Goal: Task Accomplishment & Management: Use online tool/utility

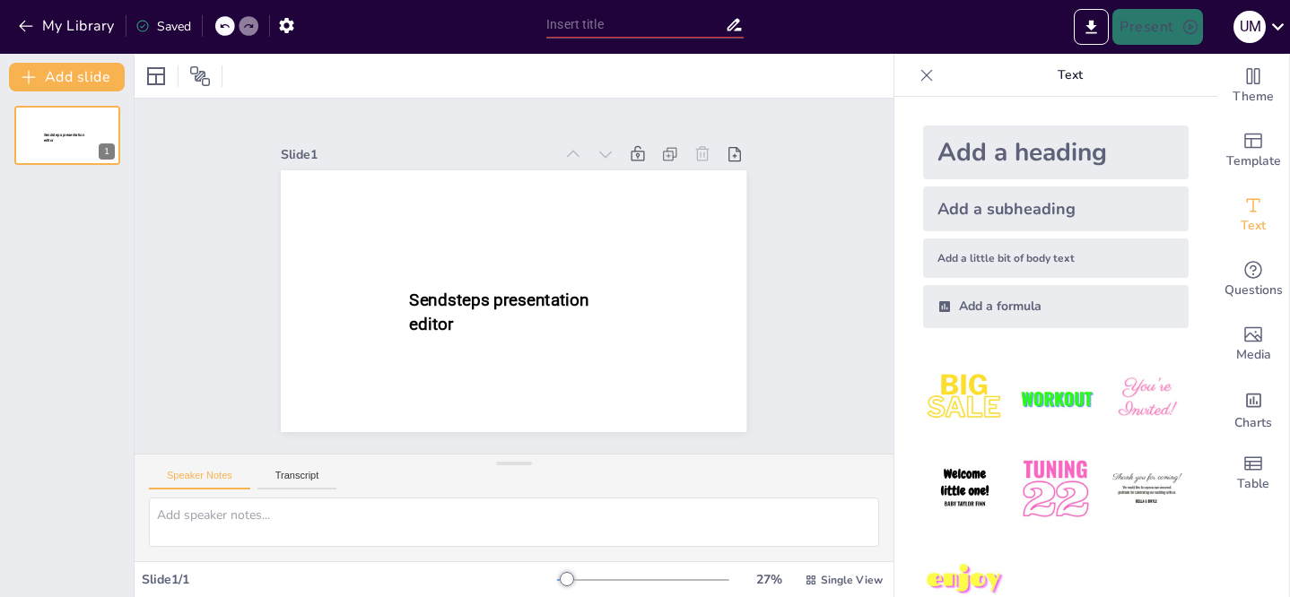
type input "New Sendsteps"
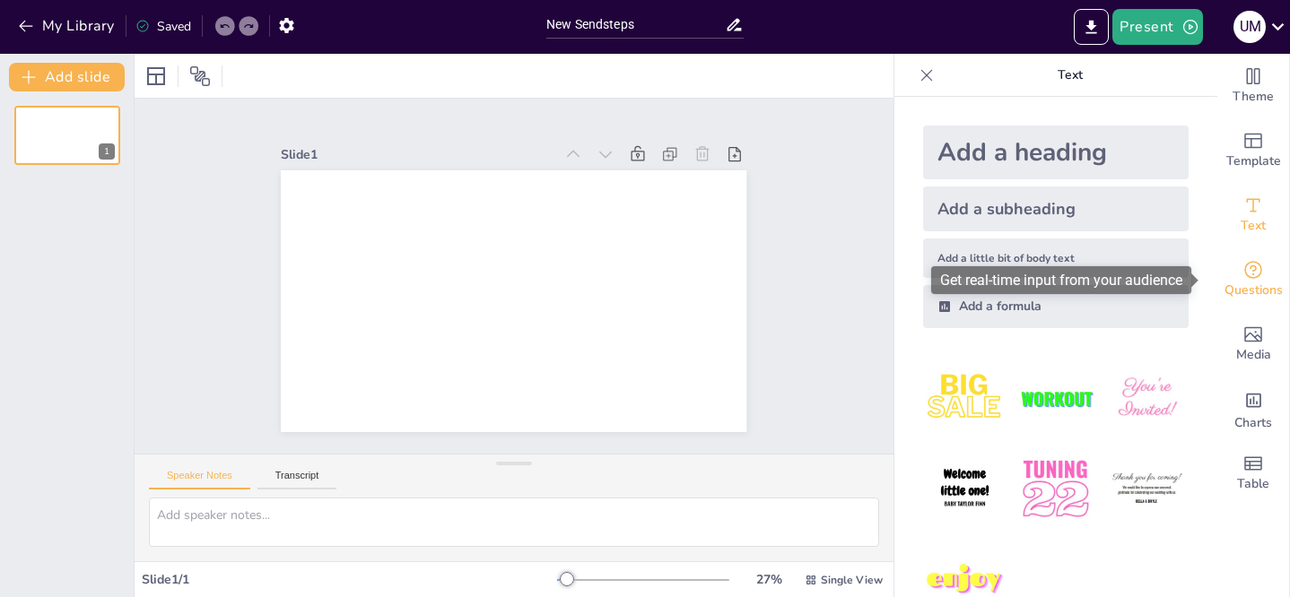
click at [1245, 284] on span "Questions" at bounding box center [1253, 291] width 58 height 20
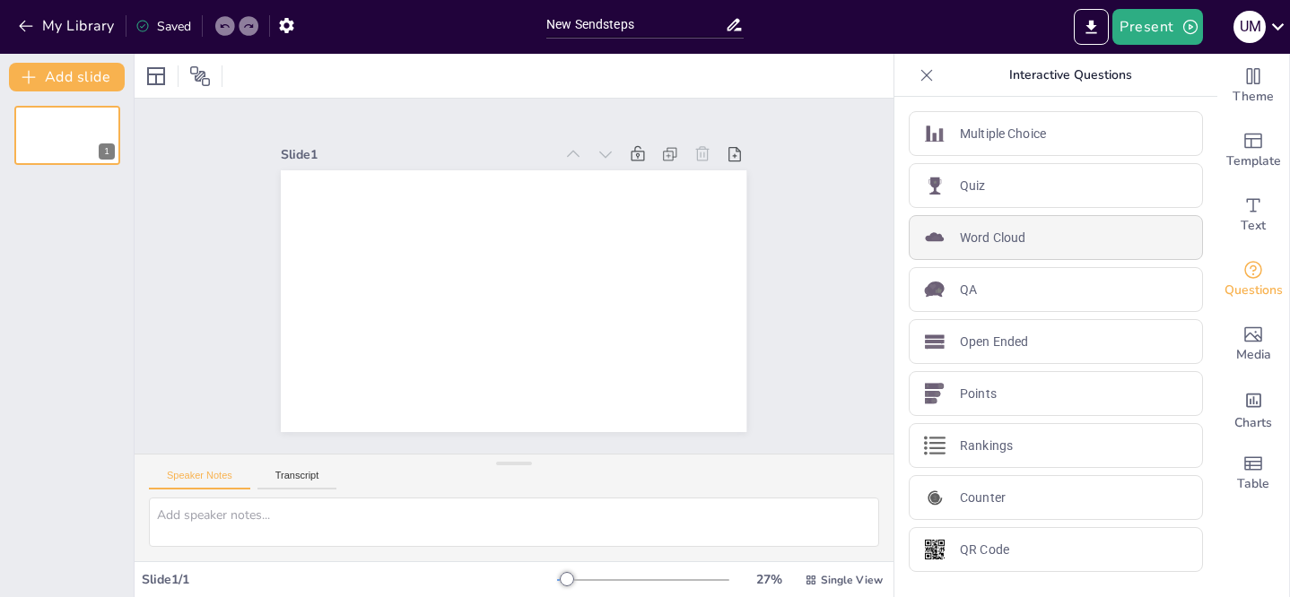
click at [993, 240] on p "Word Cloud" at bounding box center [992, 238] width 65 height 19
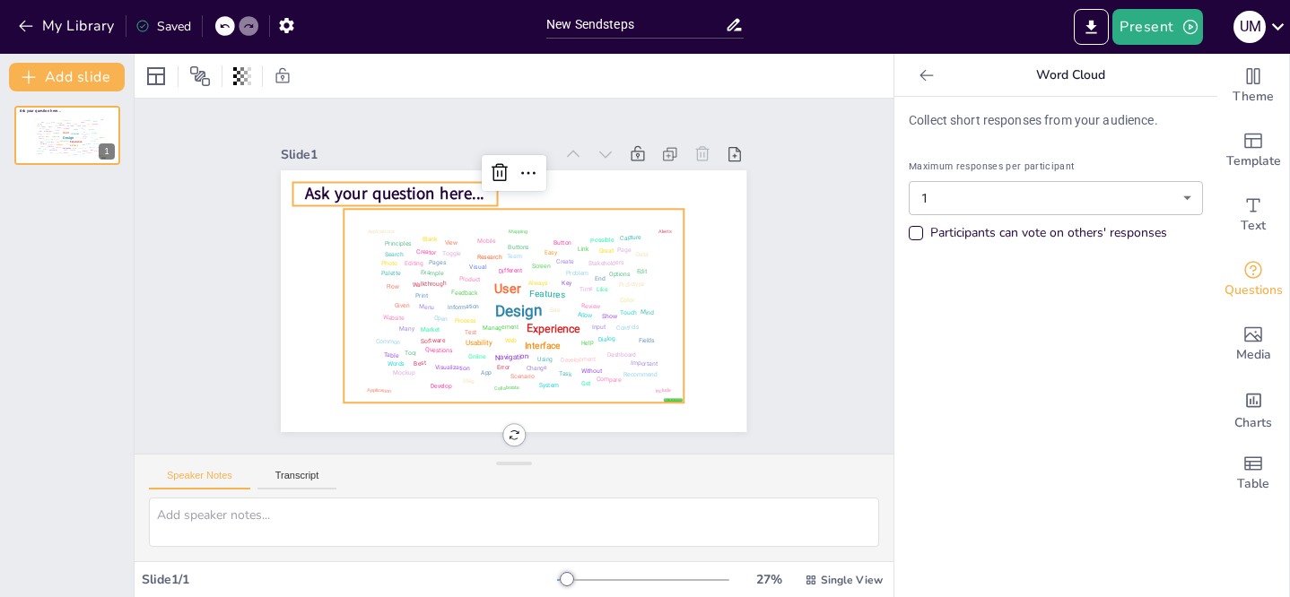
click at [435, 184] on span "Ask your question here..." at bounding box center [395, 194] width 179 height 22
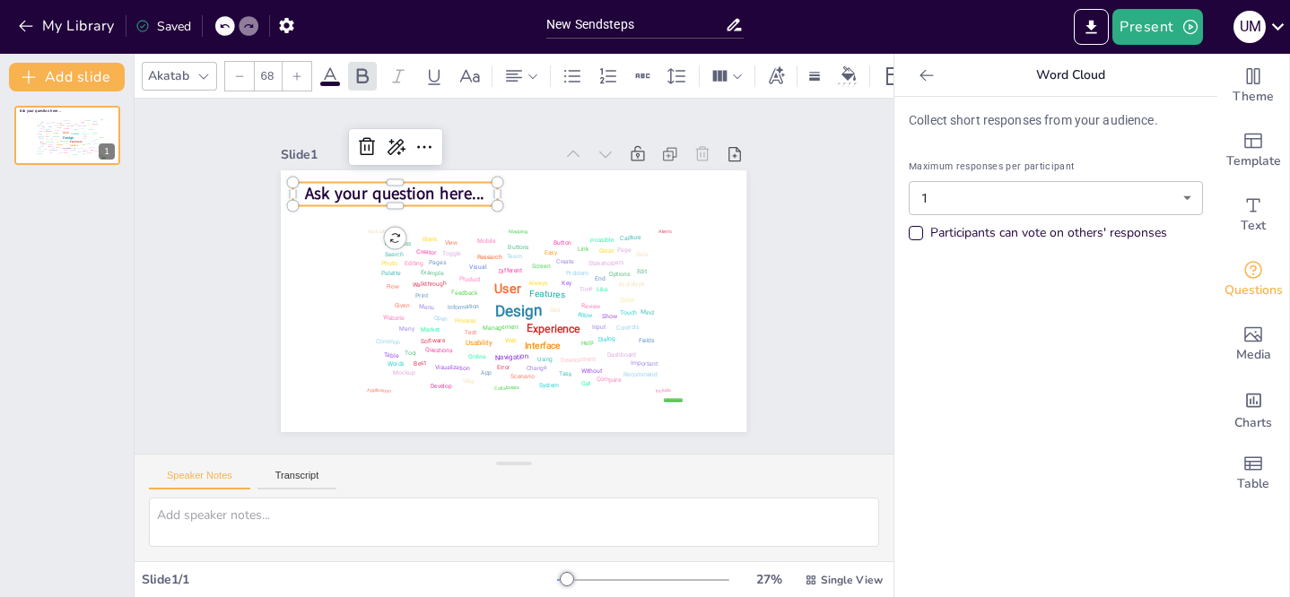
click at [435, 184] on span "Ask your question here..." at bounding box center [395, 194] width 179 height 22
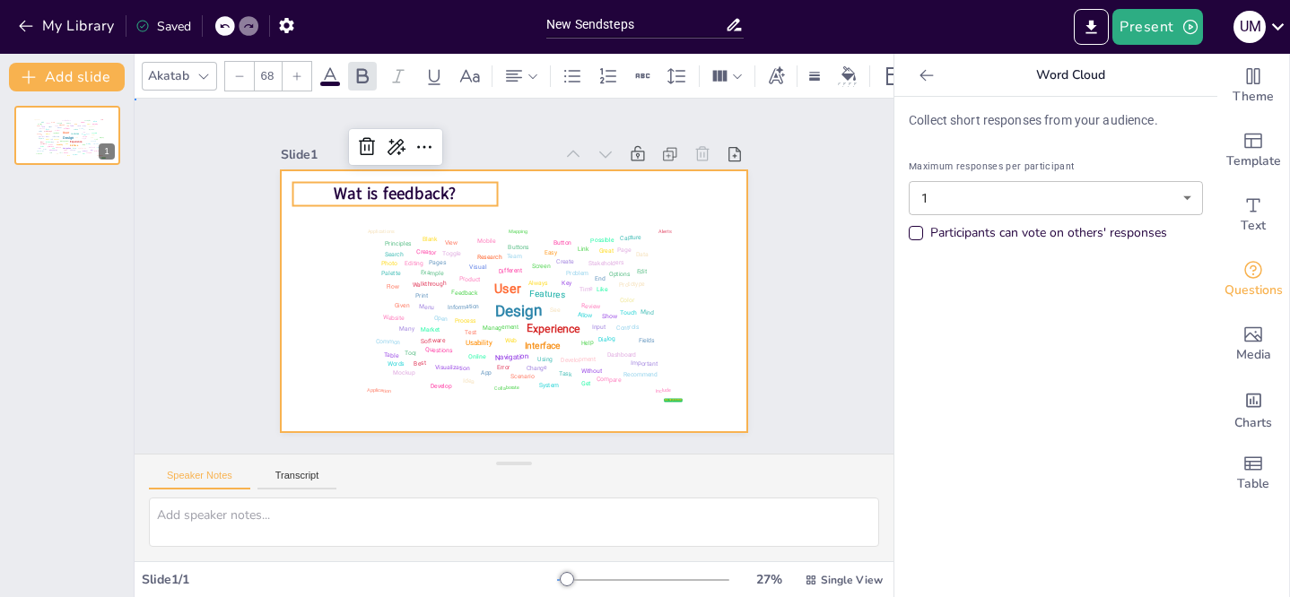
click at [555, 197] on div at bounding box center [513, 301] width 465 height 262
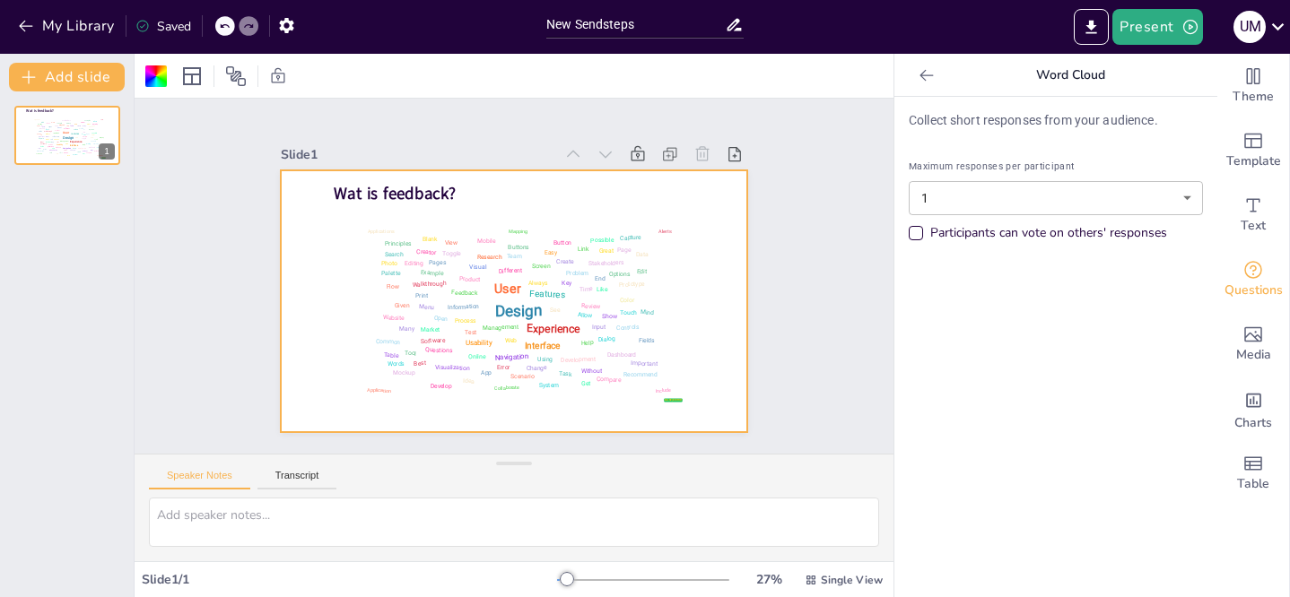
click at [1177, 197] on body "My Library Saved New Sendsteps Present u m Document fonts Akatab Popular fonts …" at bounding box center [645, 298] width 1290 height 597
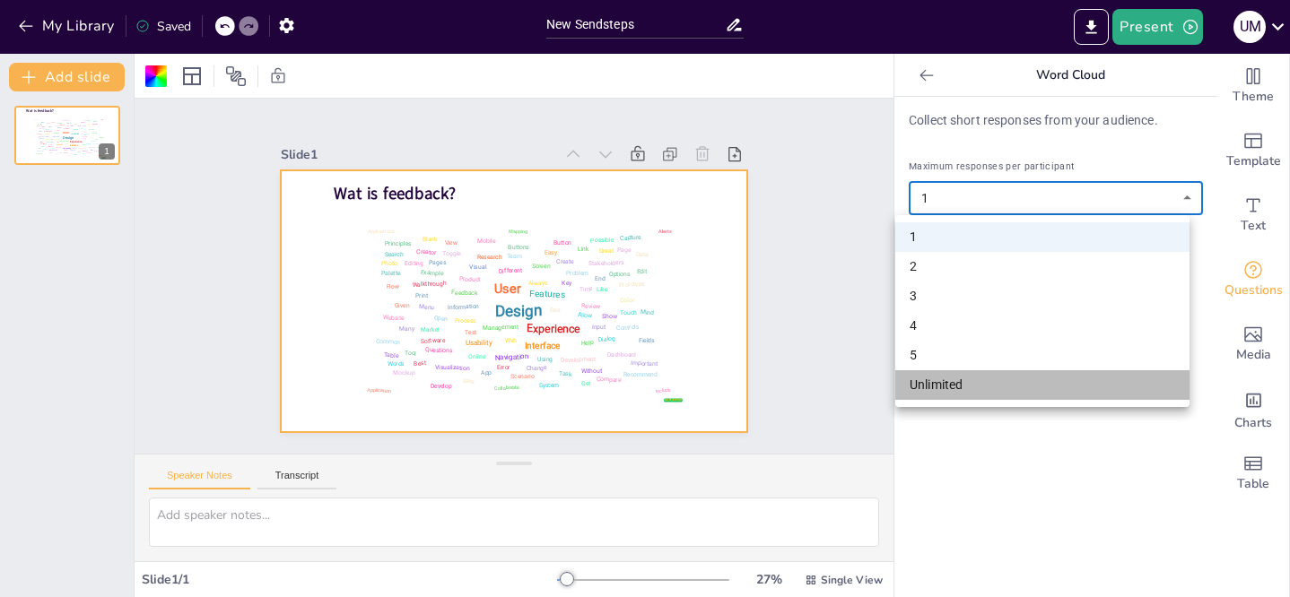
click at [941, 387] on li "Unlimited" at bounding box center [1042, 385] width 294 height 30
type input "unlimited"
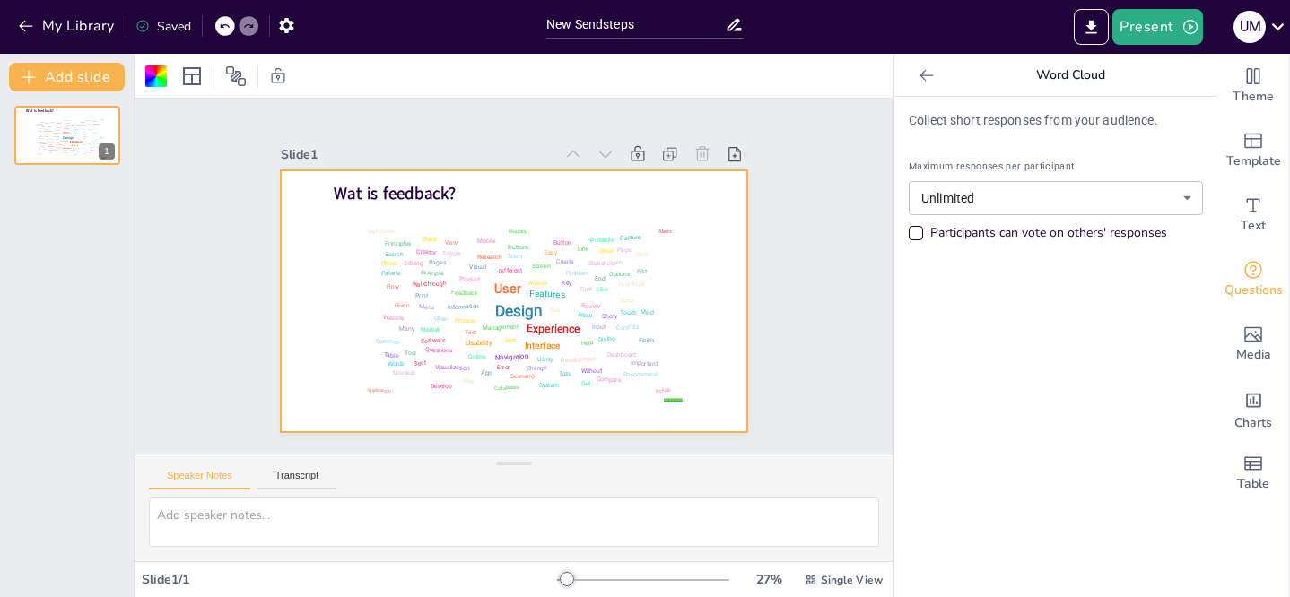
click at [967, 295] on div "Collect short responses from your audience. Maximum responses per participant U…" at bounding box center [1055, 347] width 323 height 500
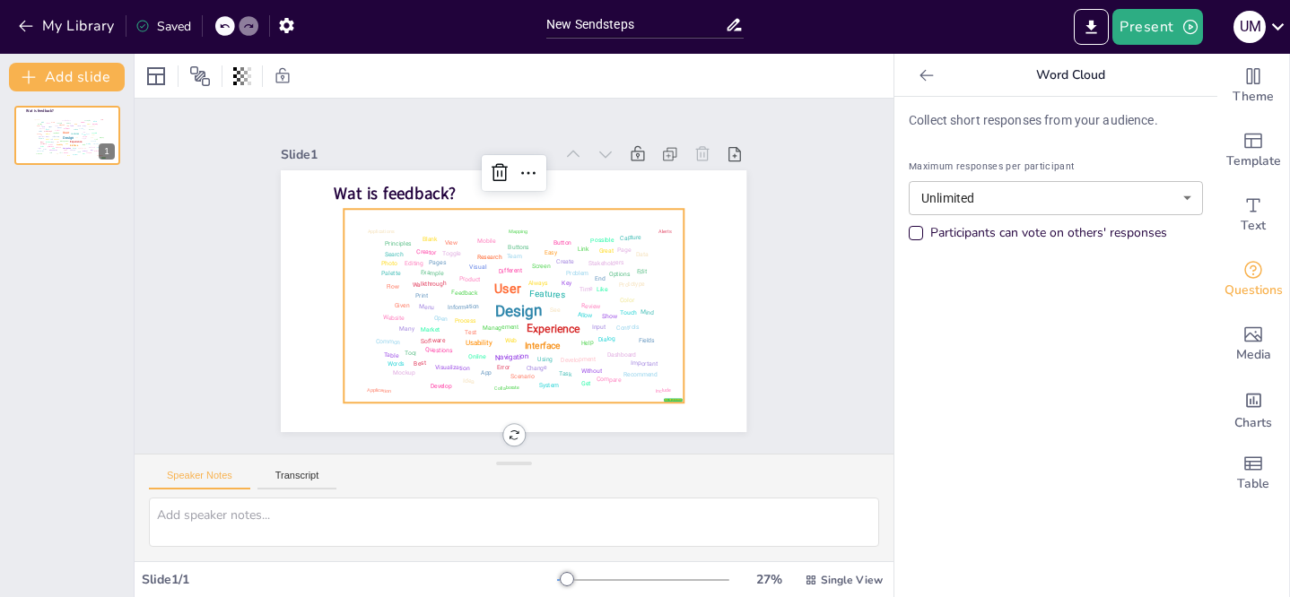
click at [557, 291] on div "Design User Experience Interface Features Navigation Usability Test Process Inf…" at bounding box center [514, 306] width 330 height 184
click at [423, 187] on span "Wat is feedback?" at bounding box center [396, 194] width 122 height 22
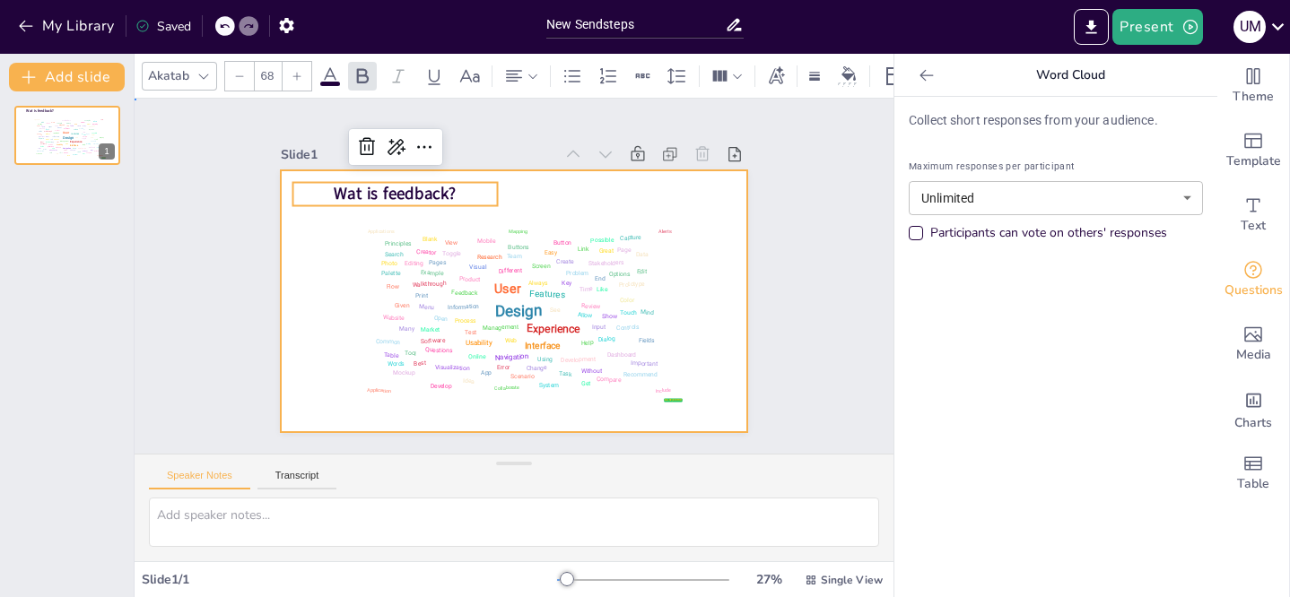
click at [686, 203] on div at bounding box center [513, 301] width 465 height 262
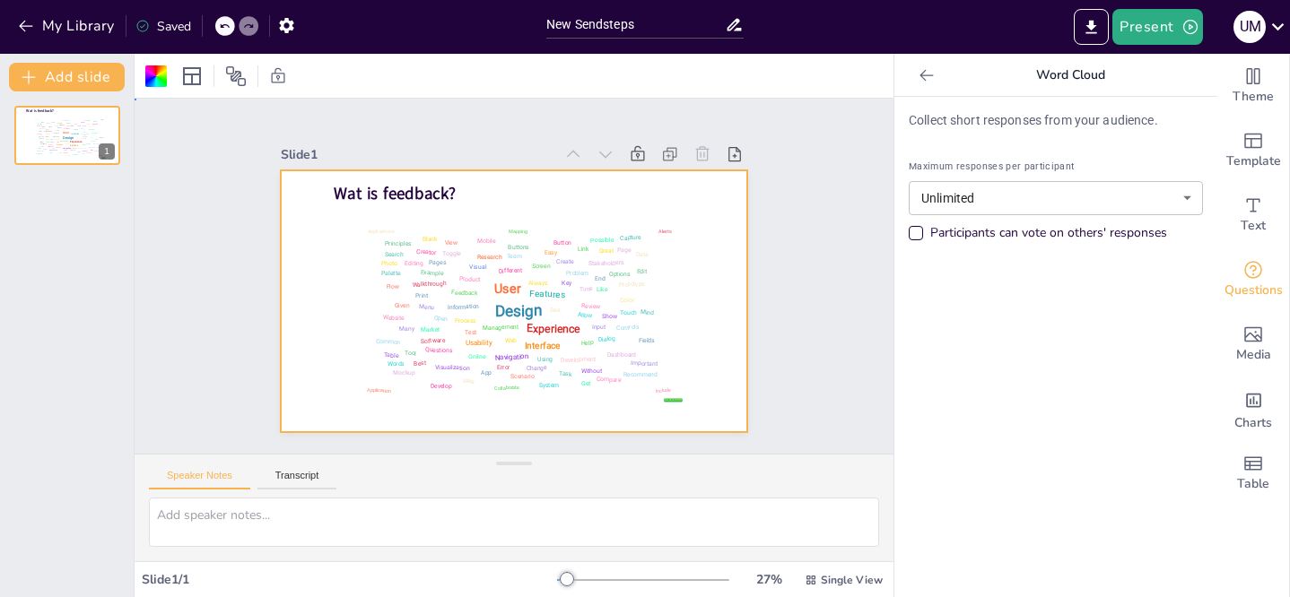
click at [569, 189] on div at bounding box center [513, 301] width 465 height 262
click at [534, 193] on div at bounding box center [513, 301] width 465 height 262
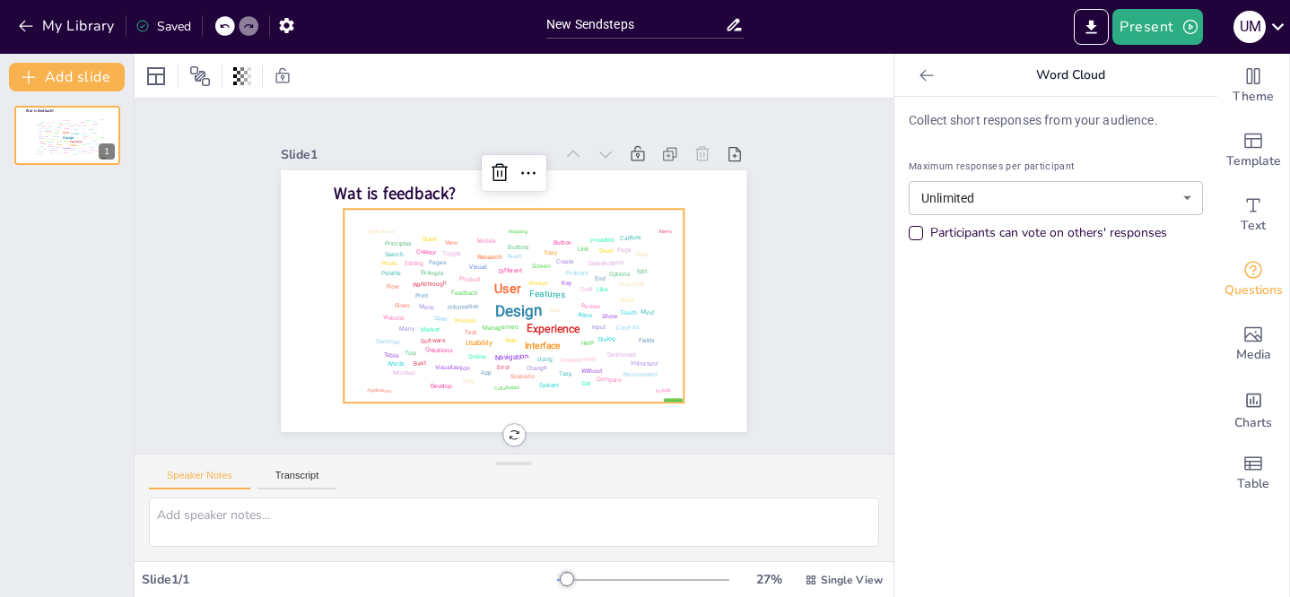
click at [623, 220] on div "Design User Experience Interface Features Navigation Usability Test Process Inf…" at bounding box center [514, 306] width 330 height 184
click at [532, 288] on div "Features" at bounding box center [547, 294] width 39 height 13
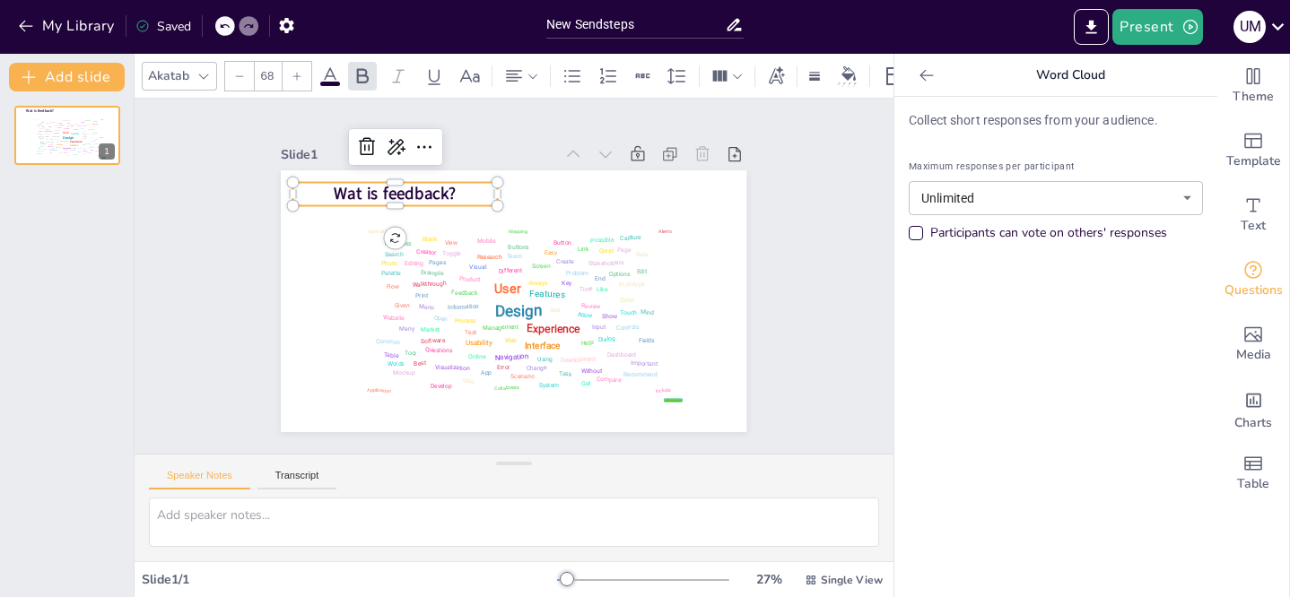
click at [428, 186] on span "Wat is feedback?" at bounding box center [396, 194] width 122 height 22
click at [457, 188] on p "Wat is feedback?" at bounding box center [395, 193] width 204 height 23
click at [413, 145] on icon at bounding box center [424, 147] width 22 height 22
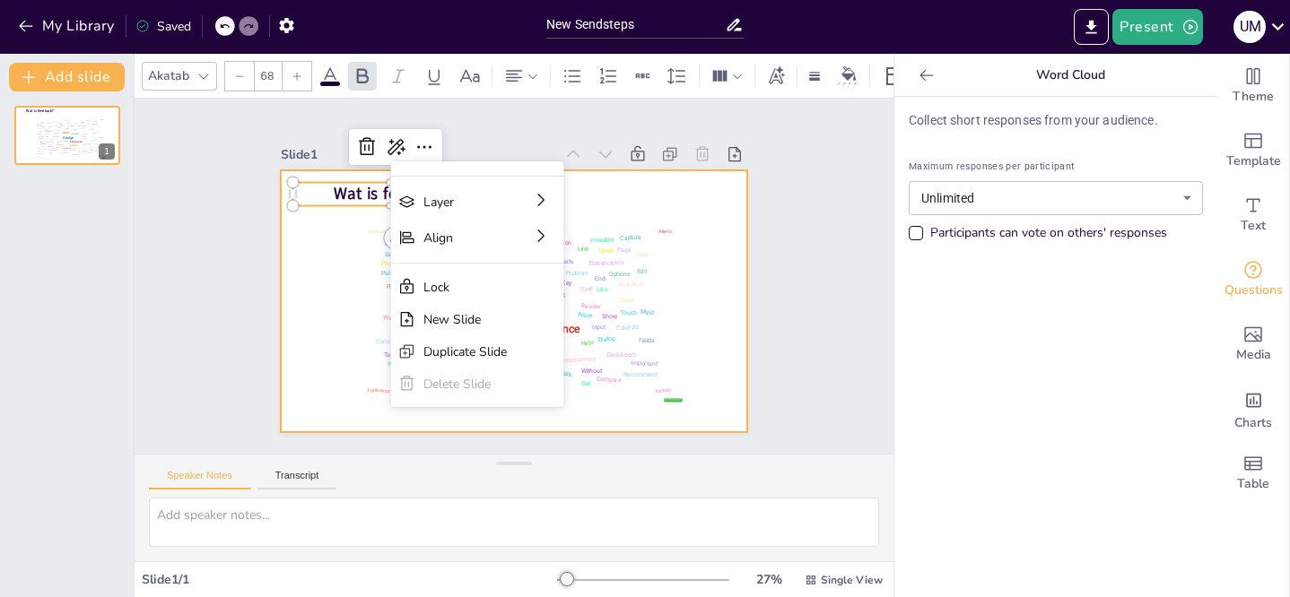
click at [639, 182] on div at bounding box center [513, 301] width 465 height 262
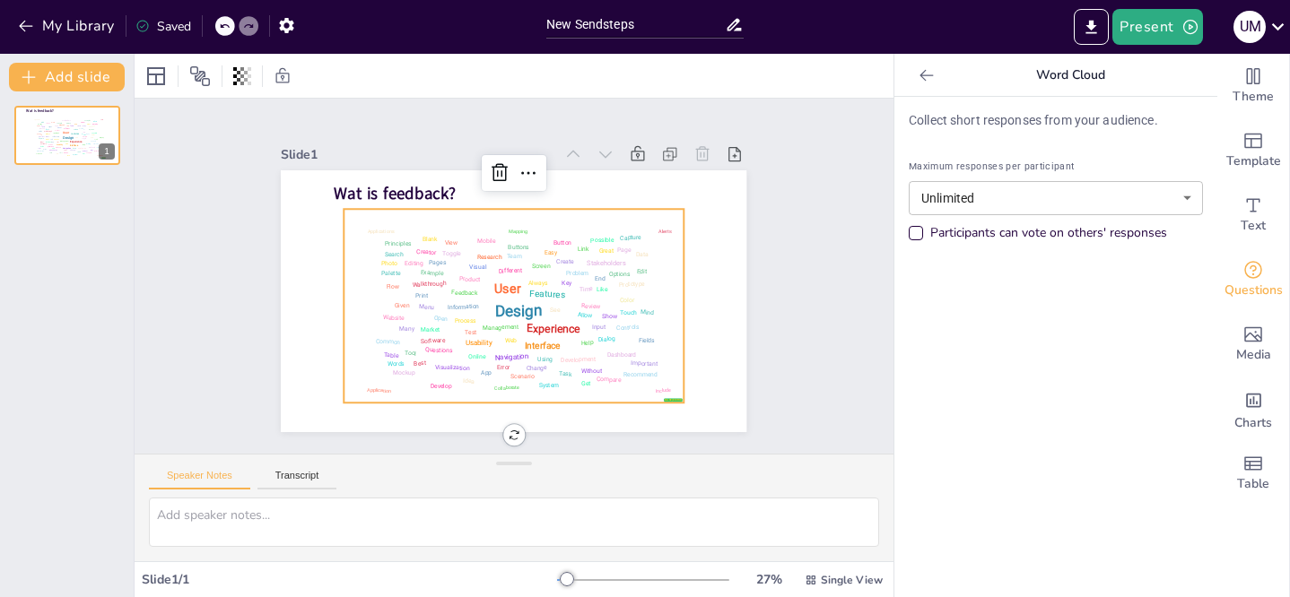
click at [587, 259] on div "Stakeholders" at bounding box center [606, 263] width 39 height 8
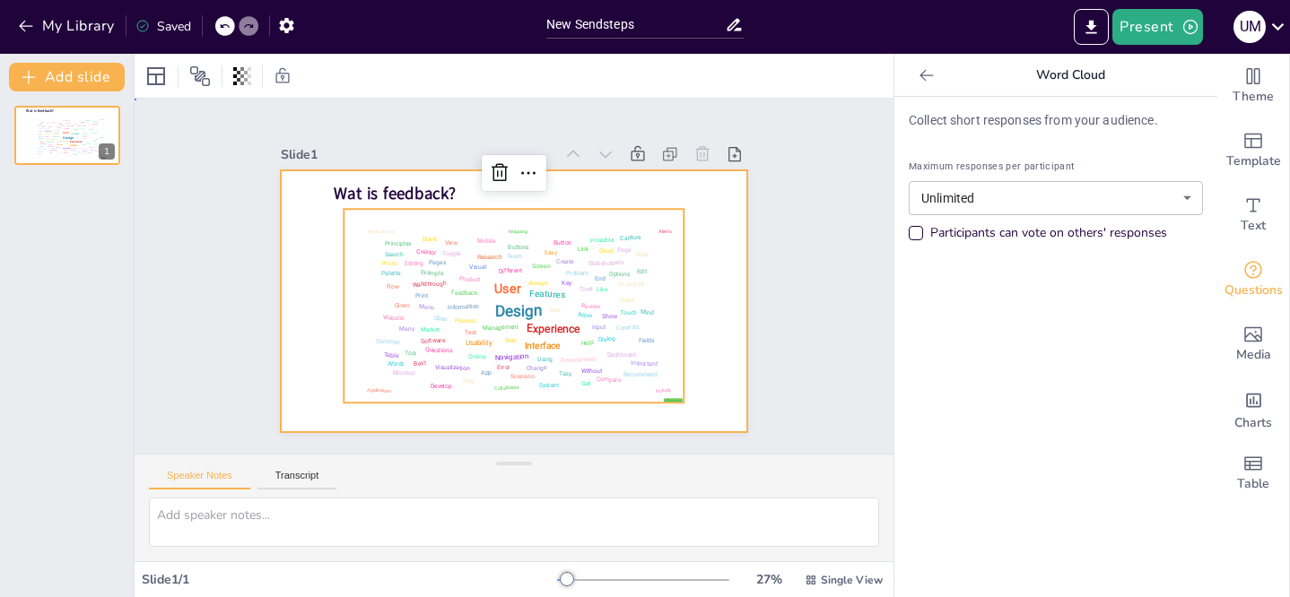
click at [695, 218] on div at bounding box center [513, 301] width 465 height 262
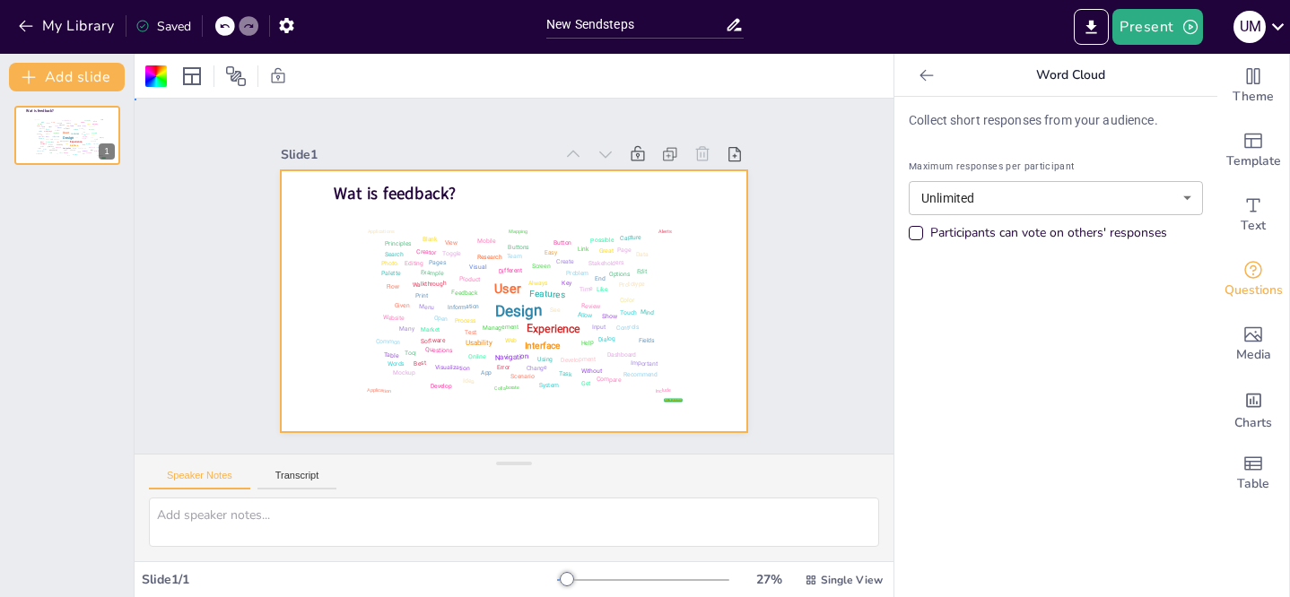
click at [695, 218] on div at bounding box center [513, 301] width 465 height 262
click at [706, 258] on div at bounding box center [513, 301] width 465 height 262
click at [693, 192] on div at bounding box center [513, 301] width 465 height 262
click at [693, 195] on div at bounding box center [513, 301] width 465 height 262
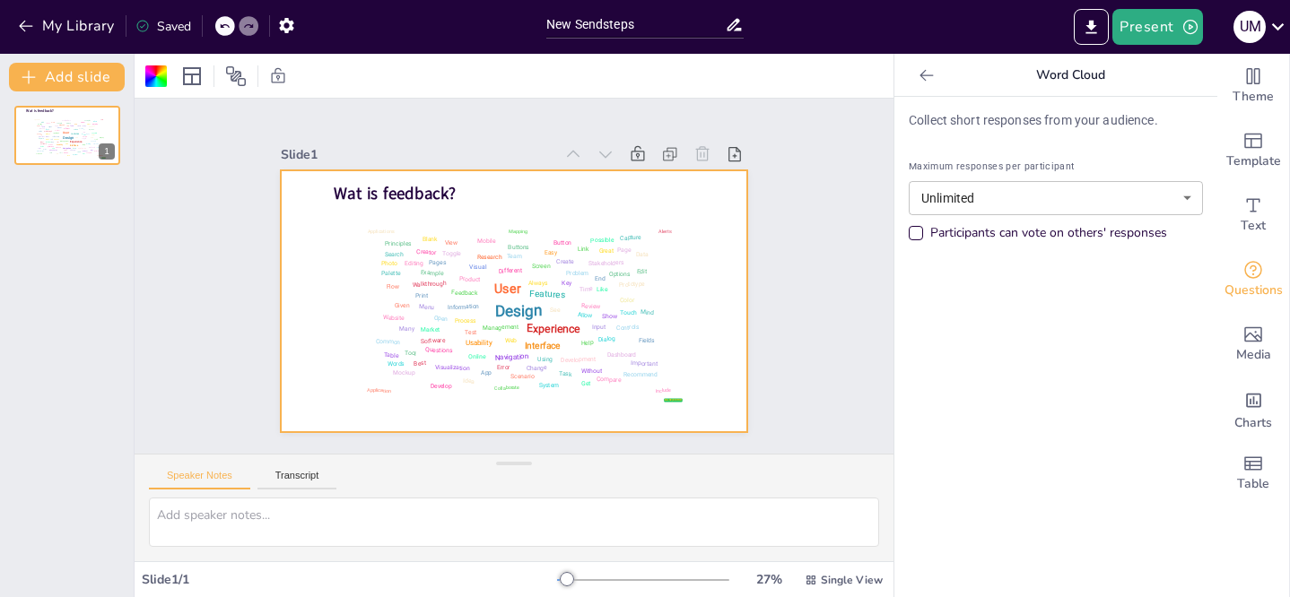
click at [971, 349] on div "Collect short responses from your audience. Maximum responses per participant U…" at bounding box center [1055, 347] width 323 height 500
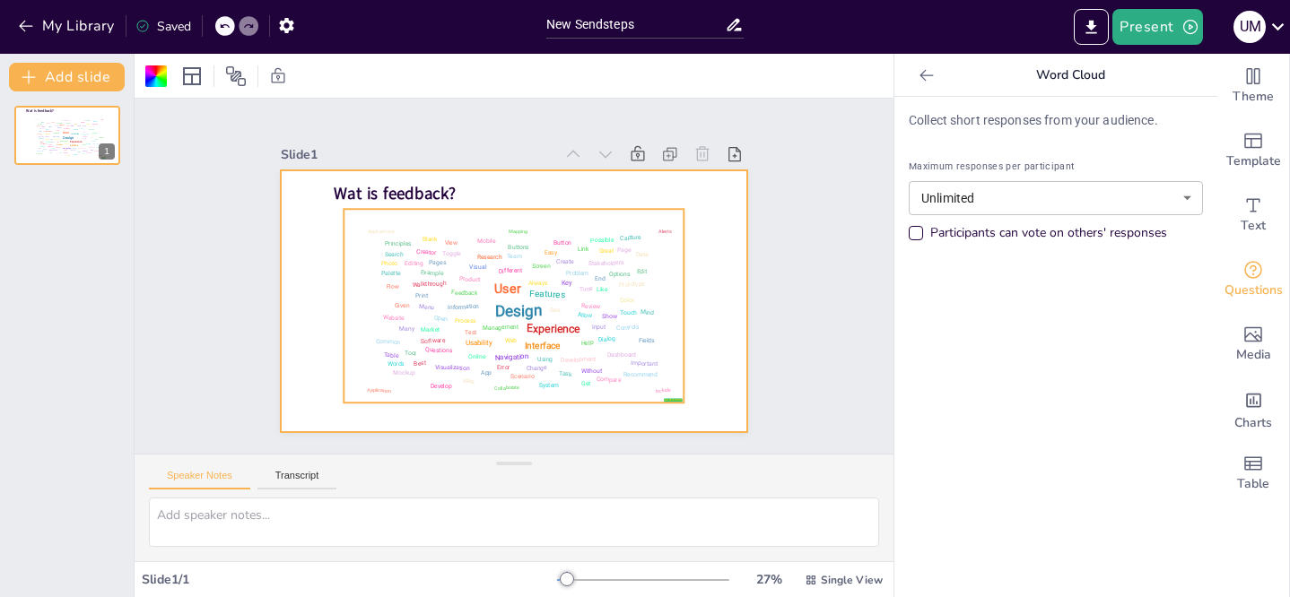
click at [561, 280] on div "Key" at bounding box center [566, 283] width 11 height 8
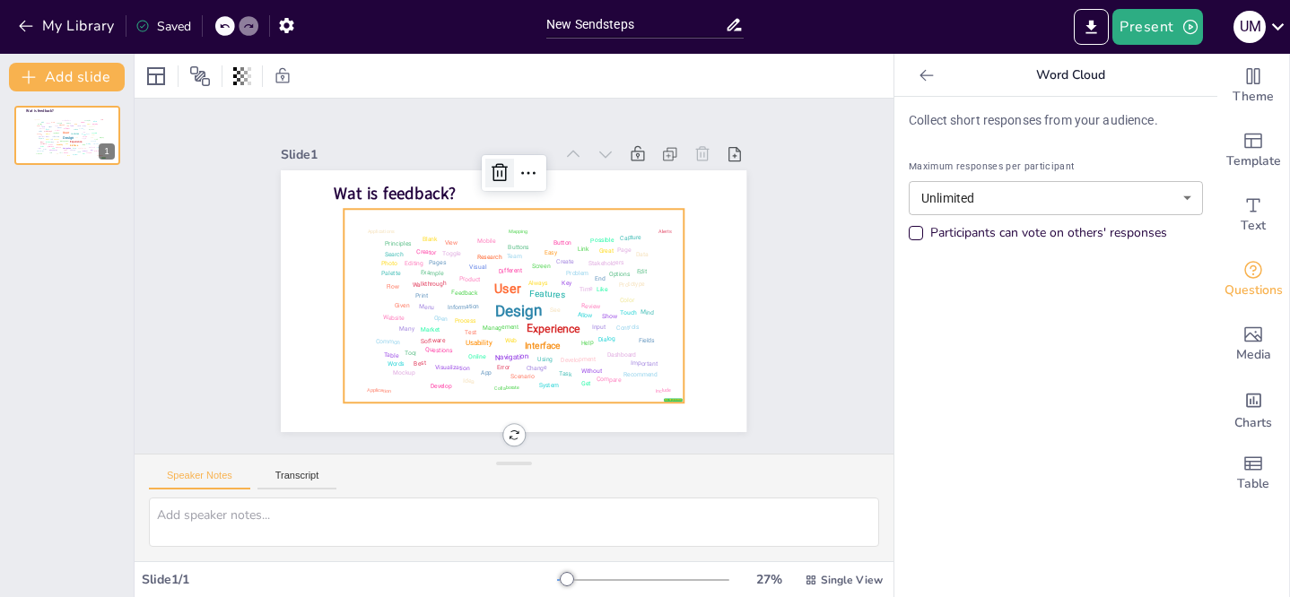
click at [489, 166] on icon at bounding box center [500, 173] width 22 height 22
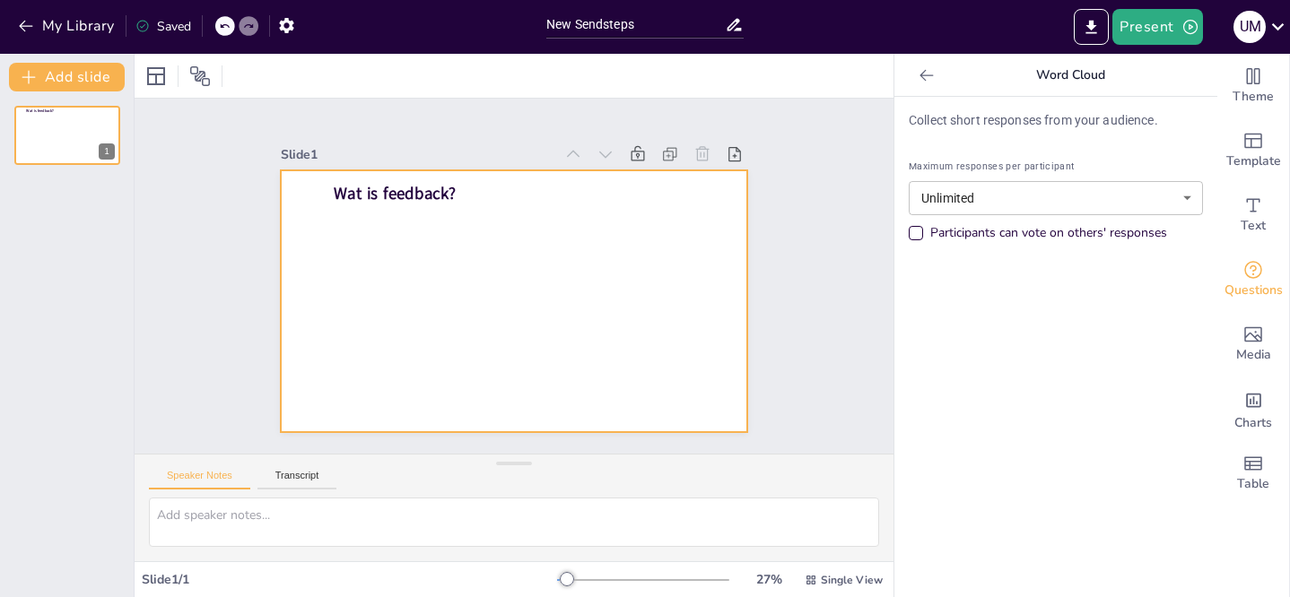
click at [474, 250] on div at bounding box center [513, 301] width 465 height 262
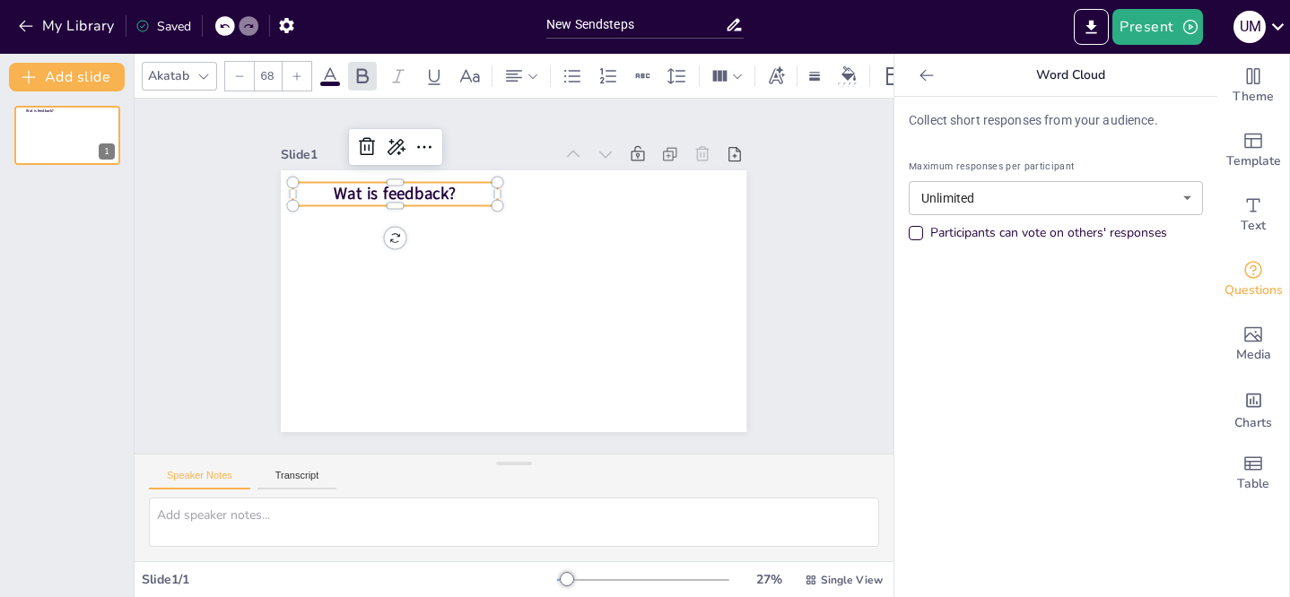
click at [406, 196] on span "Wat is feedback?" at bounding box center [396, 194] width 122 height 22
click at [452, 187] on p "Wat is feedback?" at bounding box center [395, 193] width 204 height 23
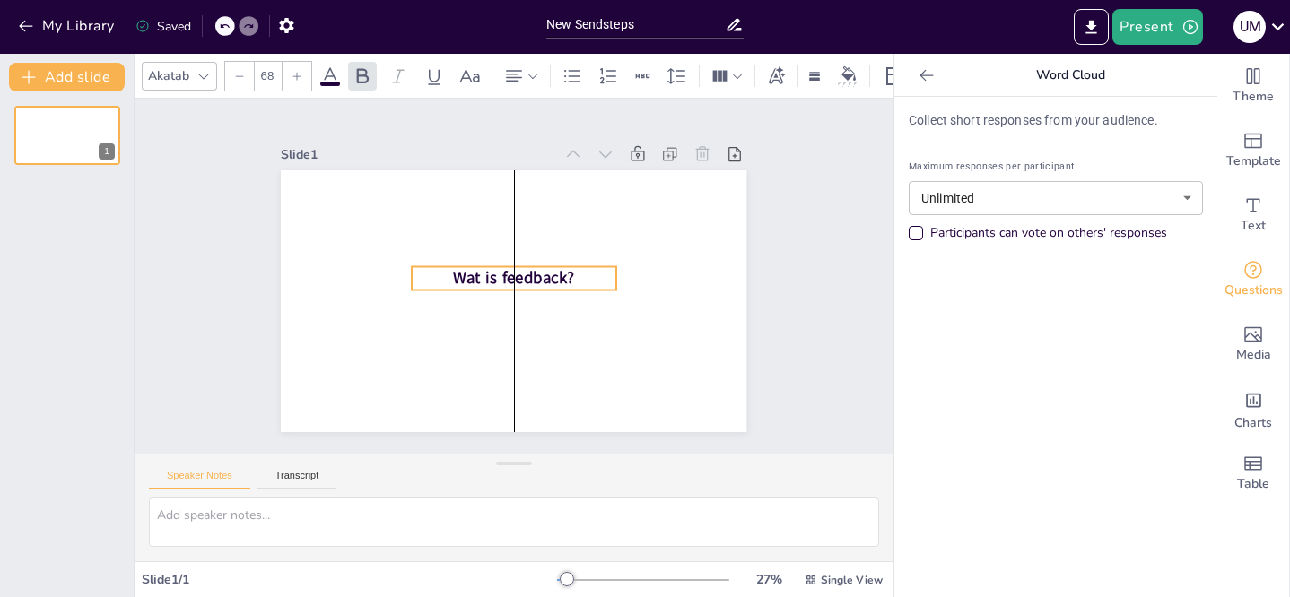
drag, startPoint x: 452, startPoint y: 187, endPoint x: 569, endPoint y: 271, distance: 143.9
click at [569, 271] on p "Wat is feedback?" at bounding box center [514, 277] width 204 height 23
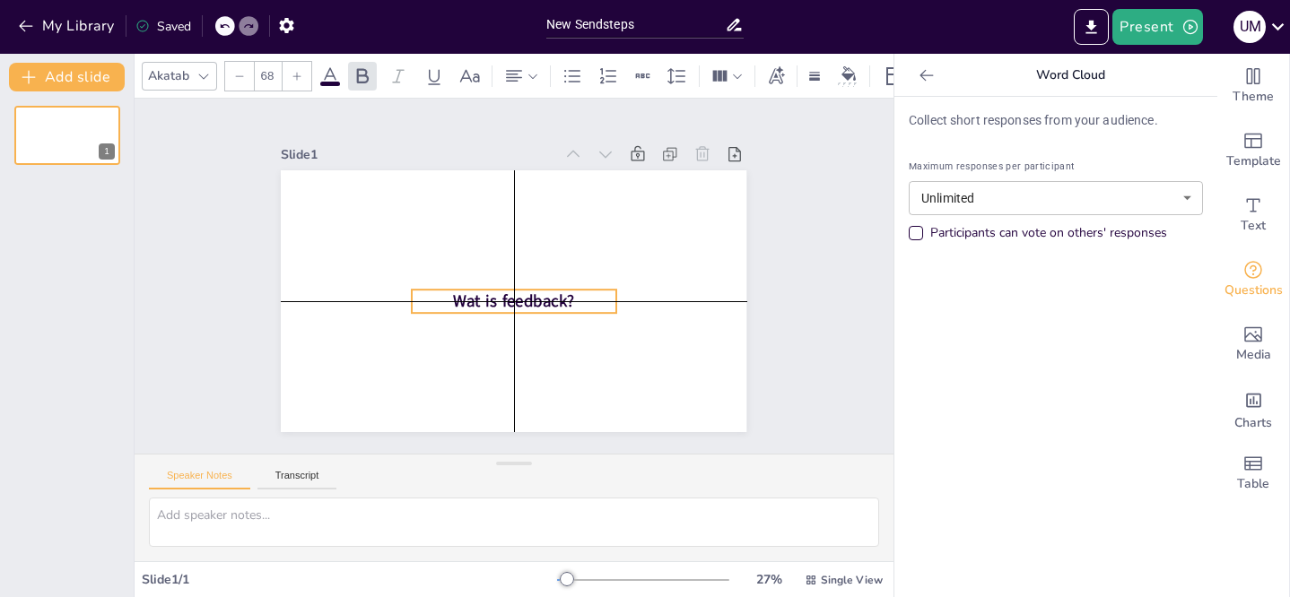
drag, startPoint x: 569, startPoint y: 271, endPoint x: 568, endPoint y: 294, distance: 23.4
click at [568, 294] on p "Wat is feedback?" at bounding box center [514, 301] width 204 height 23
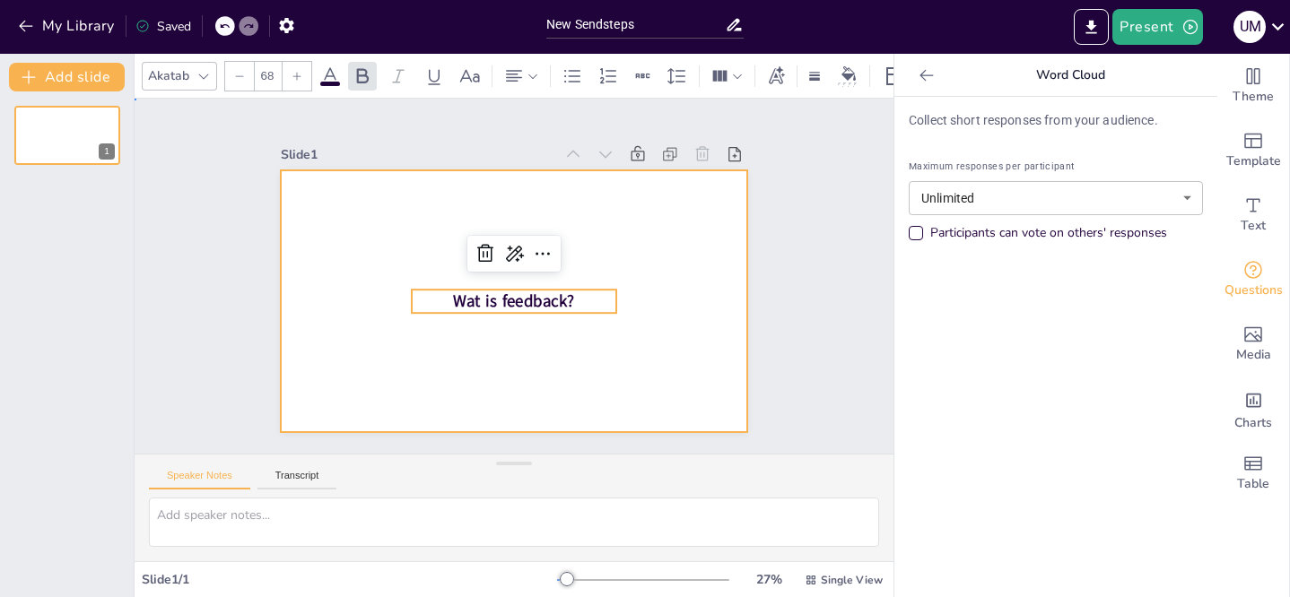
click at [726, 307] on div at bounding box center [513, 301] width 465 height 262
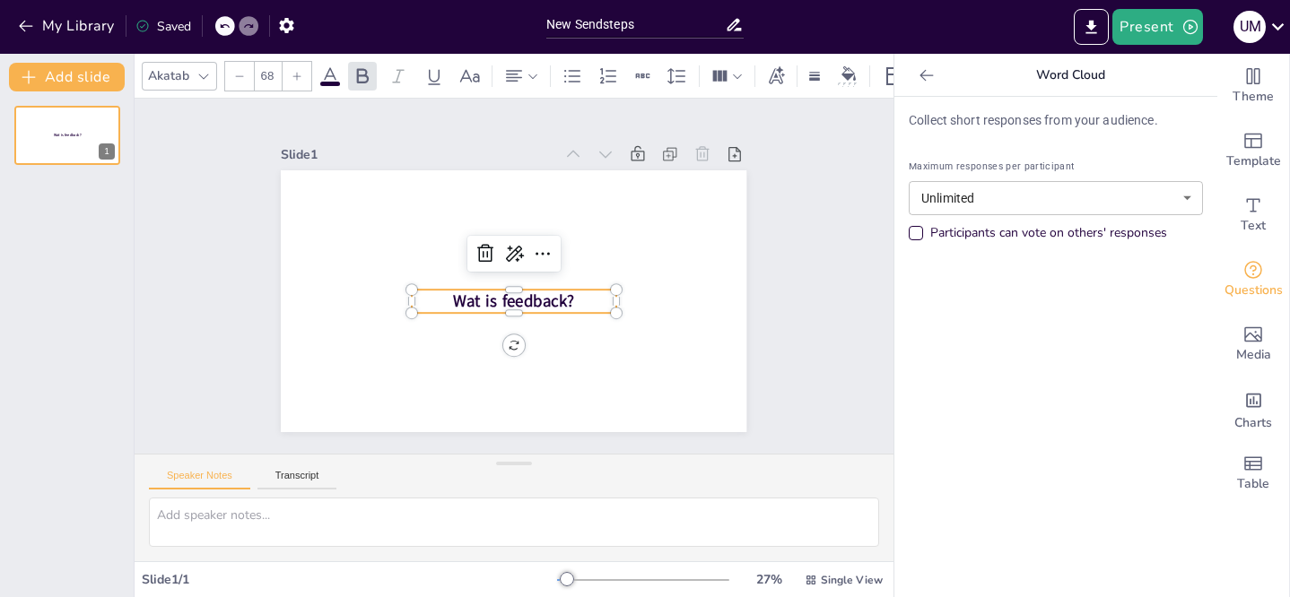
click at [578, 294] on p "Wat is feedback?" at bounding box center [514, 301] width 204 height 23
click at [230, 28] on icon at bounding box center [224, 26] width 11 height 11
click at [228, 26] on icon at bounding box center [224, 26] width 11 height 11
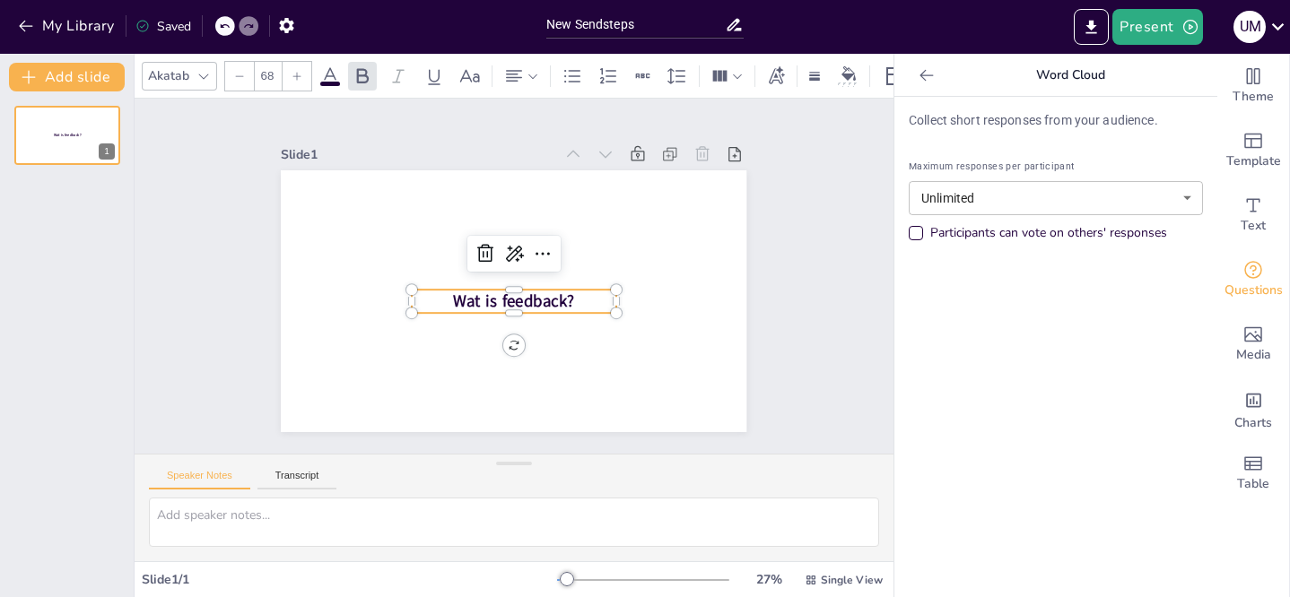
click at [228, 26] on icon at bounding box center [224, 26] width 11 height 11
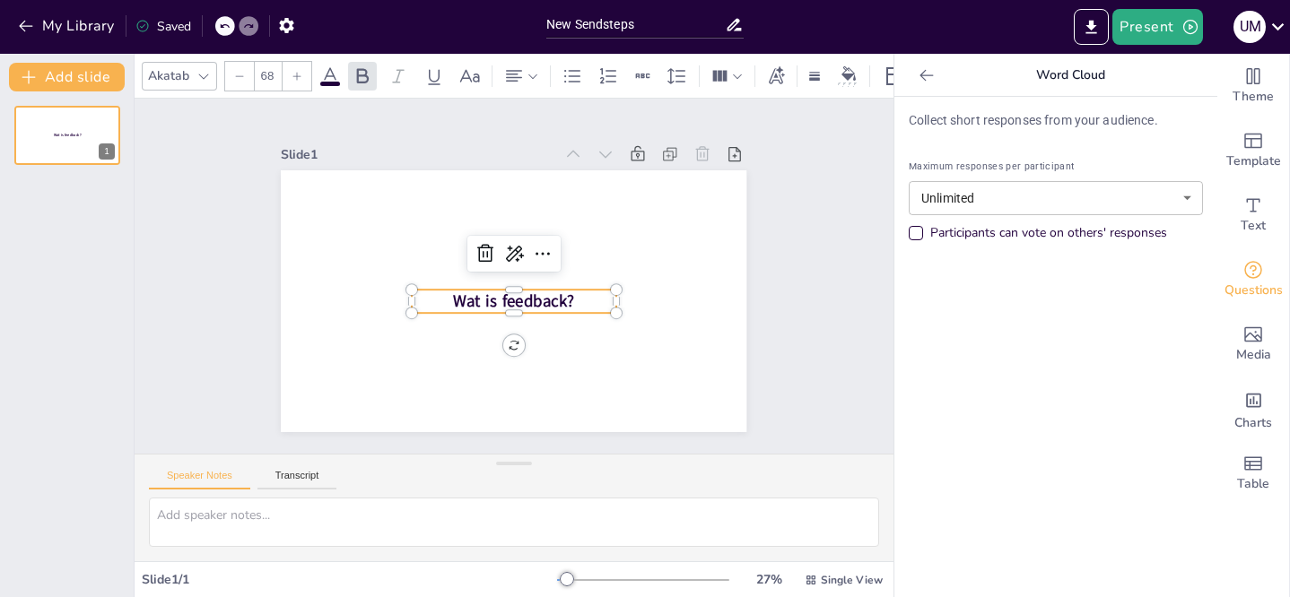
click at [228, 26] on icon at bounding box center [224, 26] width 11 height 11
click at [28, 22] on icon "button" at bounding box center [26, 26] width 18 height 18
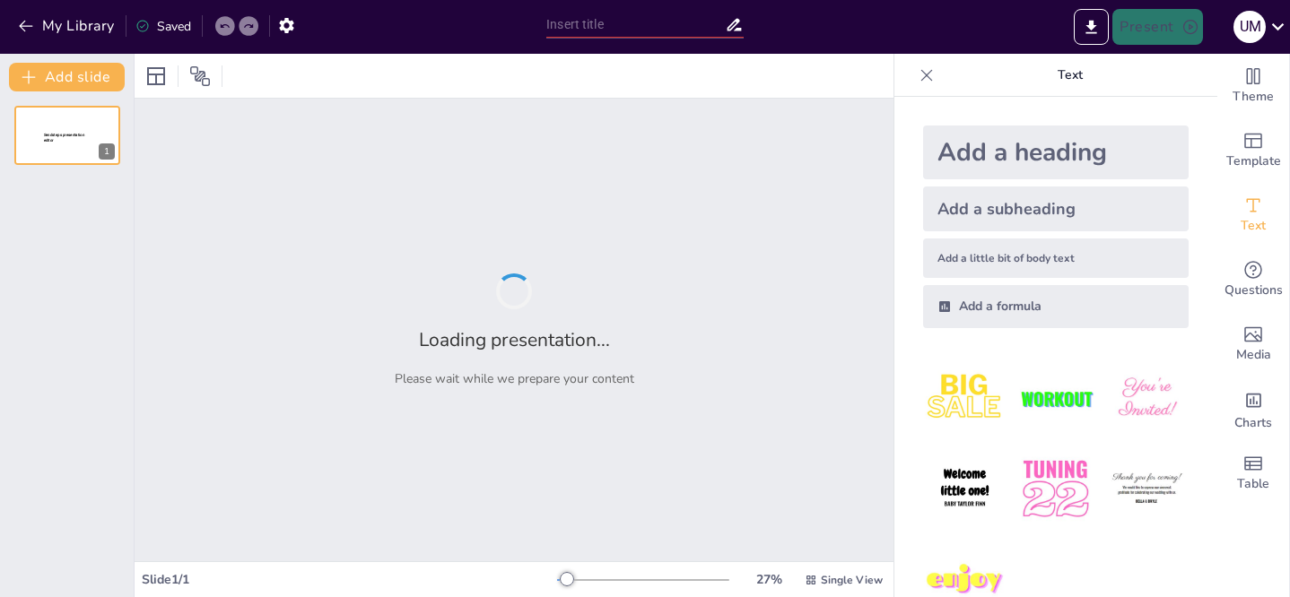
type input "New Sendsteps"
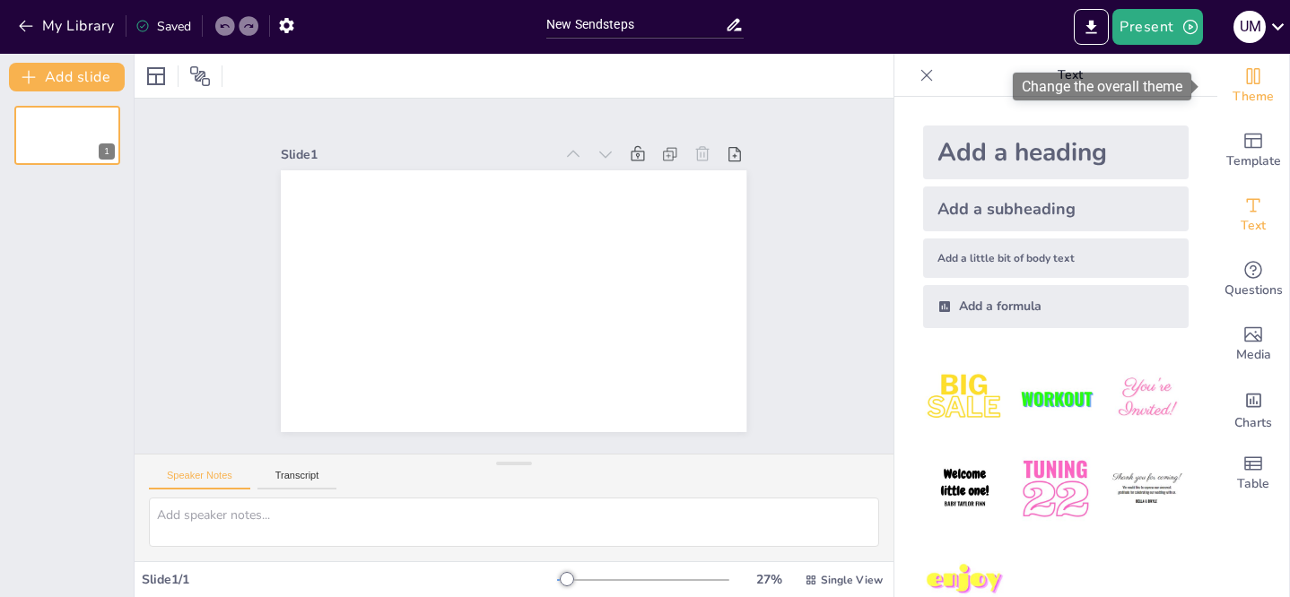
click at [1247, 82] on icon "Change the overall theme" at bounding box center [1253, 76] width 13 height 16
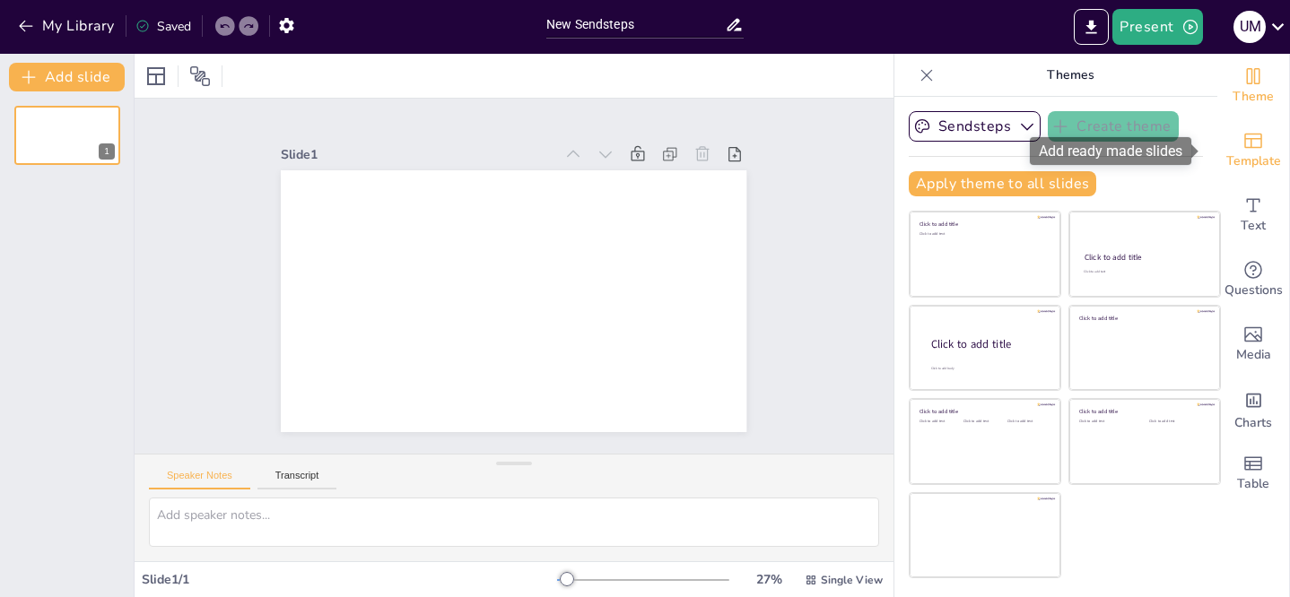
click at [1245, 143] on icon "Add ready made slides" at bounding box center [1253, 141] width 22 height 22
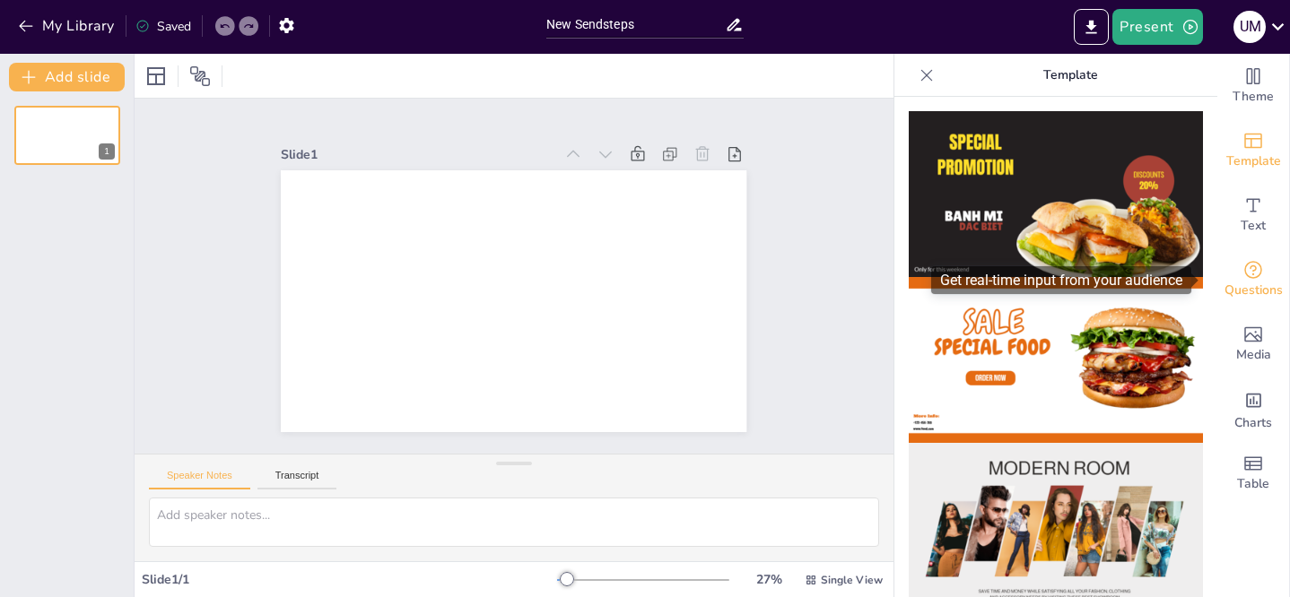
click at [1248, 269] on icon "Get real-time input from your audience" at bounding box center [1253, 270] width 22 height 22
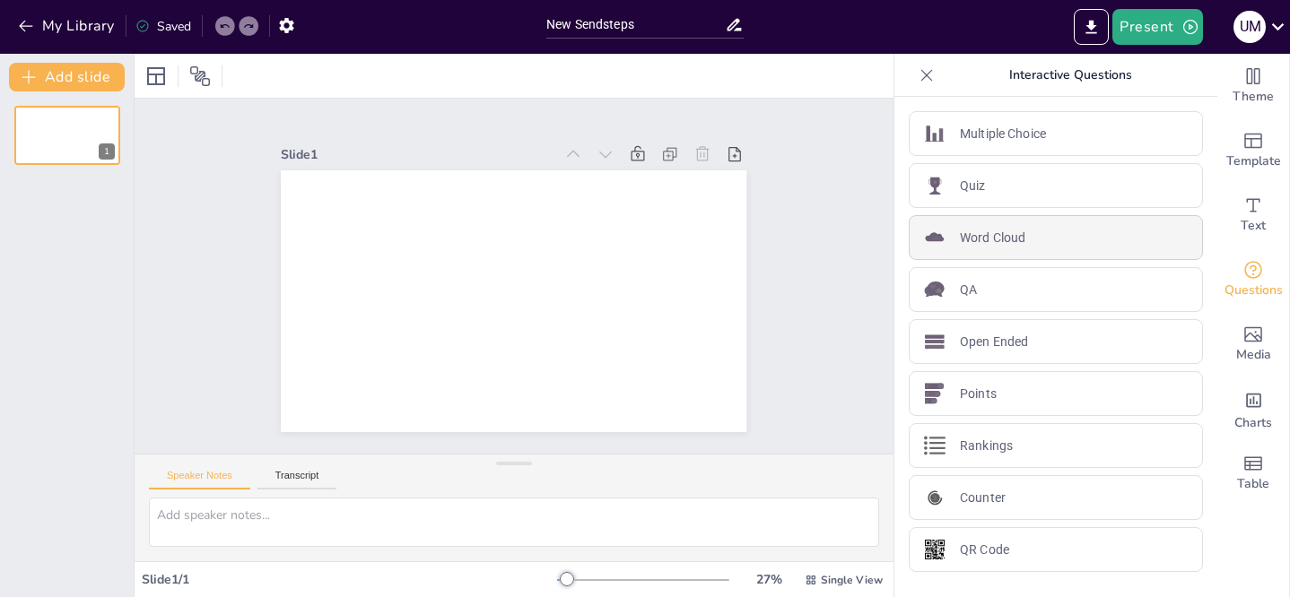
click at [987, 242] on p "Word Cloud" at bounding box center [992, 238] width 65 height 19
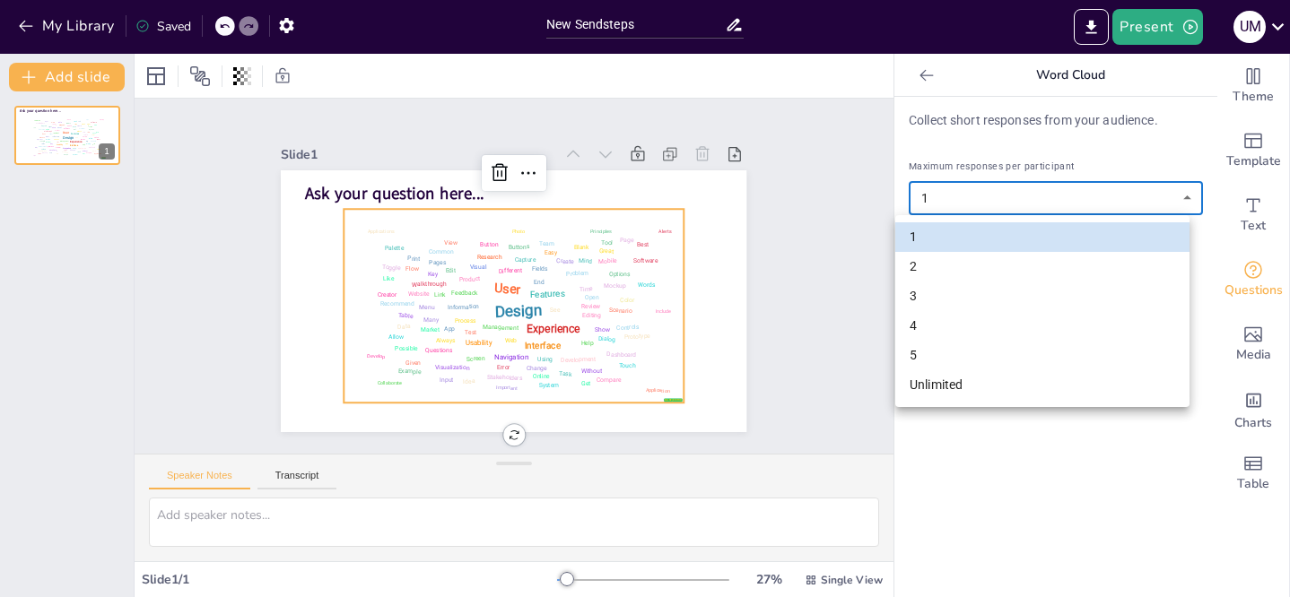
click at [1176, 198] on body "My Library Saved New Sendsteps Present u m Document fonts Akatab Popular fonts …" at bounding box center [645, 298] width 1290 height 597
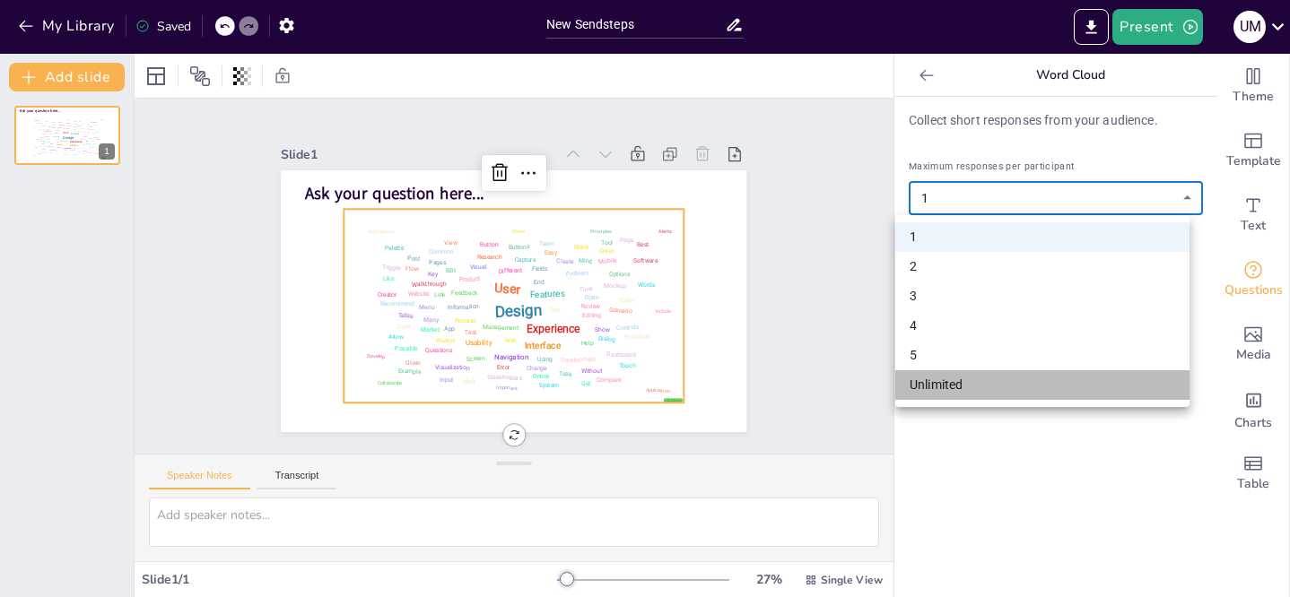
click at [1027, 387] on li "Unlimited" at bounding box center [1042, 385] width 294 height 30
type input "unlimited"
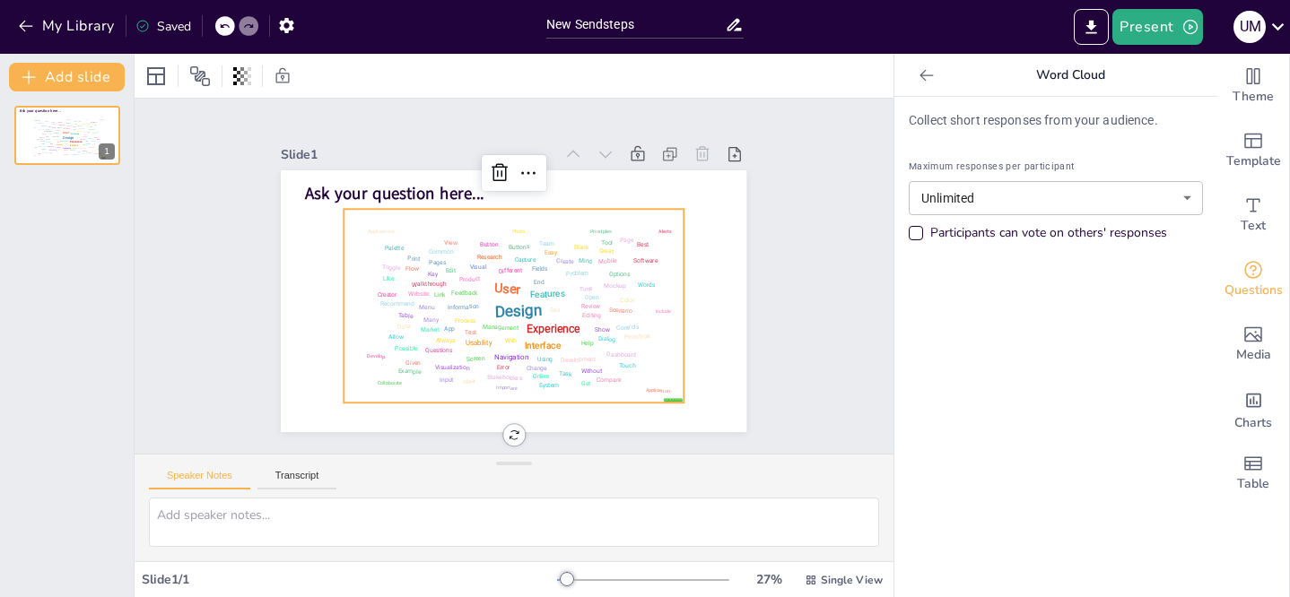
click at [534, 297] on div "Design User Experience Interface Features Navigation Usability Test Process Inf…" at bounding box center [544, 276] width 185 height 330
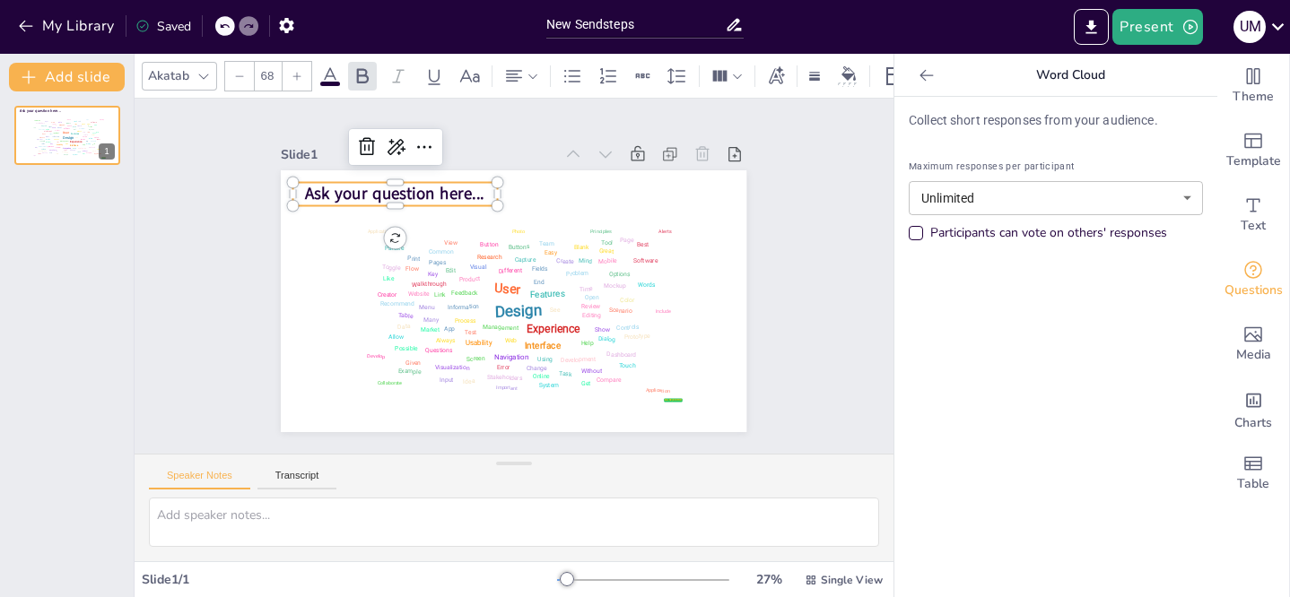
click at [557, 302] on span "Ask your question here..." at bounding box center [647, 331] width 180 height 59
click at [448, 218] on span "Ask your question here..." at bounding box center [370, 280] width 158 height 124
click at [97, 73] on button "Add slide" at bounding box center [67, 77] width 116 height 29
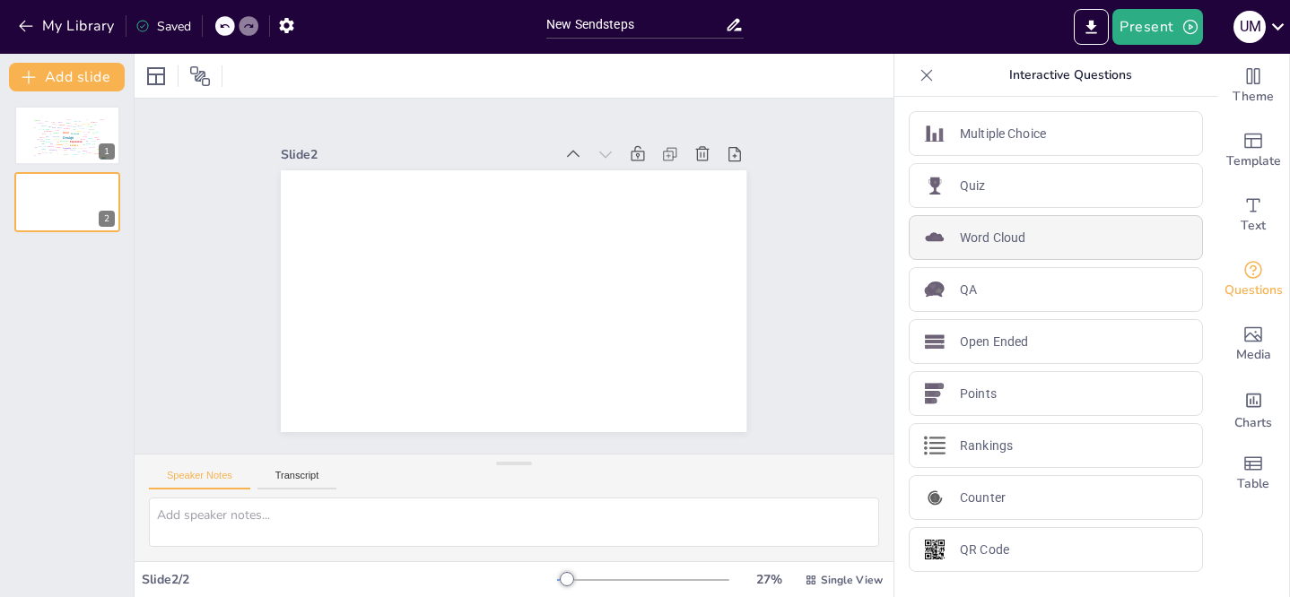
click at [1035, 237] on div "Word Cloud" at bounding box center [1056, 237] width 294 height 45
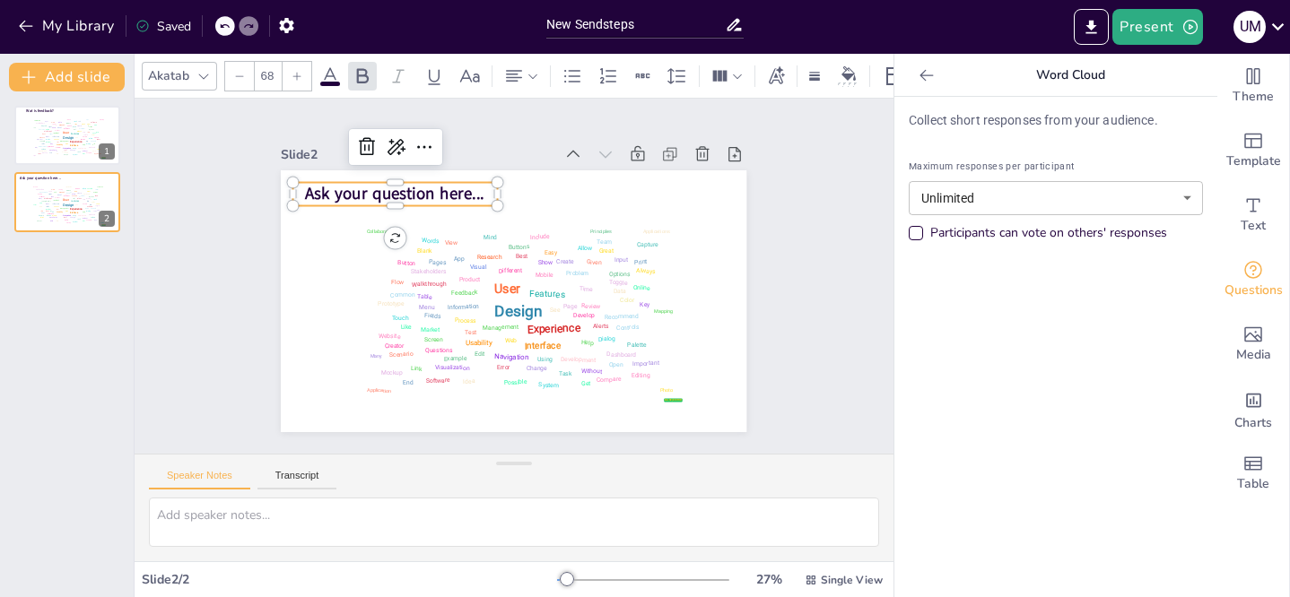
click at [445, 226] on span "Ask your question here..." at bounding box center [371, 294] width 148 height 136
click at [456, 342] on span "Ask your question here..." at bounding box center [518, 421] width 124 height 158
click at [44, 146] on div "Recommend" at bounding box center [42, 147] width 9 height 2
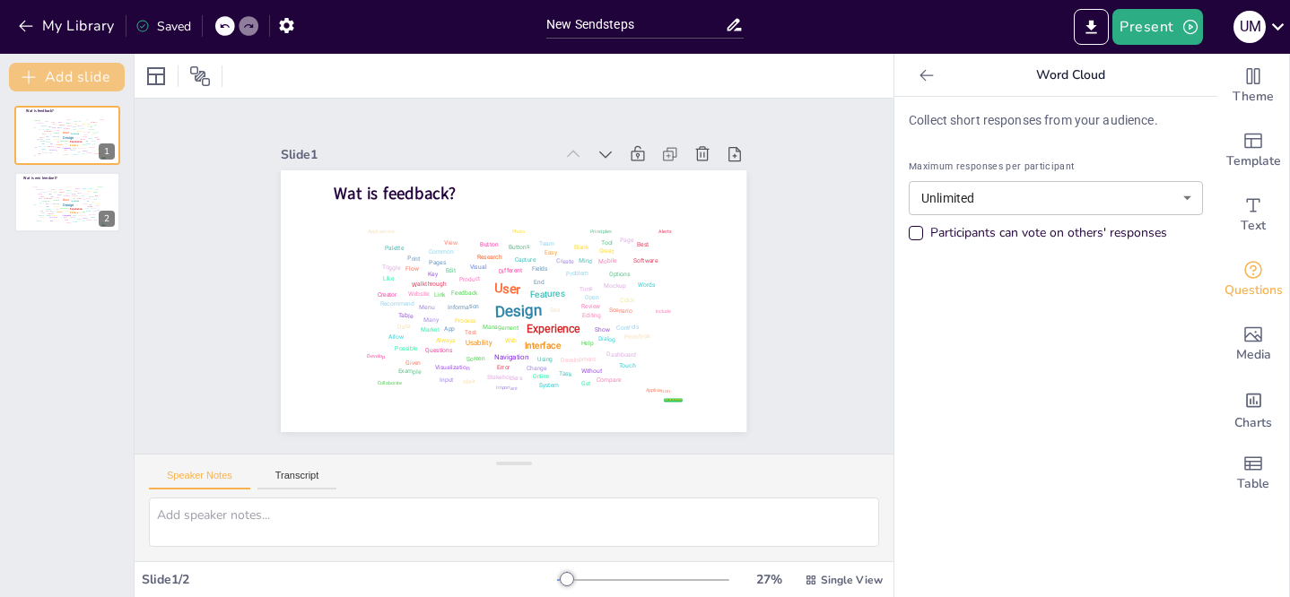
click at [97, 70] on button "Add slide" at bounding box center [67, 77] width 116 height 29
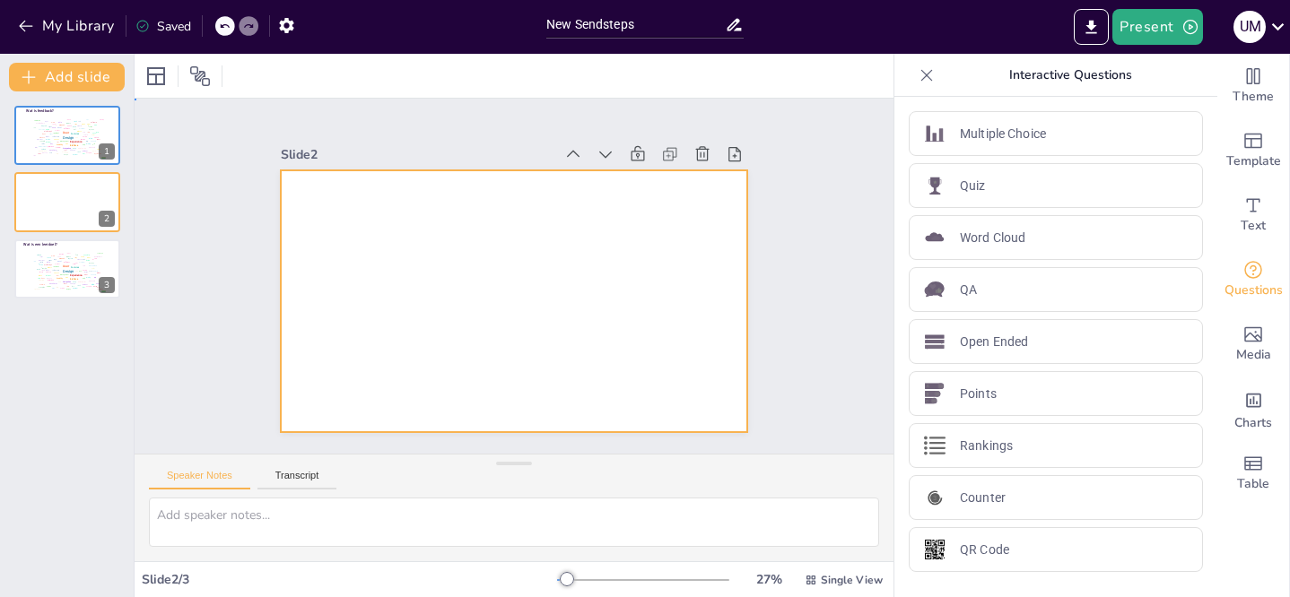
click at [547, 244] on div at bounding box center [495, 292] width 506 height 521
click at [389, 222] on div at bounding box center [533, 259] width 506 height 521
click at [432, 185] on div at bounding box center [513, 251] width 465 height 262
click at [313, 198] on div at bounding box center [522, 252] width 524 height 393
click at [313, 198] on div at bounding box center [492, 263] width 459 height 535
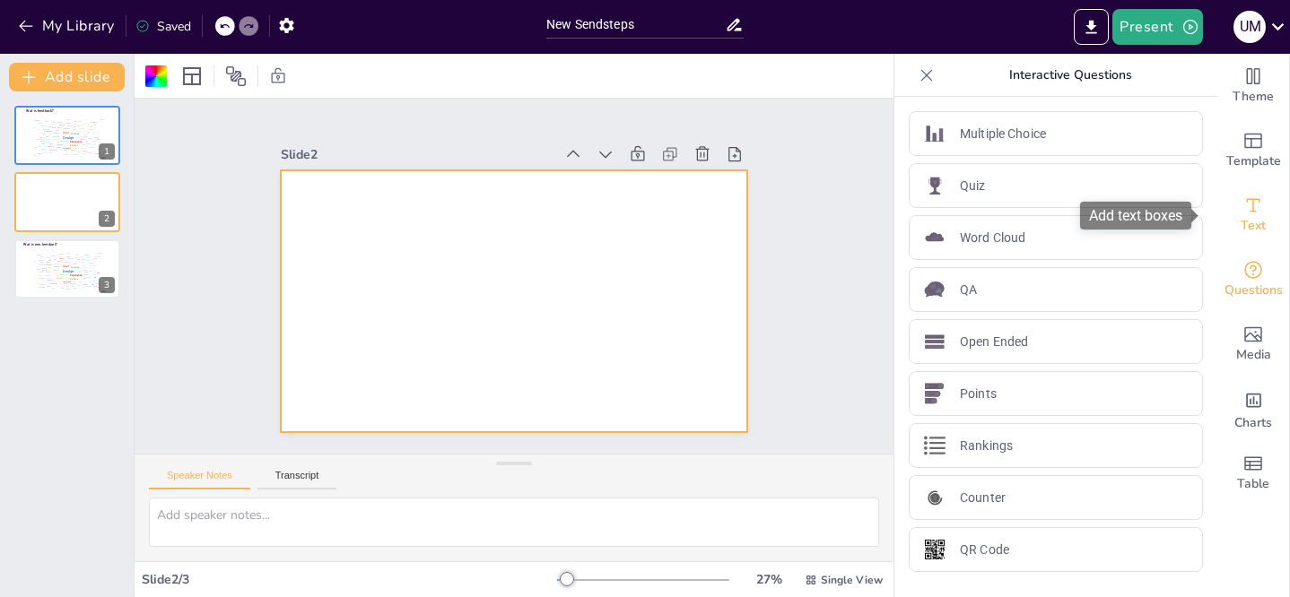
click at [1248, 211] on icon "Add text boxes" at bounding box center [1253, 206] width 22 height 22
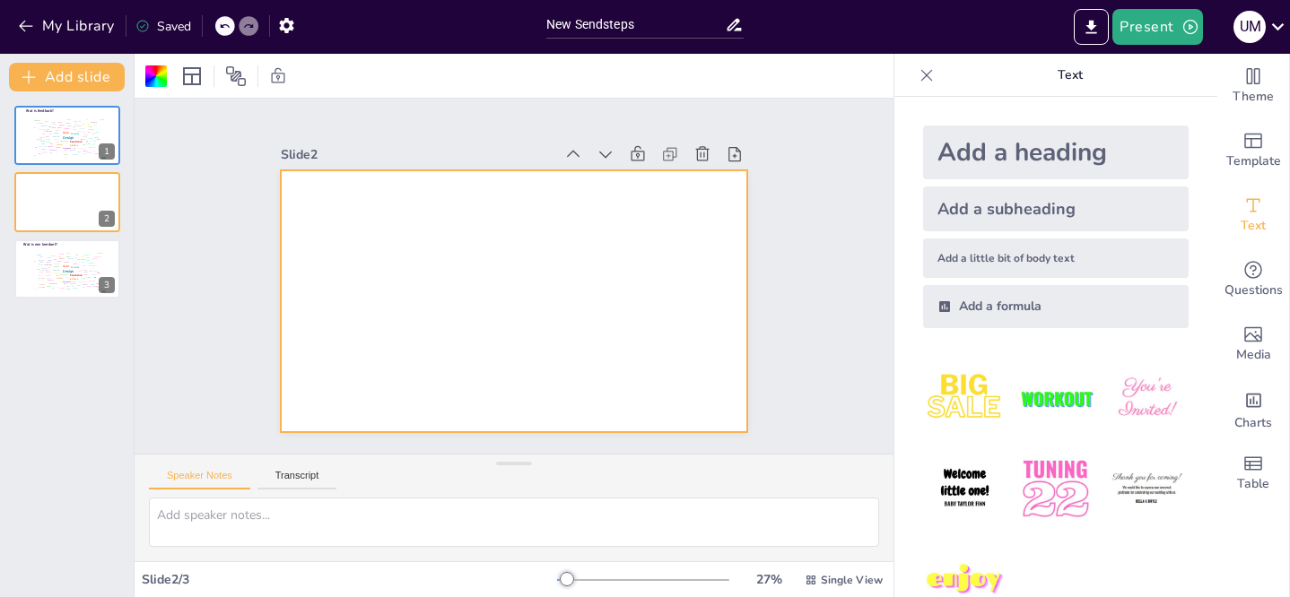
click at [969, 146] on div "Add a heading" at bounding box center [1055, 153] width 265 height 54
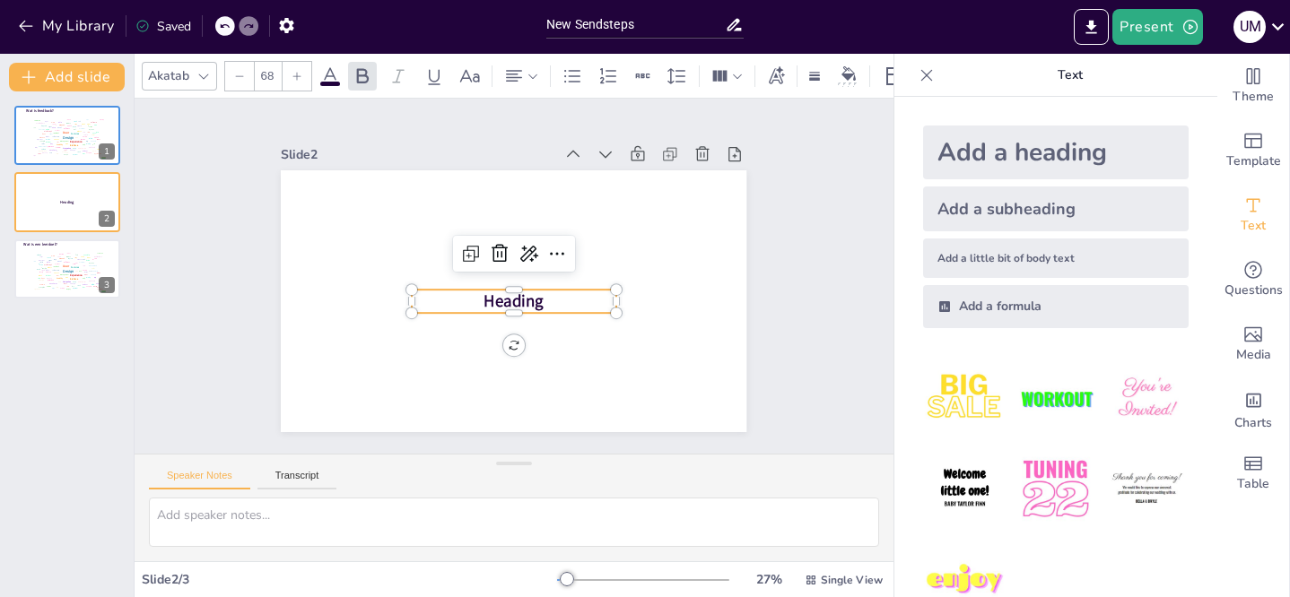
click at [547, 263] on p "Heading" at bounding box center [514, 250] width 204 height 23
click at [521, 294] on p "Heading" at bounding box center [488, 281] width 65 height 204
click at [534, 294] on p "Heading" at bounding box center [501, 298] width 188 height 122
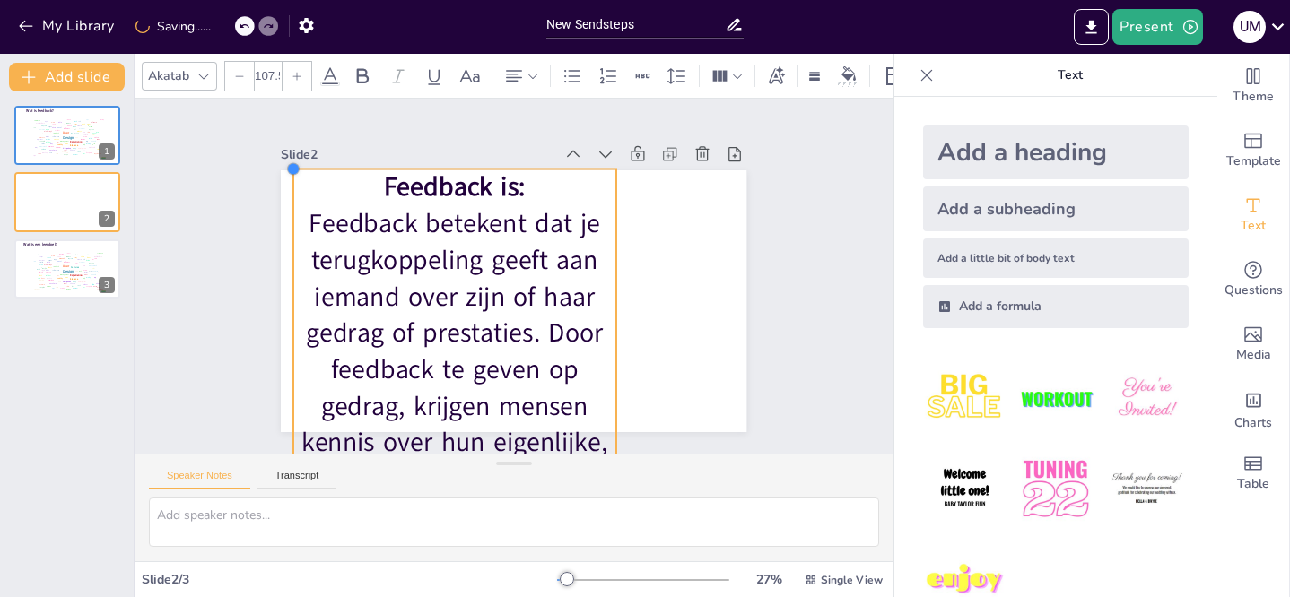
drag, startPoint x: 399, startPoint y: 284, endPoint x: 281, endPoint y: 167, distance: 166.8
click at [328, 115] on div at bounding box center [337, 106] width 18 height 18
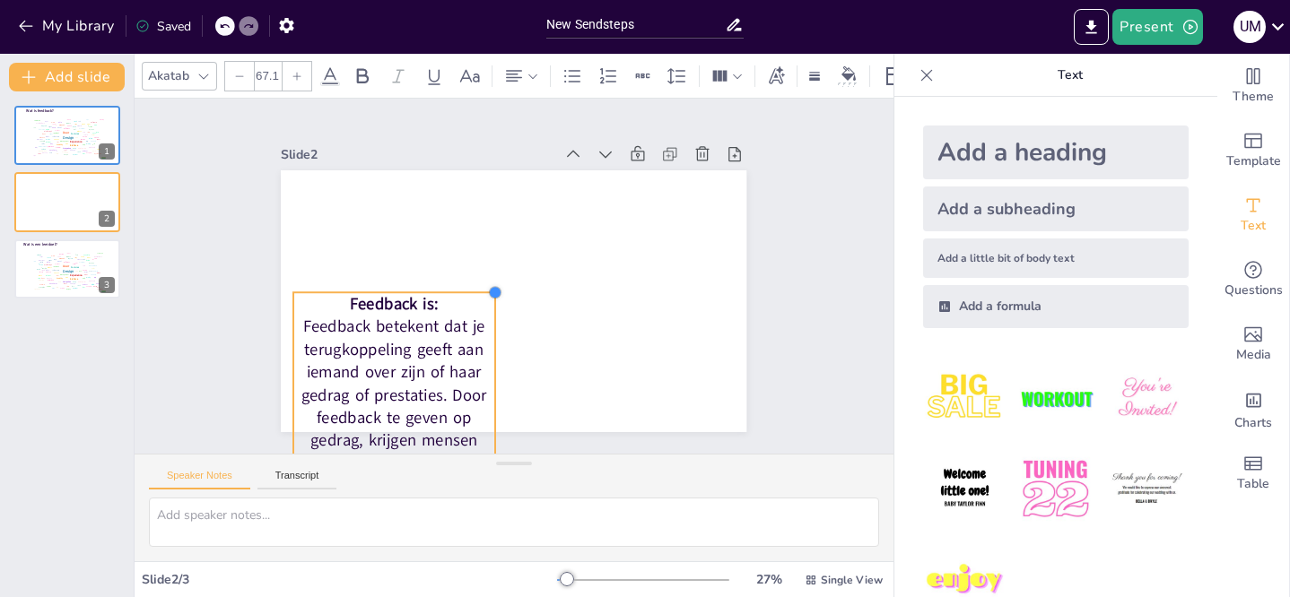
drag, startPoint x: 606, startPoint y: 164, endPoint x: 484, endPoint y: 438, distance: 299.5
click at [484, 438] on div "Slide 1 Wat is feedback? false | editor Design User Experience Interface Featur…" at bounding box center [514, 276] width 831 height 572
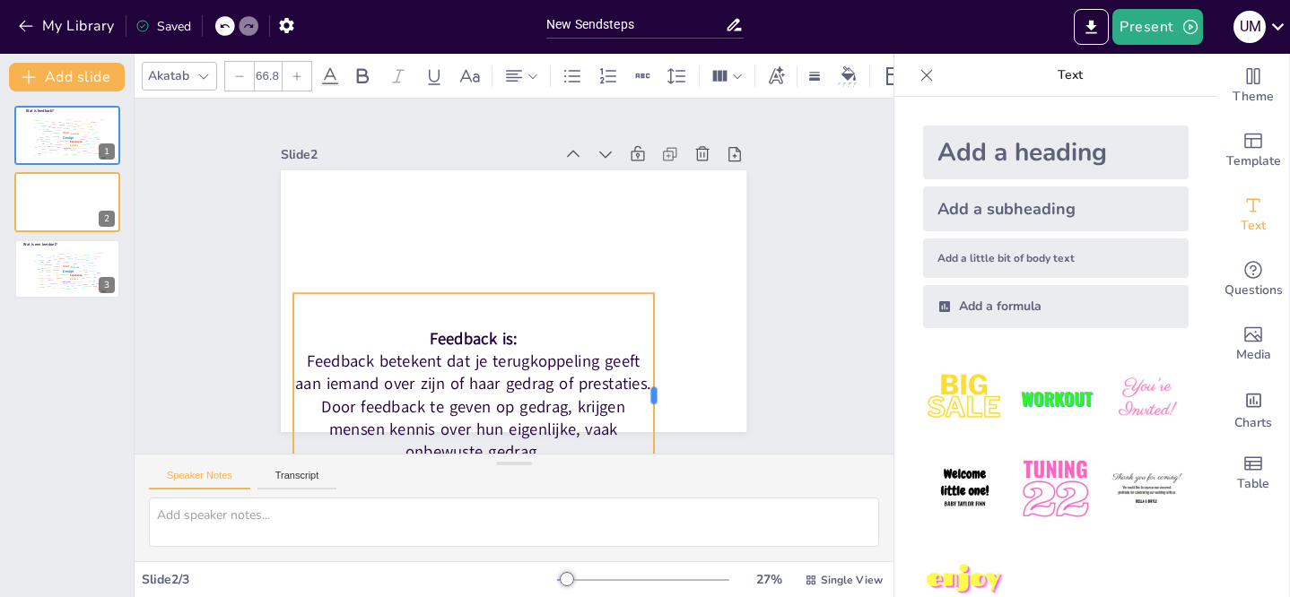
drag, startPoint x: 483, startPoint y: 389, endPoint x: 642, endPoint y: 360, distance: 162.4
click at [391, 353] on div at bounding box center [325, 266] width 132 height 174
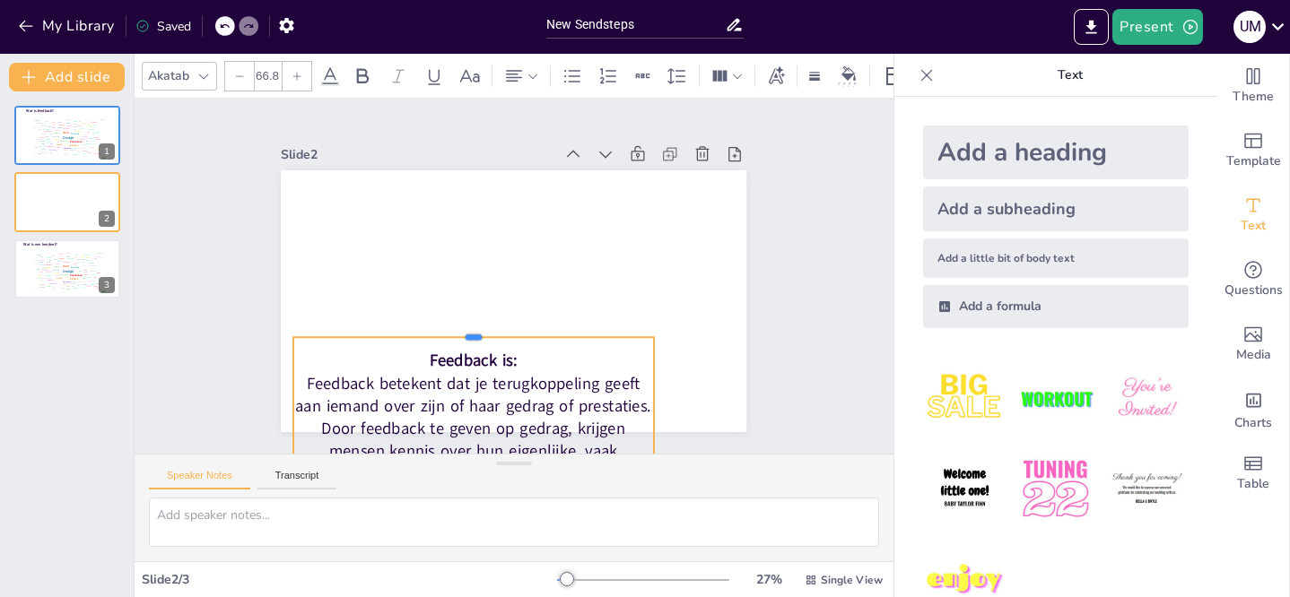
drag, startPoint x: 594, startPoint y: 285, endPoint x: 597, endPoint y: 330, distance: 45.0
click at [597, 330] on div at bounding box center [575, 249] width 318 height 192
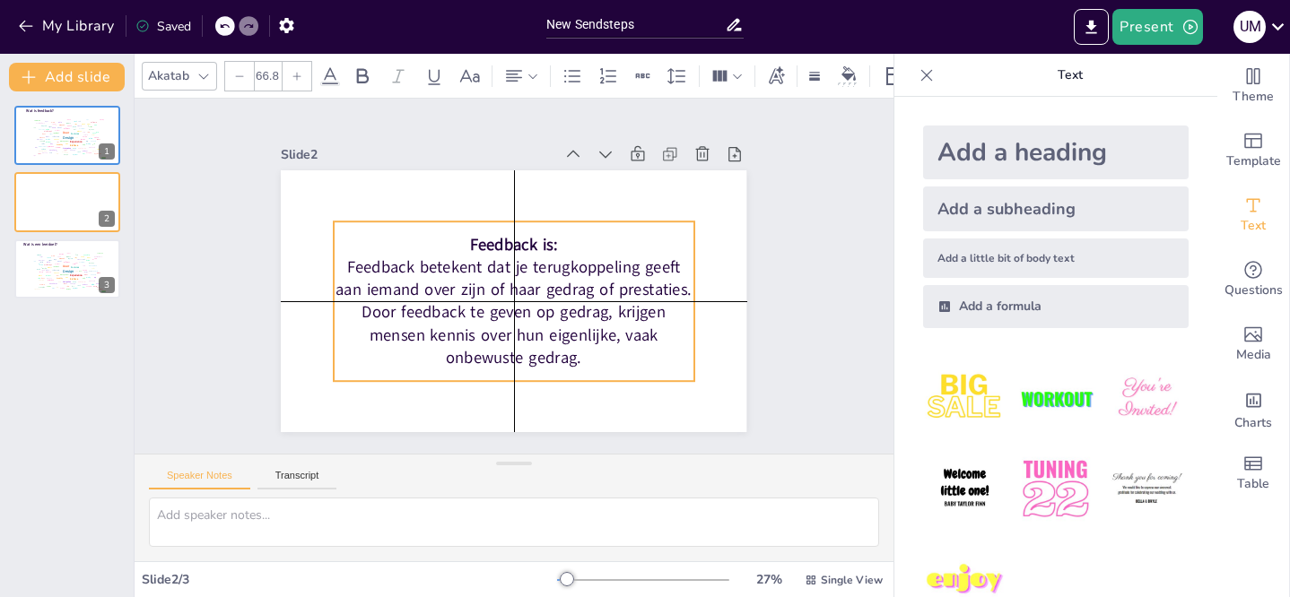
drag, startPoint x: 564, startPoint y: 407, endPoint x: 604, endPoint y: 291, distance: 123.4
click at [604, 291] on p "Feedback betekent dat je terugkoppeling geeft aan iemand over zijn of haar gedr…" at bounding box center [481, 261] width 250 height 375
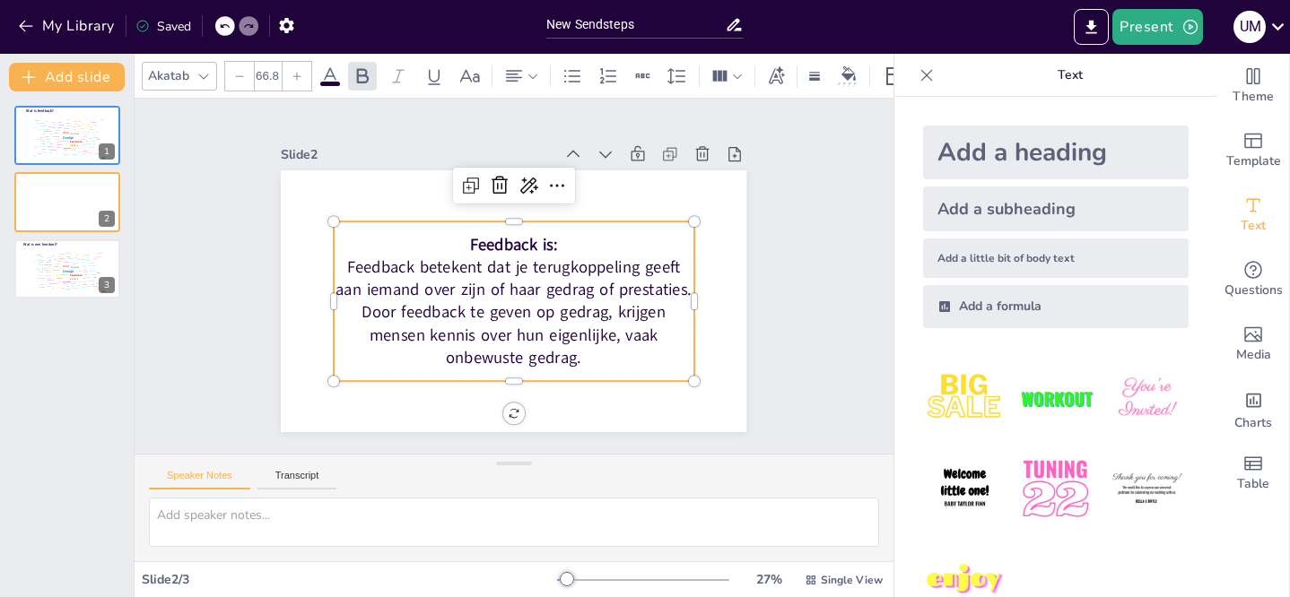
click at [536, 239] on span "Feedback is:" at bounding box center [498, 248] width 87 height 63
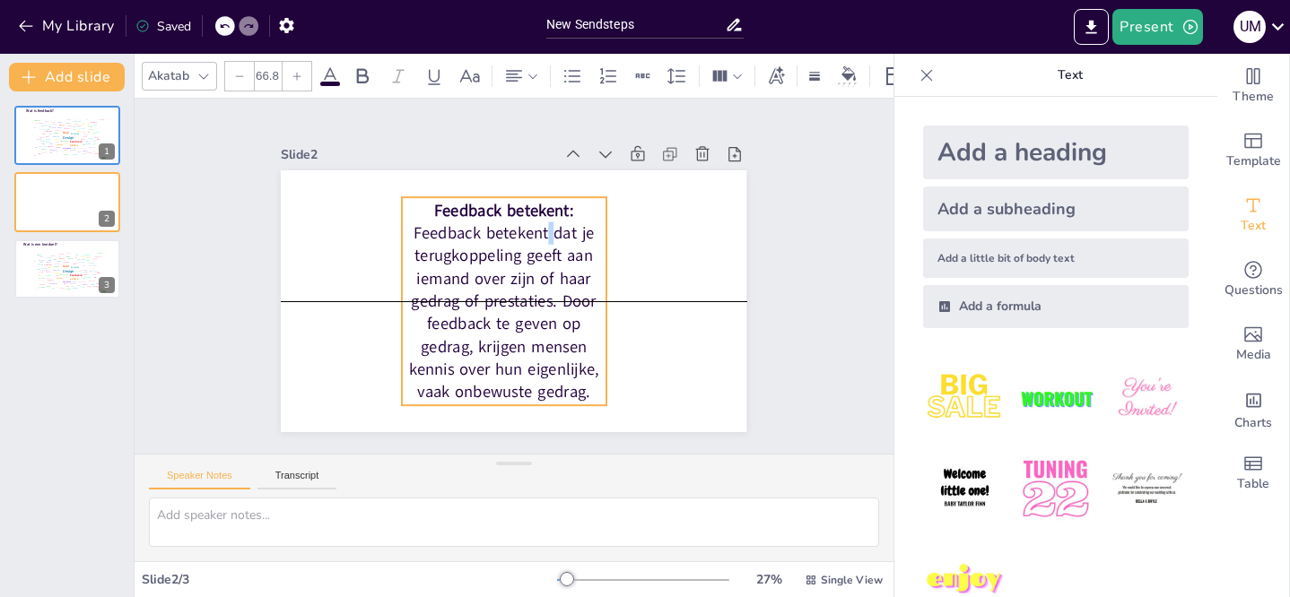
drag, startPoint x: 550, startPoint y: 317, endPoint x: 540, endPoint y: 223, distance: 94.7
click at [540, 223] on p "Feedback betekent dat je terugkoppeling geeft aan iemand over zijn of haar gedr…" at bounding box center [538, 247] width 260 height 248
click at [532, 226] on p "Feedback betekent dat je terugkoppeling geeft aan iemand over zijn of haar gedr…" at bounding box center [531, 309] width 273 height 271
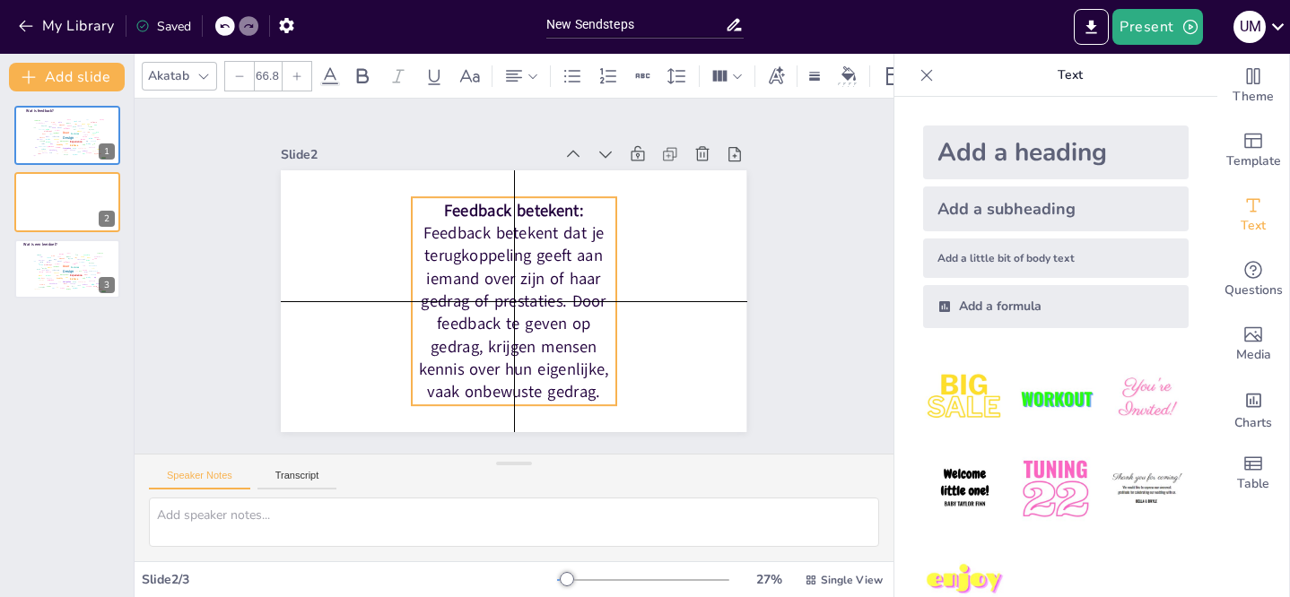
click at [407, 230] on p "Feedback betekent dat je terugkoppeling geeft aan iemand over zijn of haar gedr…" at bounding box center [495, 244] width 267 height 259
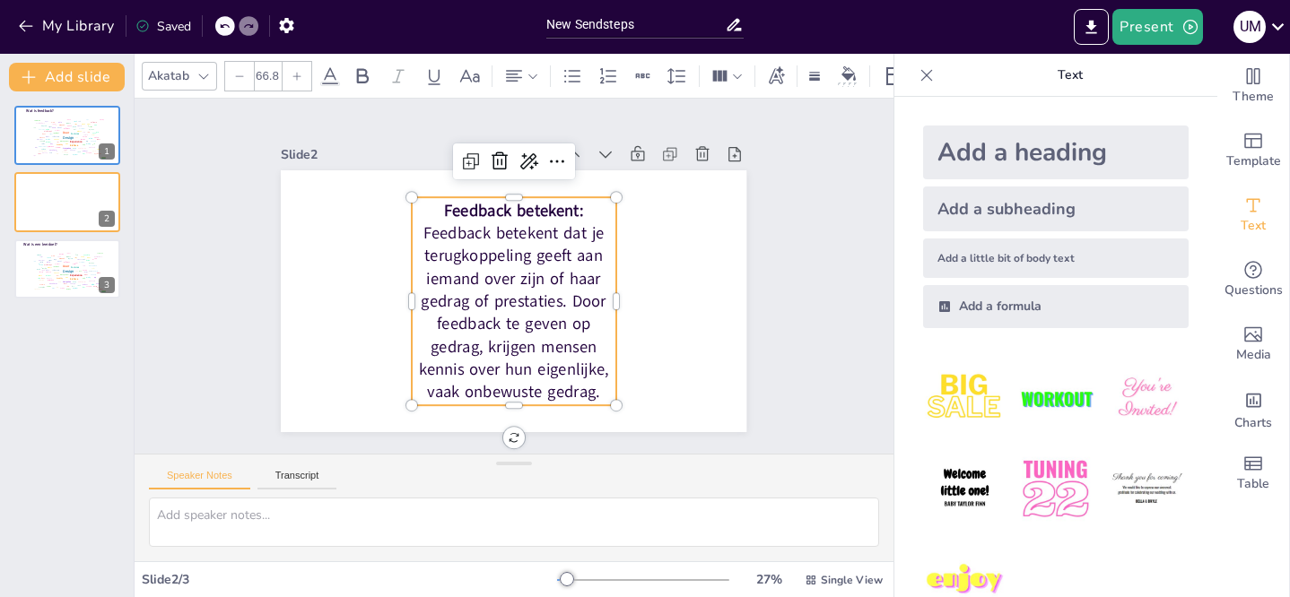
click at [552, 228] on p "Feedback betekent dat je terugkoppeling geeft aan iemand over zijn of haar gedr…" at bounding box center [543, 255] width 266 height 272
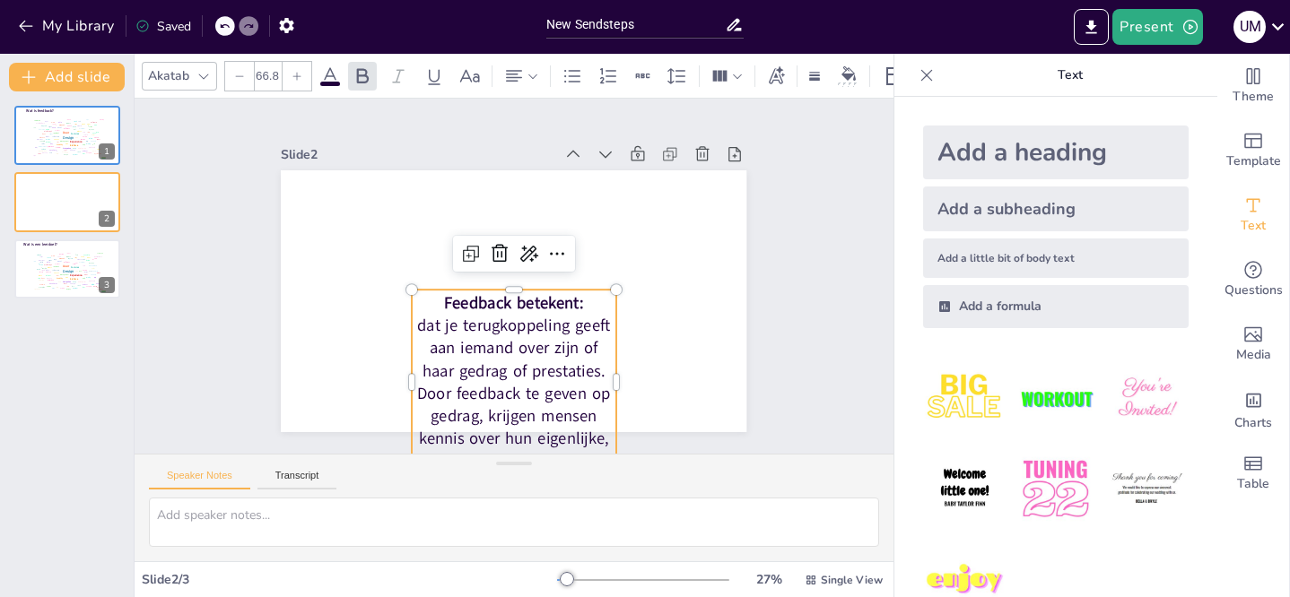
click at [569, 300] on p "Feedback betekent:" at bounding box center [522, 301] width 201 height 84
click at [413, 320] on p "dat je terugkoppeling geeft aan iemand over zijn of haar gedrag of prestaties. …" at bounding box center [401, 239] width 213 height 243
click at [501, 313] on p "Dat je terugkoppeling geeft aan iemand over zijn of haar gedrag of prestaties. …" at bounding box center [489, 390] width 232 height 197
click at [492, 280] on div at bounding box center [520, 278] width 57 height 202
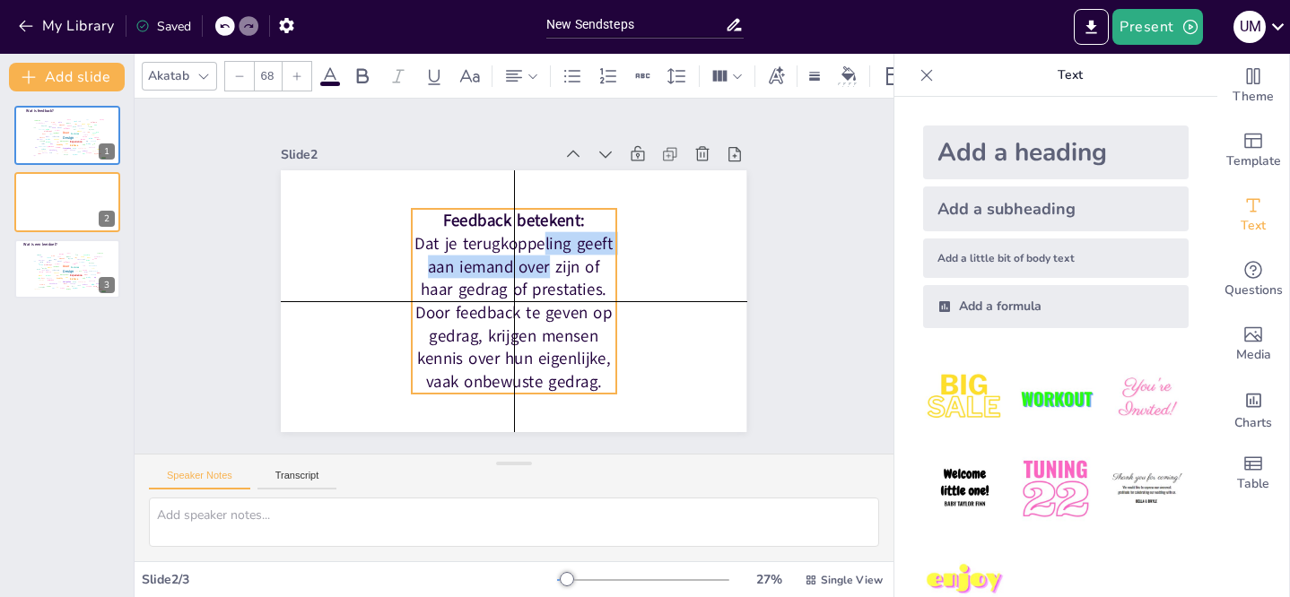
drag, startPoint x: 532, startPoint y: 329, endPoint x: 535, endPoint y: 255, distance: 74.5
click at [535, 255] on p "Dat je terugkoppeling geeft aan iemand over zijn of haar gedrag of prestaties. …" at bounding box center [487, 251] width 256 height 259
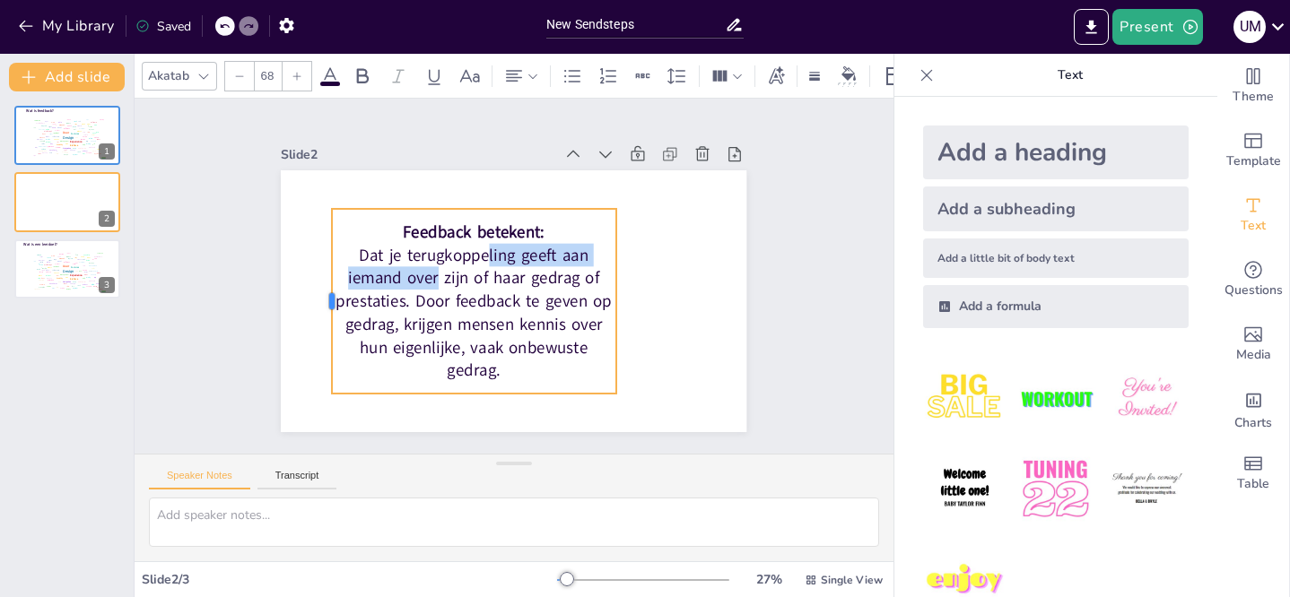
drag, startPoint x: 395, startPoint y: 294, endPoint x: 315, endPoint y: 295, distance: 79.8
click at [407, 440] on div at bounding box center [499, 466] width 184 height 52
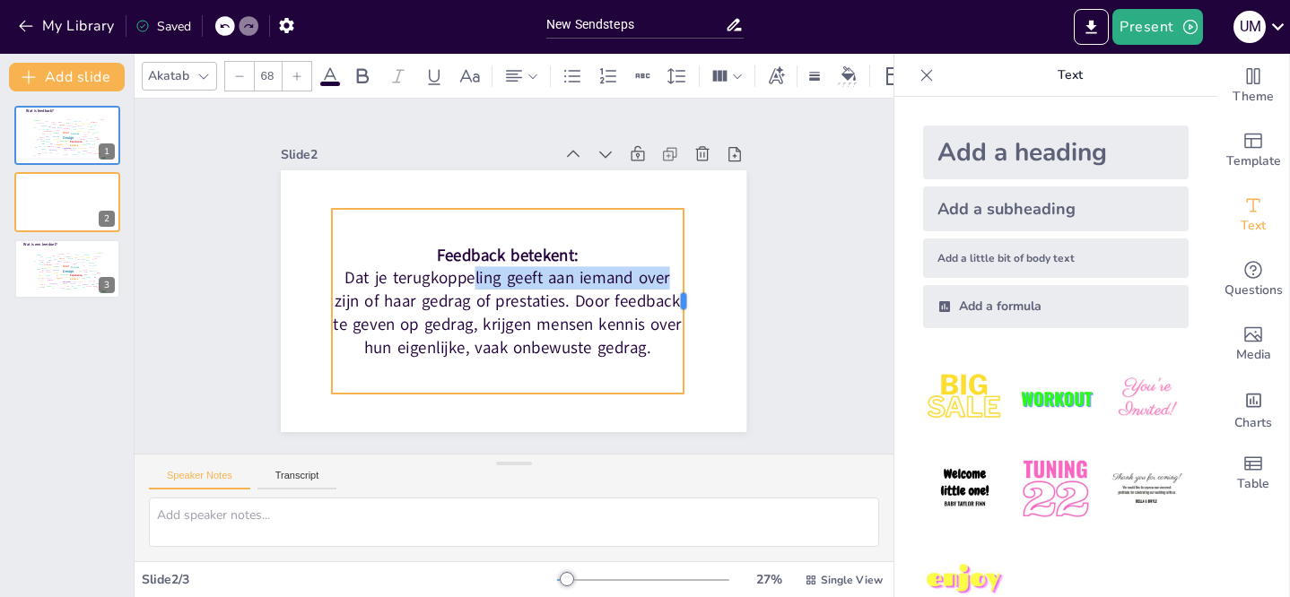
drag, startPoint x: 606, startPoint y: 296, endPoint x: 674, endPoint y: 296, distance: 67.3
click at [674, 230] on div at bounding box center [650, 162] width 147 height 135
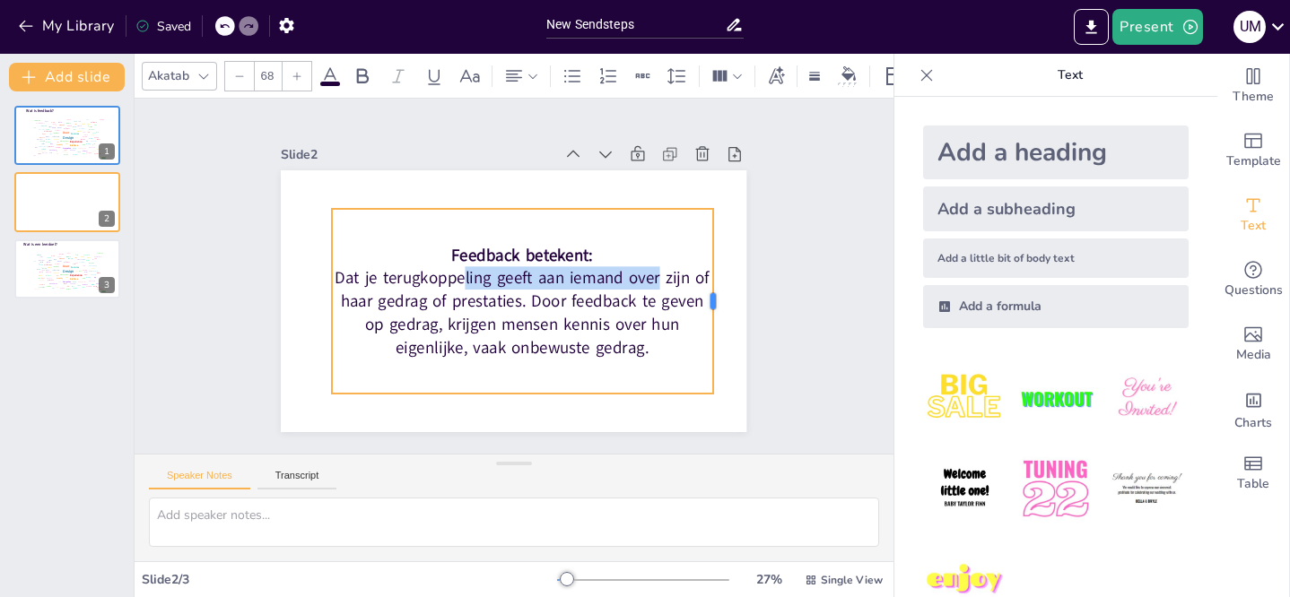
drag, startPoint x: 674, startPoint y: 296, endPoint x: 703, endPoint y: 293, distance: 29.7
click at [678, 414] on div at bounding box center [594, 466] width 167 height 105
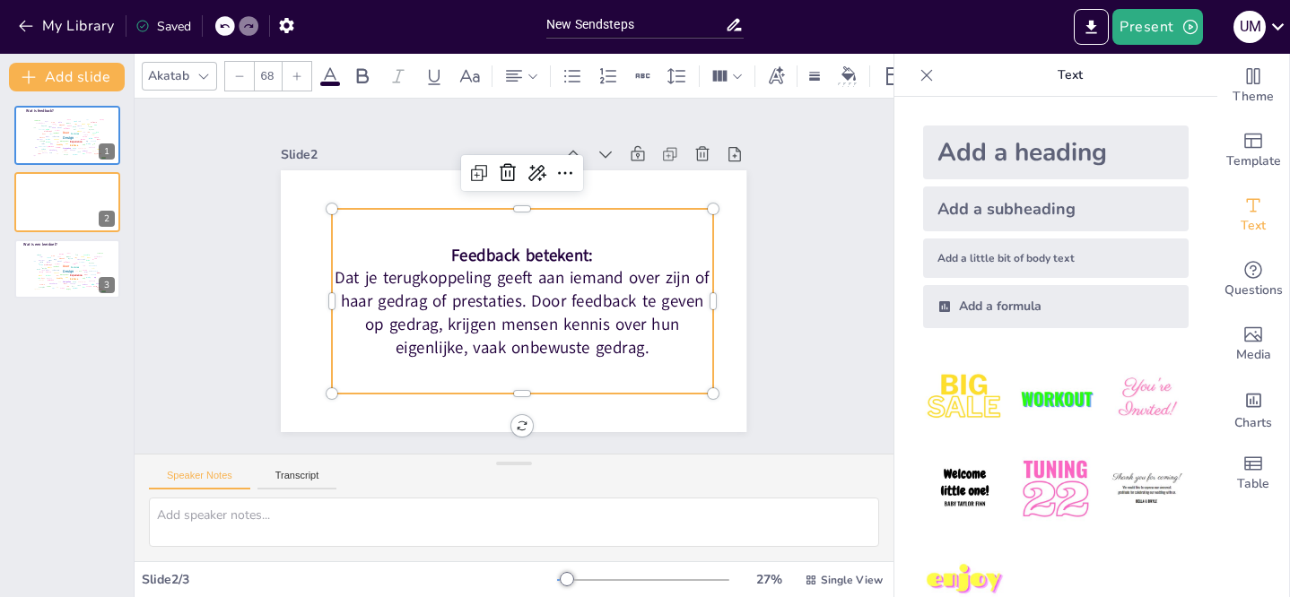
click at [613, 350] on p "Dat je terugkoppeling geeft aan iemand over zijn of haar gedrag of prestaties. …" at bounding box center [478, 265] width 270 height 376
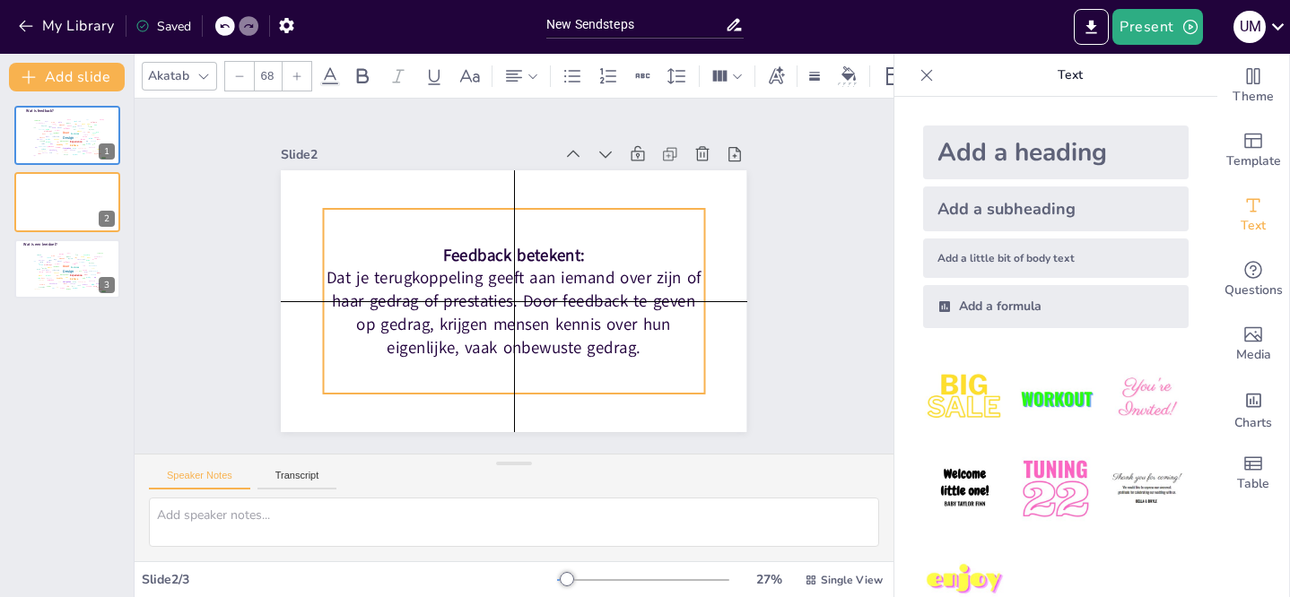
click at [639, 347] on p "Dat je terugkoppeling geeft aan iemand over zijn of haar gedrag of prestaties. …" at bounding box center [514, 312] width 380 height 92
click at [425, 248] on p "Feedback betekent:" at bounding box center [509, 254] width 377 height 101
click at [450, 249] on span "Feedback betekent:" at bounding box center [495, 266] width 91 height 134
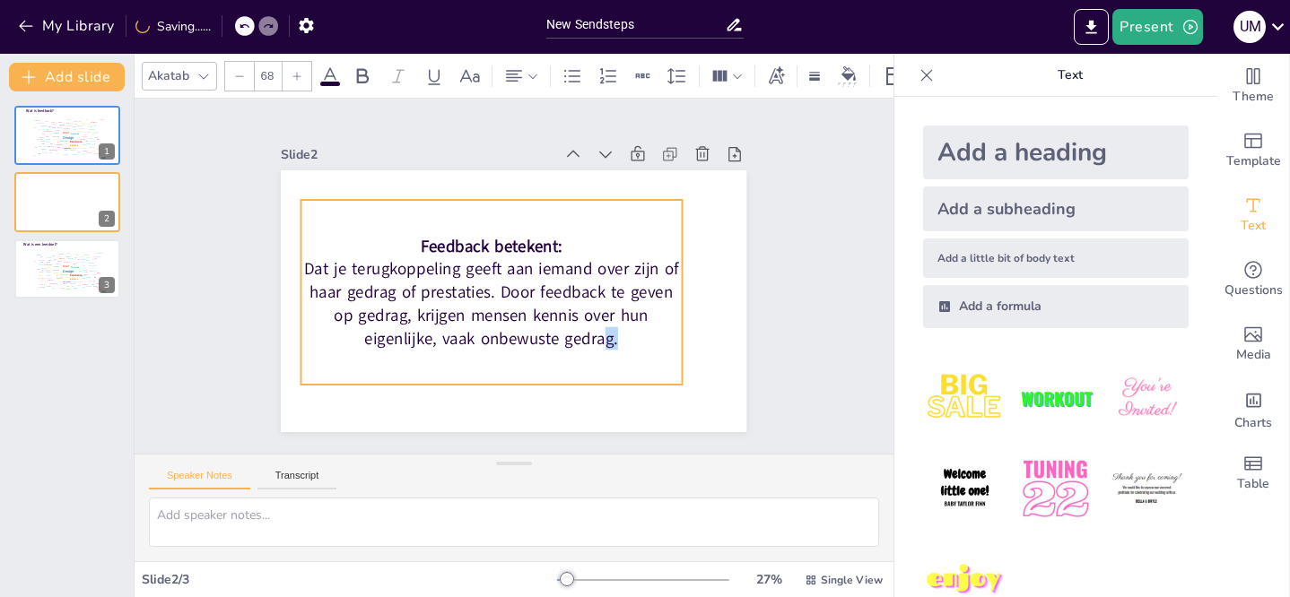
drag, startPoint x: 616, startPoint y: 341, endPoint x: 592, endPoint y: 331, distance: 26.1
click at [593, 332] on p "Dat je terugkoppeling geeft aan iemand over zijn of haar gedrag of prestaties. …" at bounding box center [548, 263] width 376 height 270
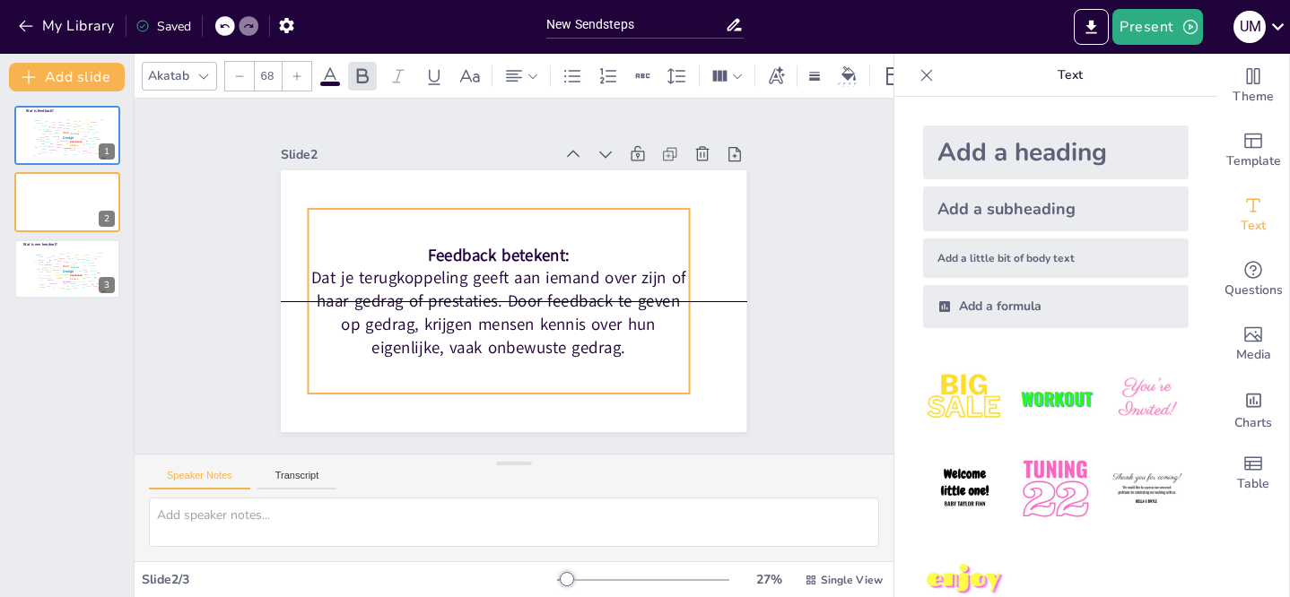
drag, startPoint x: 440, startPoint y: 239, endPoint x: 448, endPoint y: 248, distance: 11.4
click at [458, 286] on span "Feedback betekent:" at bounding box center [529, 297] width 142 height 22
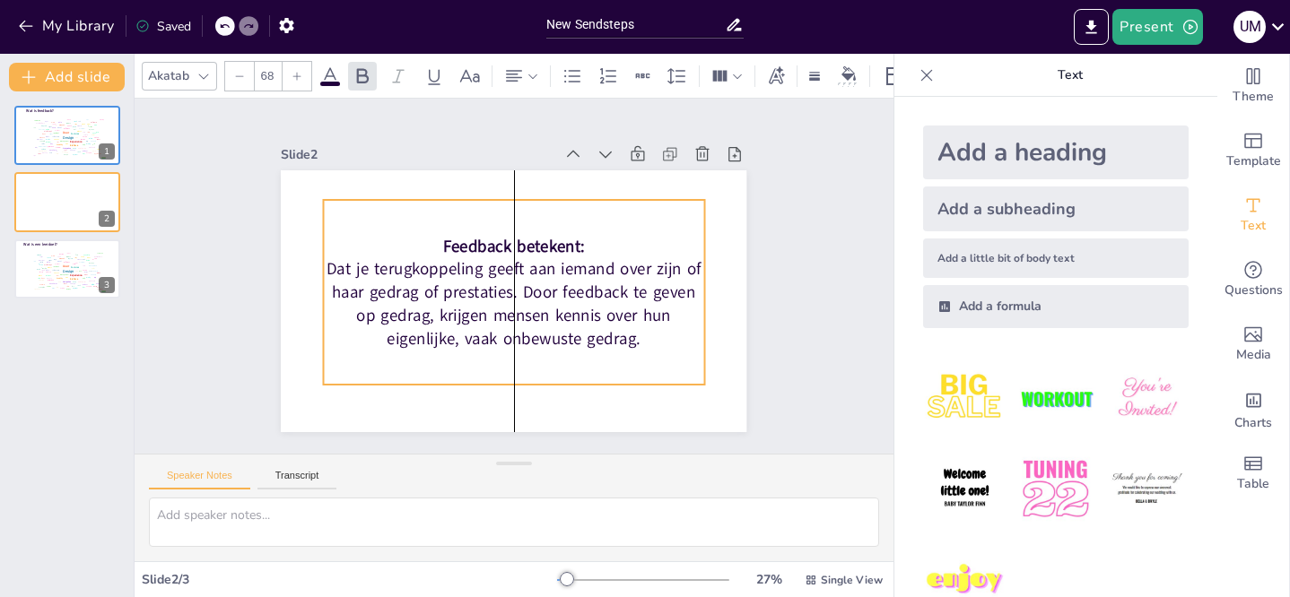
drag, startPoint x: 439, startPoint y: 256, endPoint x: 459, endPoint y: 247, distance: 21.7
click at [459, 288] on span "Feedback betekent:" at bounding box center [517, 306] width 143 height 37
click at [517, 234] on span "Feedback betekent:" at bounding box center [542, 269] width 51 height 143
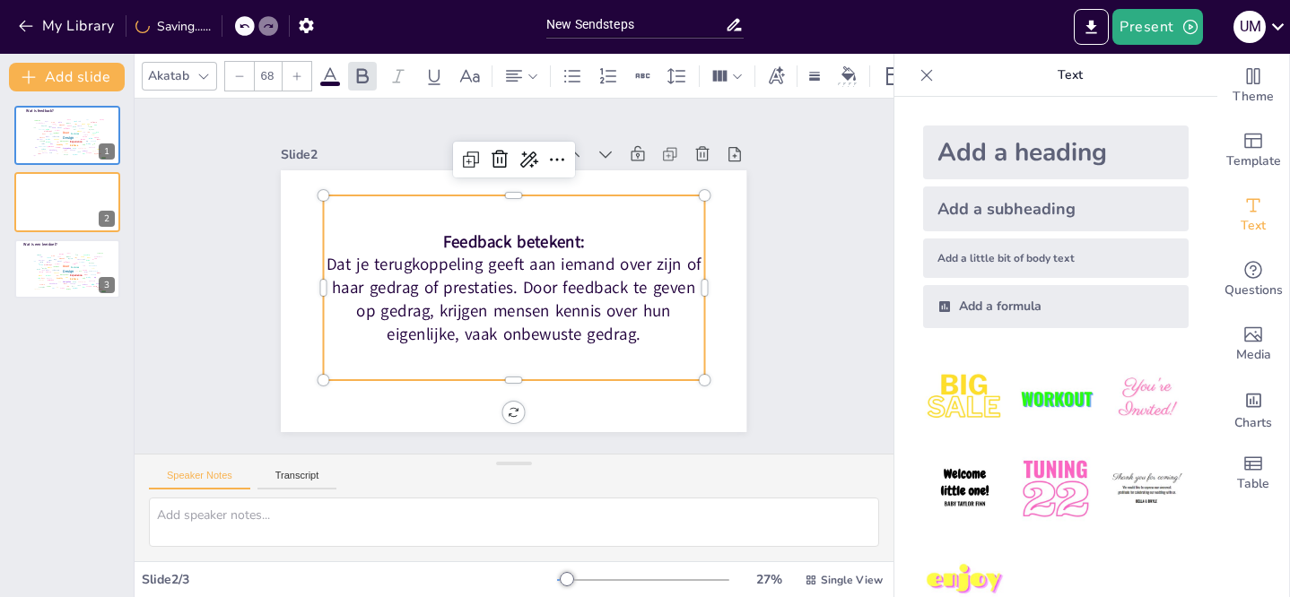
click at [526, 273] on p "Dat je terugkoppeling geeft aan iemand over zijn of haar gedrag of prestaties. …" at bounding box center [491, 271] width 170 height 391
click at [526, 273] on p "Dat je terugkoppeling geeft aan iemand over zijn of haar gedrag of prestaties. …" at bounding box center [531, 261] width 323 height 344
click at [621, 332] on p "Dat je terugkoppeling geeft aan iemand over zijn of haar gedrag of prestaties. …" at bounding box center [534, 288] width 270 height 376
click at [621, 332] on p "Dat je terugkoppeling geeft aan iemand over zijn of haar gedrag of prestaties. …" at bounding box center [500, 258] width 362 height 299
click at [615, 330] on p "Dat je terugkoppeling geeft aan iemand over zijn of haar gedrag of prestaties. …" at bounding box center [494, 288] width 270 height 376
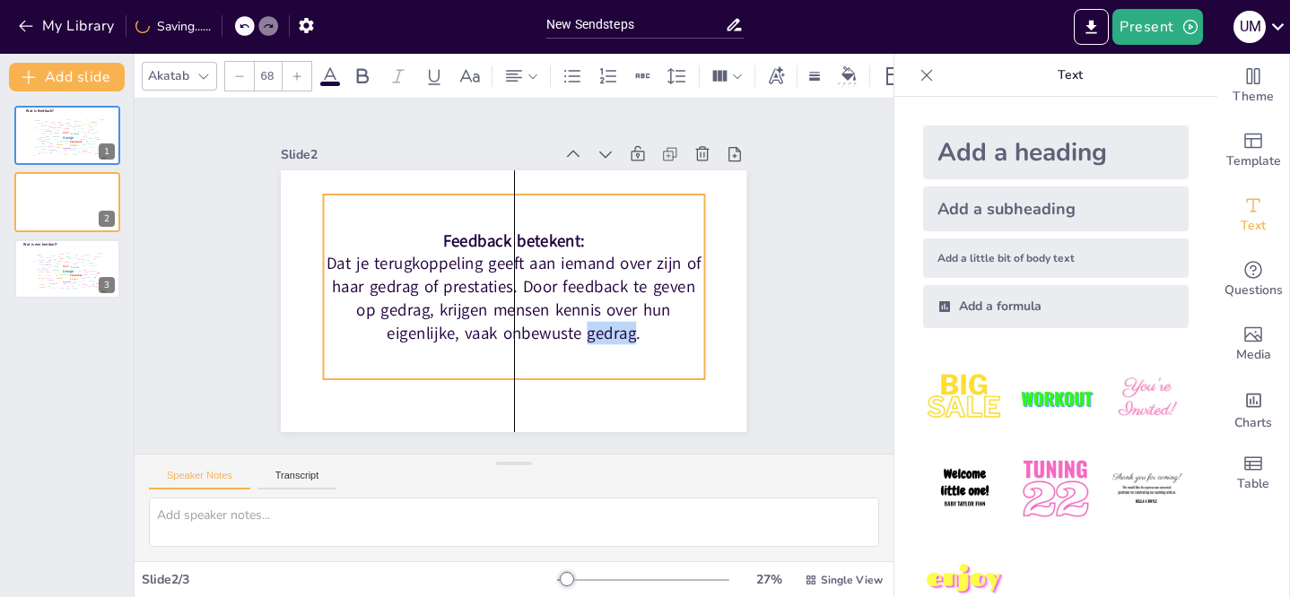
click at [610, 329] on p "Dat je terugkoppeling geeft aan iemand over zijn of haar gedrag of prestaties. …" at bounding box center [493, 284] width 239 height 385
click at [582, 203] on div "Feedback betekent: Dat je terugkoppeling geeft aan iemand over zijn of haar ged…" at bounding box center [522, 282] width 373 height 416
click at [550, 214] on div "Feedback betekent: Dat je terugkoppeling geeft aan iemand over zijn of haar ged…" at bounding box center [518, 266] width 422 height 323
click at [460, 209] on div "Feedback betekent: Dat je terugkoppeling geeft aan iemand over zijn of haar ged…" at bounding box center [504, 270] width 373 height 416
click at [460, 209] on div "Feedback betekent: Dat je terugkoppeling geeft aan iemand over zijn of haar ged…" at bounding box center [503, 279] width 260 height 411
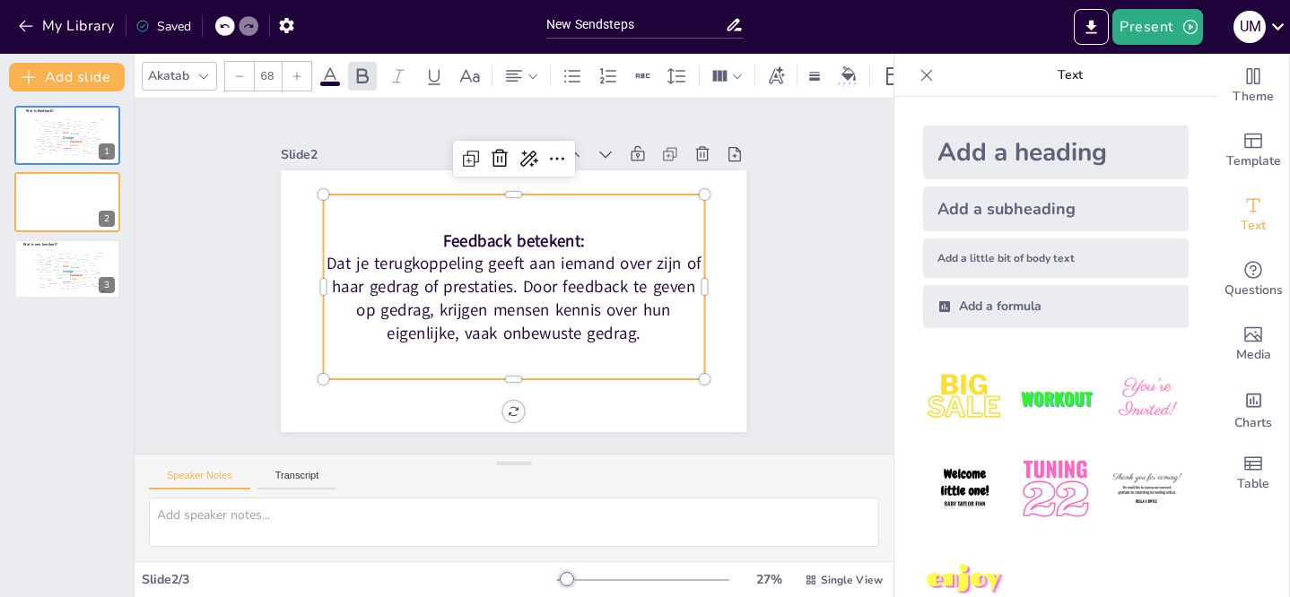
click at [421, 227] on p "Feedback betekent:" at bounding box center [496, 307] width 341 height 210
click at [385, 219] on div "Feedback betekent: Dat je terugkoppeling geeft aan iemand over zijn of haar ged…" at bounding box center [509, 287] width 422 height 324
click at [518, 73] on icon at bounding box center [514, 76] width 22 height 22
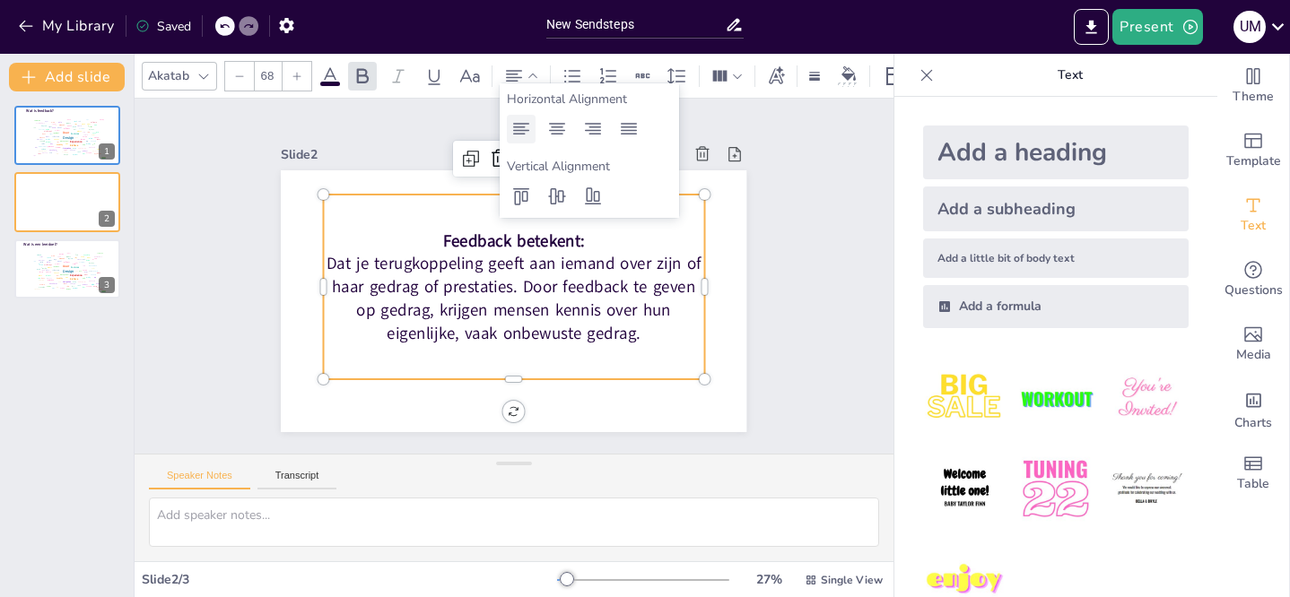
click at [526, 129] on icon at bounding box center [521, 129] width 22 height 22
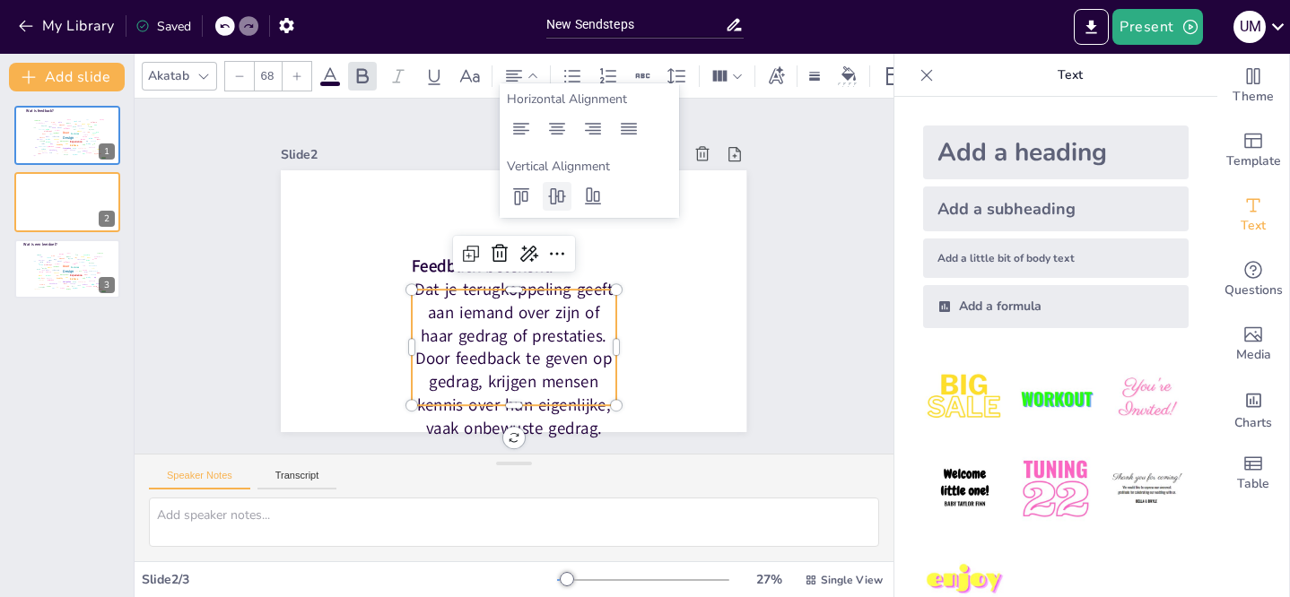
click at [557, 200] on icon at bounding box center [557, 196] width 18 height 16
click at [589, 196] on icon at bounding box center [593, 197] width 22 height 22
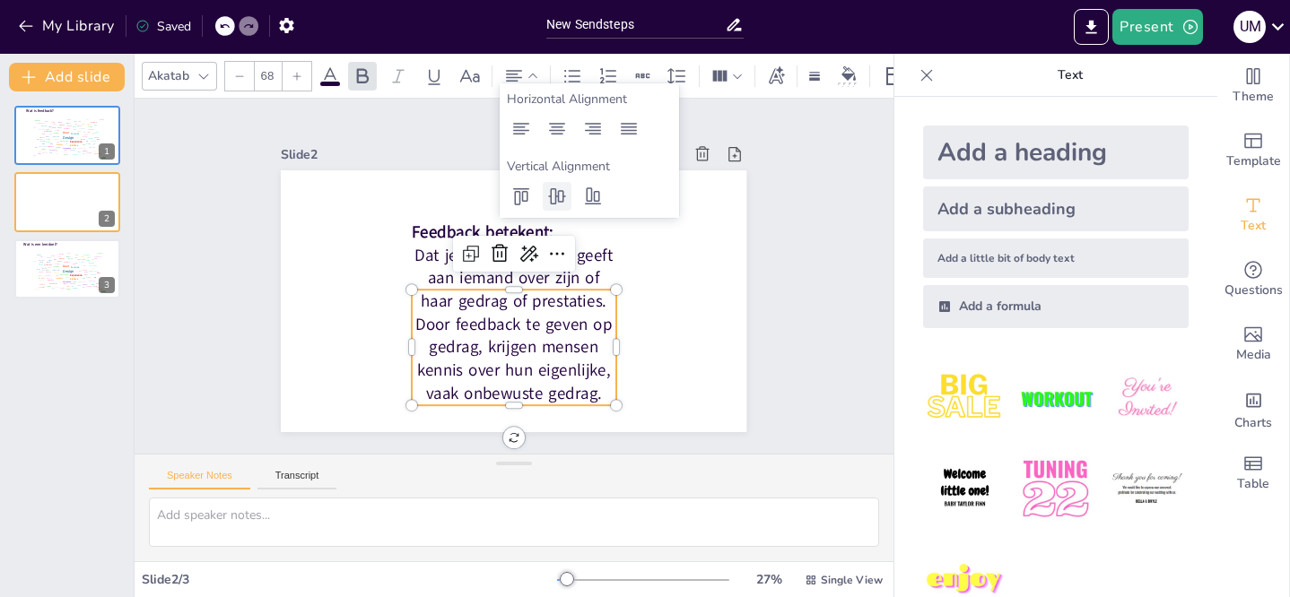
click at [561, 201] on icon at bounding box center [557, 197] width 22 height 22
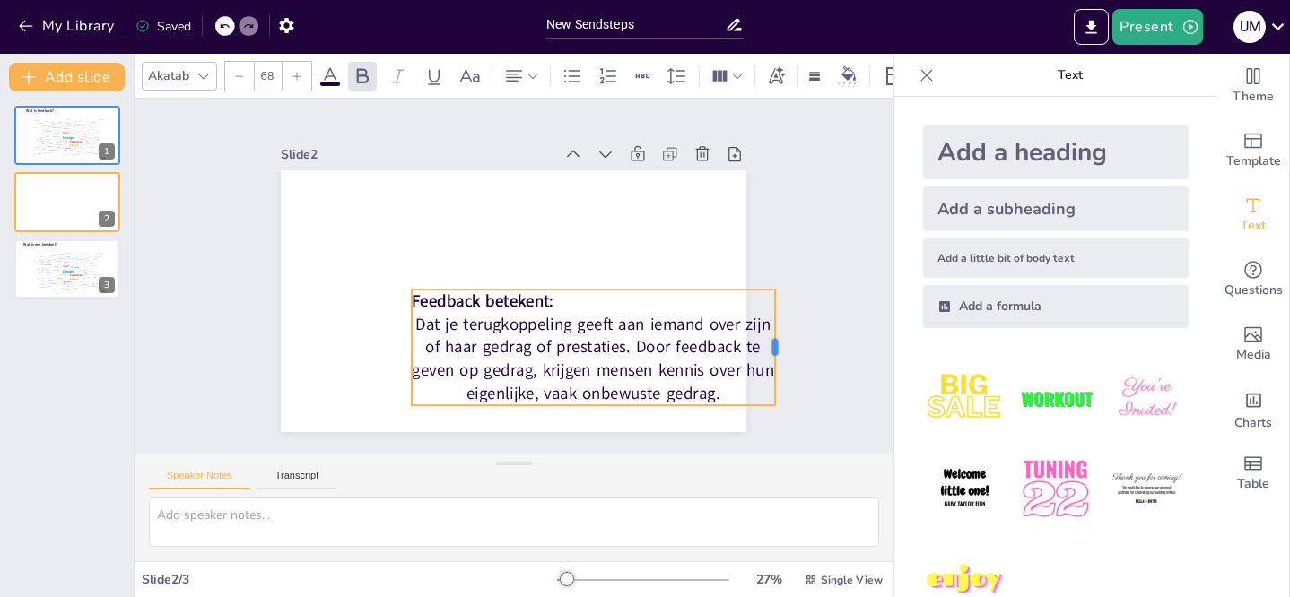
drag, startPoint x: 603, startPoint y: 337, endPoint x: 761, endPoint y: 343, distance: 158.8
click at [396, 462] on div at bounding box center [339, 492] width 111 height 60
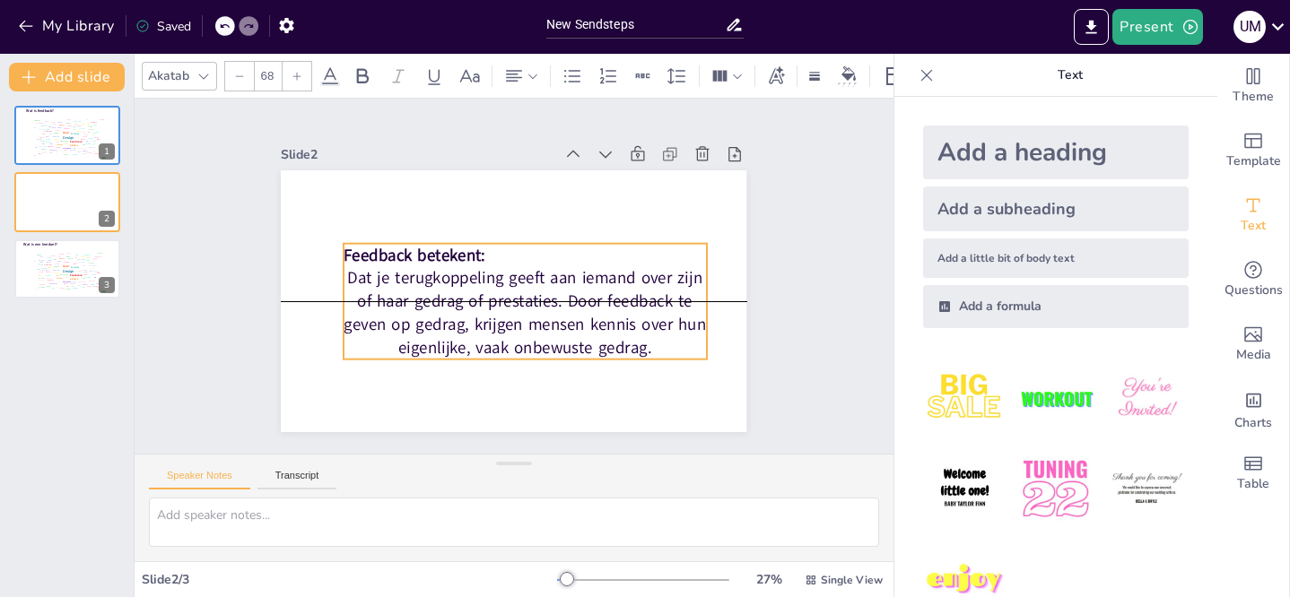
drag, startPoint x: 563, startPoint y: 317, endPoint x: 495, endPoint y: 270, distance: 82.6
click at [495, 270] on p "Dat je terugkoppeling geeft aan iemand over zijn of haar gedrag of prestaties. …" at bounding box center [485, 301] width 231 height 369
click at [413, 297] on p "Dat je terugkoppeling geeft aan iemand over zijn of haar gedrag of prestaties. …" at bounding box center [478, 291] width 130 height 370
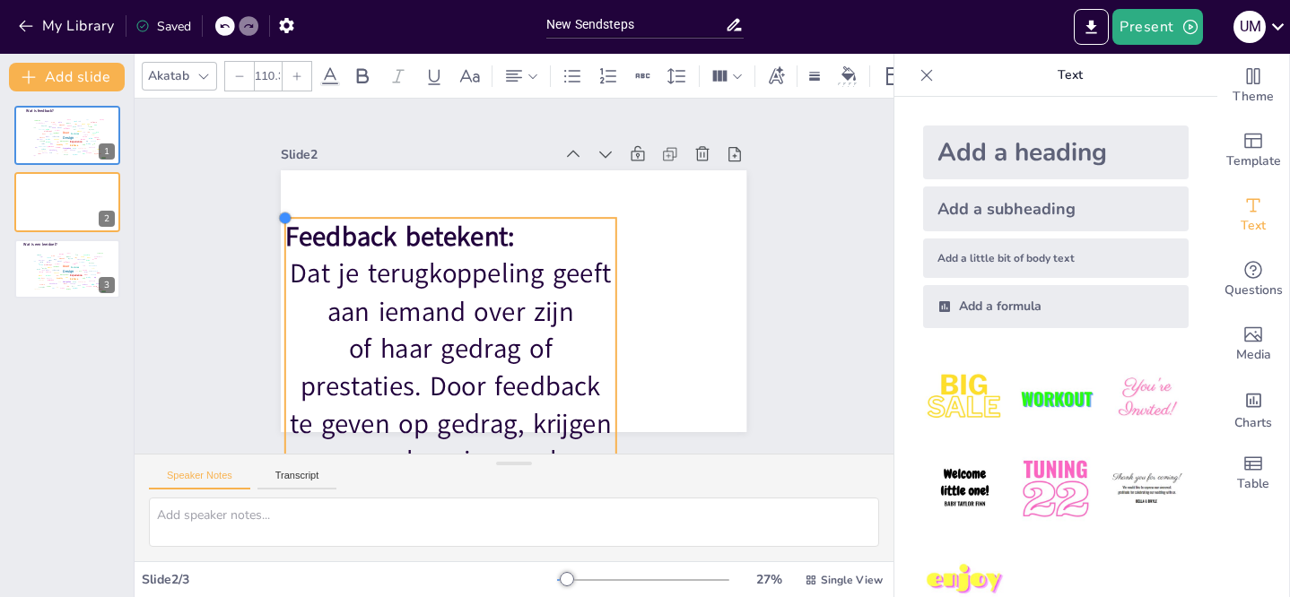
drag, startPoint x: 401, startPoint y: 282, endPoint x: 336, endPoint y: 210, distance: 96.5
click at [336, 210] on div "Feedback betekent: Dat je terugkoppeling geeft aan iemand over zijn of haar ged…" at bounding box center [526, 298] width 535 height 460
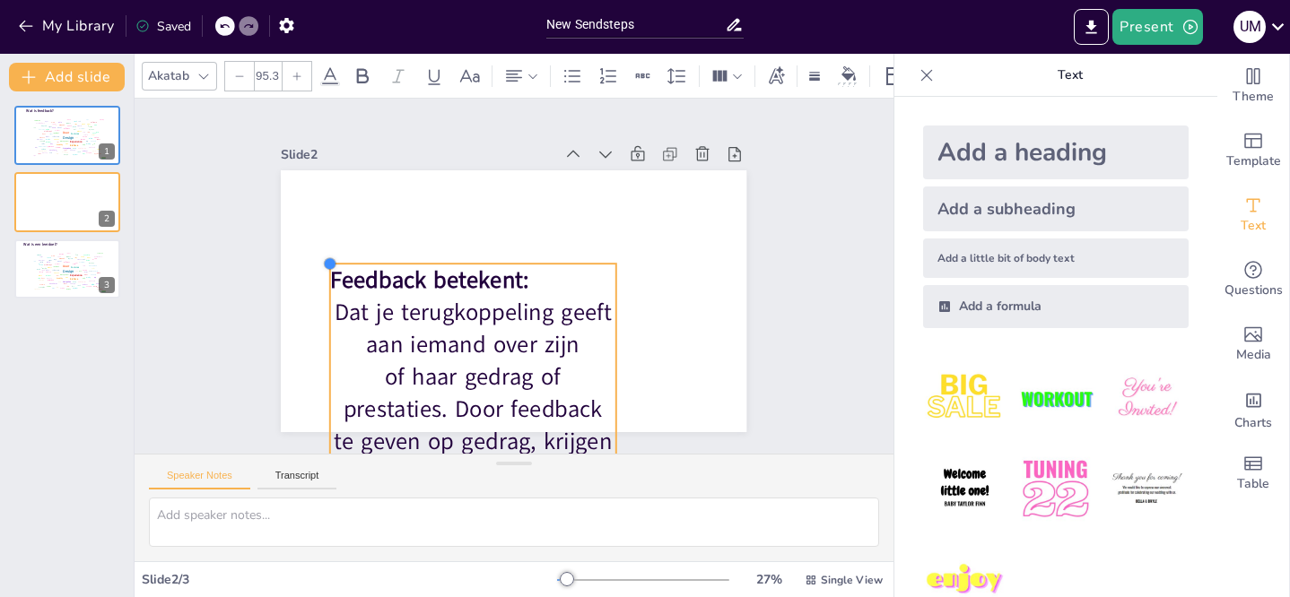
drag, startPoint x: 273, startPoint y: 216, endPoint x: 382, endPoint y: 262, distance: 118.6
click at [382, 262] on div "Feedback betekent: Dat je terugkoppeling geeft aan iemand over zijn of haar ged…" at bounding box center [506, 300] width 524 height 393
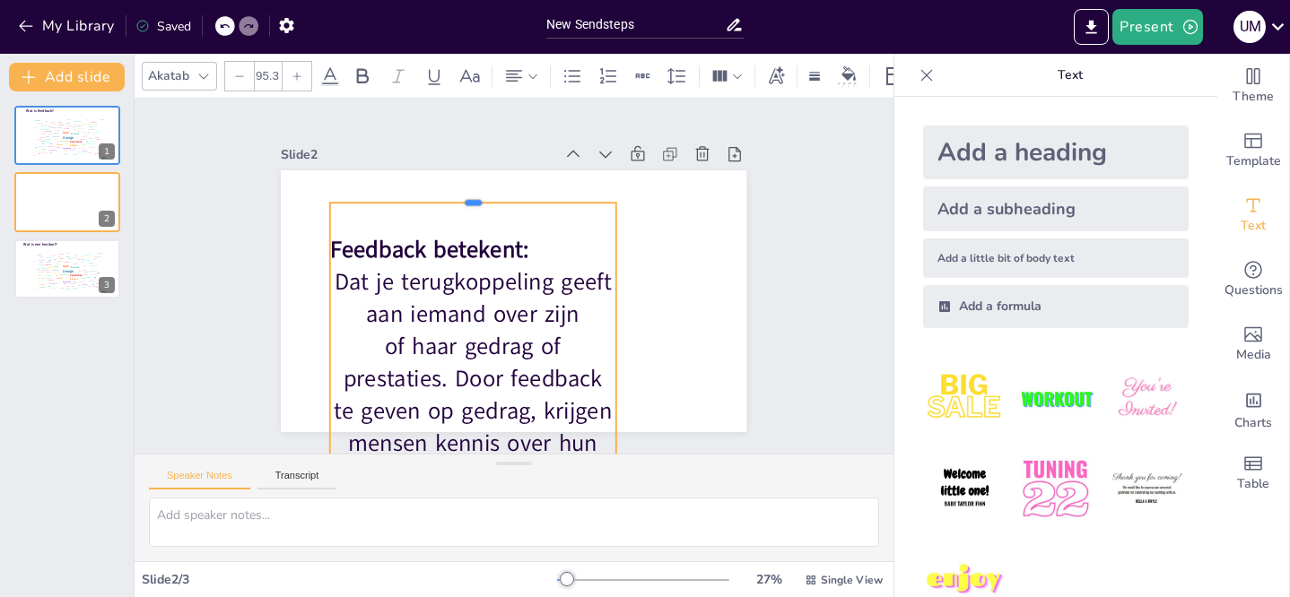
drag, startPoint x: 510, startPoint y: 255, endPoint x: 528, endPoint y: 194, distance: 63.6
click at [564, 194] on div at bounding box center [601, 253] width 74 height 283
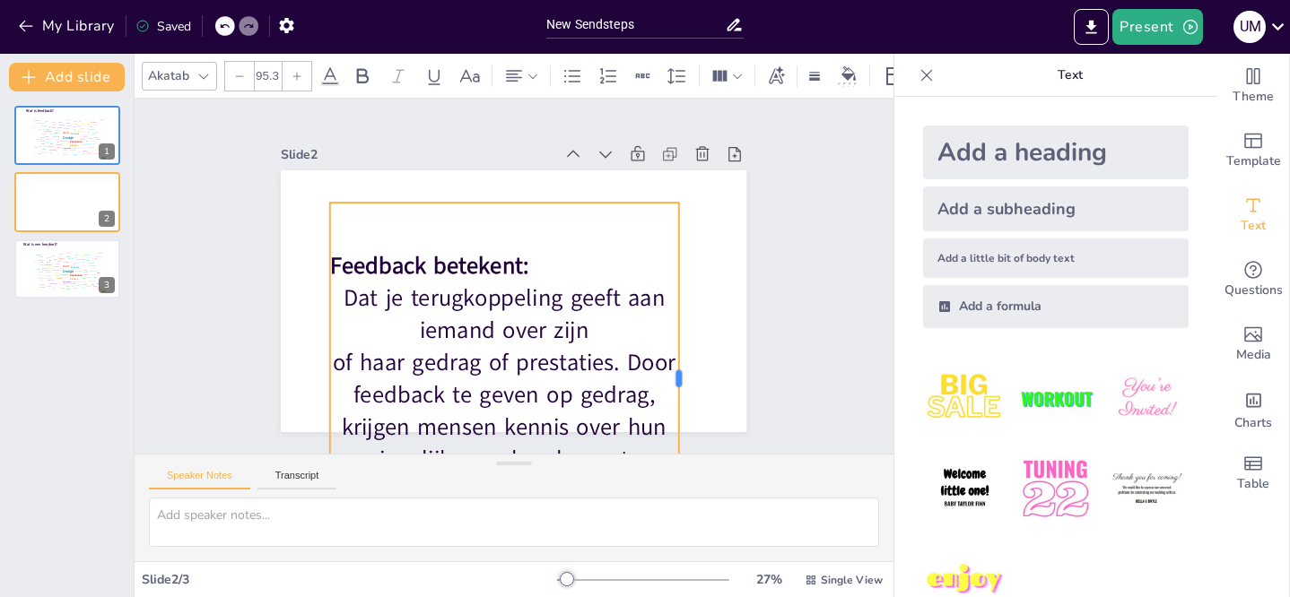
drag, startPoint x: 605, startPoint y: 270, endPoint x: 671, endPoint y: 249, distance: 68.6
click at [671, 276] on div at bounding box center [629, 439] width 156 height 327
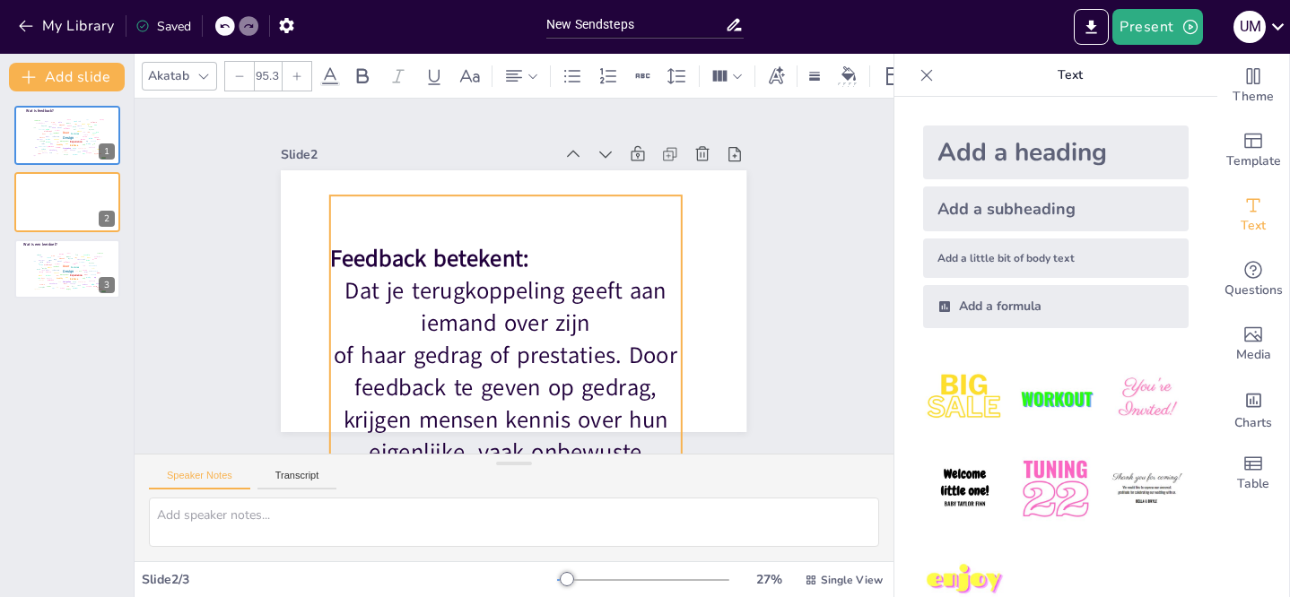
drag, startPoint x: 521, startPoint y: 227, endPoint x: 526, endPoint y: 206, distance: 21.3
click at [526, 206] on div "Feedback betekent: Dat je terugkoppeling geeft aan iemand over zijn of haar ged…" at bounding box center [450, 348] width 491 height 491
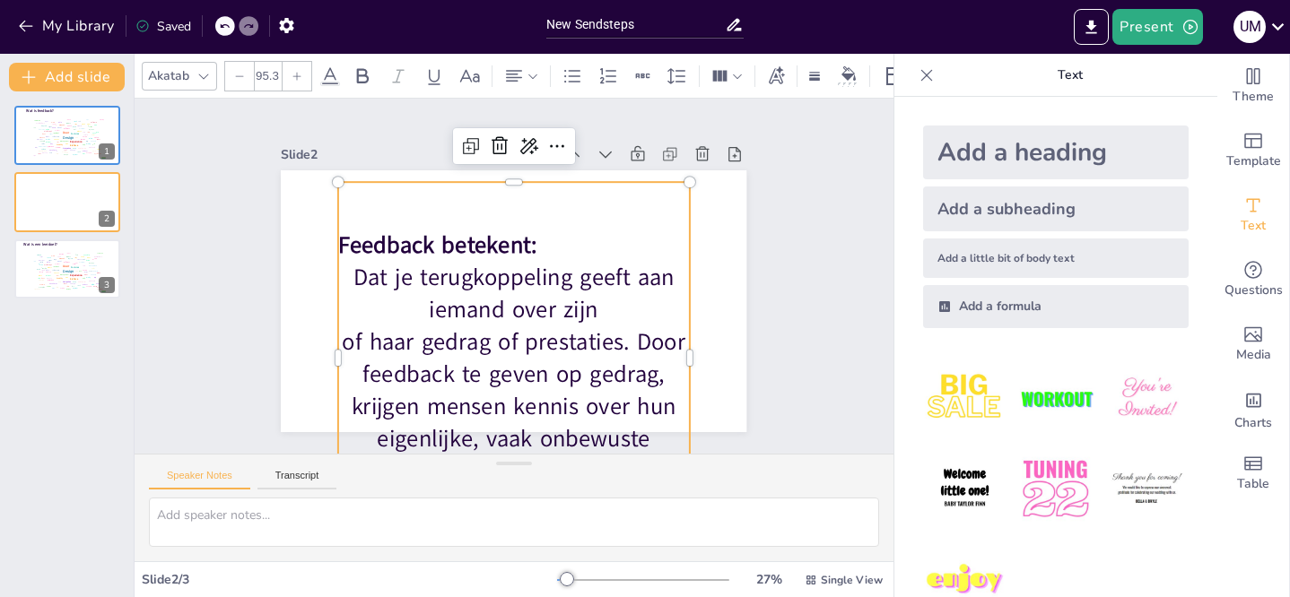
click at [475, 213] on div "Feedback betekent: Dat je terugkoppeling geeft aan iemand over zijn of haar ged…" at bounding box center [452, 331] width 497 height 497
click at [529, 241] on span "Feedback betekent:" at bounding box center [544, 199] width 31 height 198
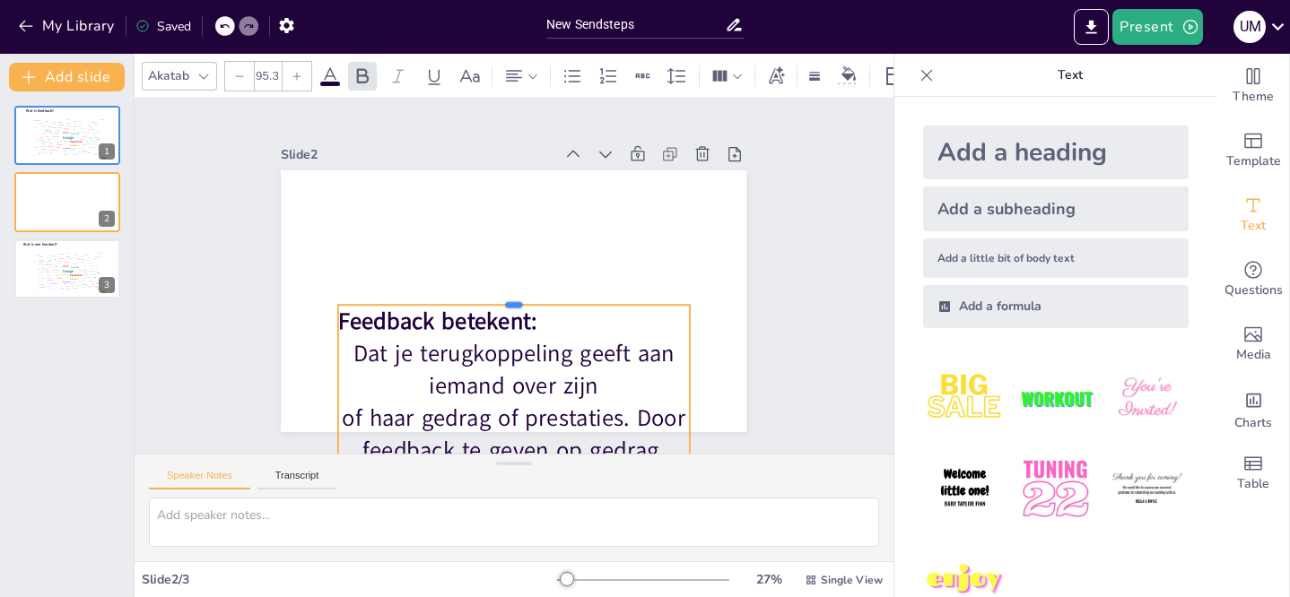
drag, startPoint x: 501, startPoint y: 172, endPoint x: 512, endPoint y: 295, distance: 123.3
click at [512, 295] on div at bounding box center [496, 263] width 218 height 292
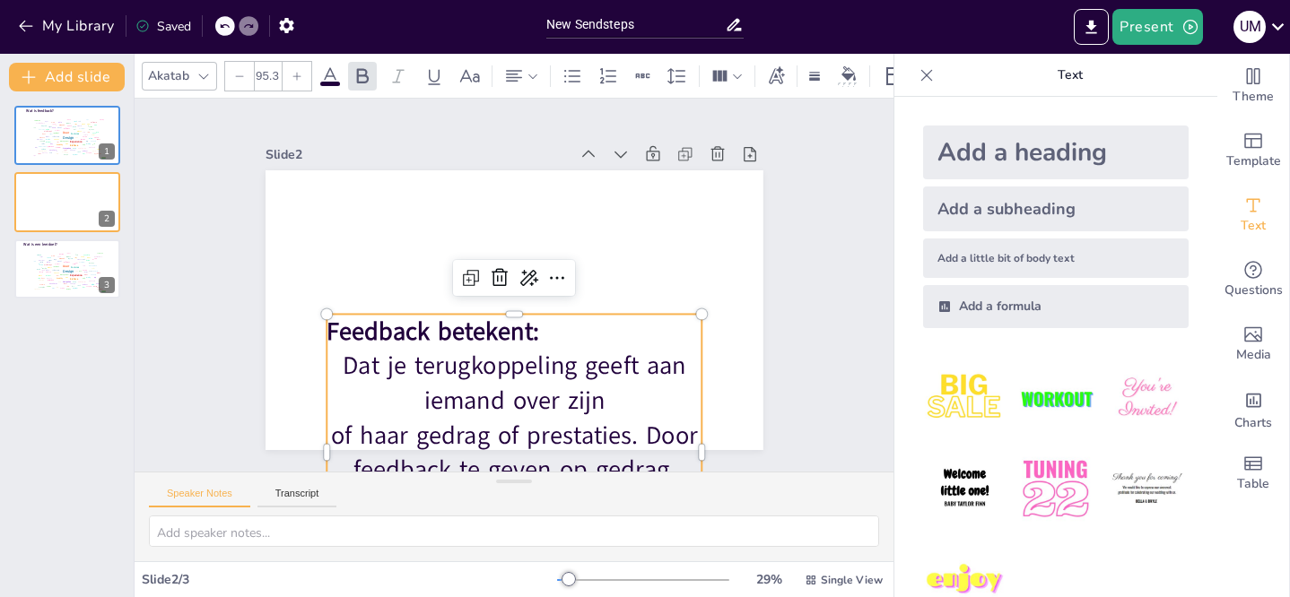
drag, startPoint x: 508, startPoint y: 462, endPoint x: 498, endPoint y: 553, distance: 92.0
click at [498, 553] on div "Speaker Notes Transcript" at bounding box center [514, 517] width 759 height 90
click at [564, 301] on div at bounding box center [506, 305] width 361 height 129
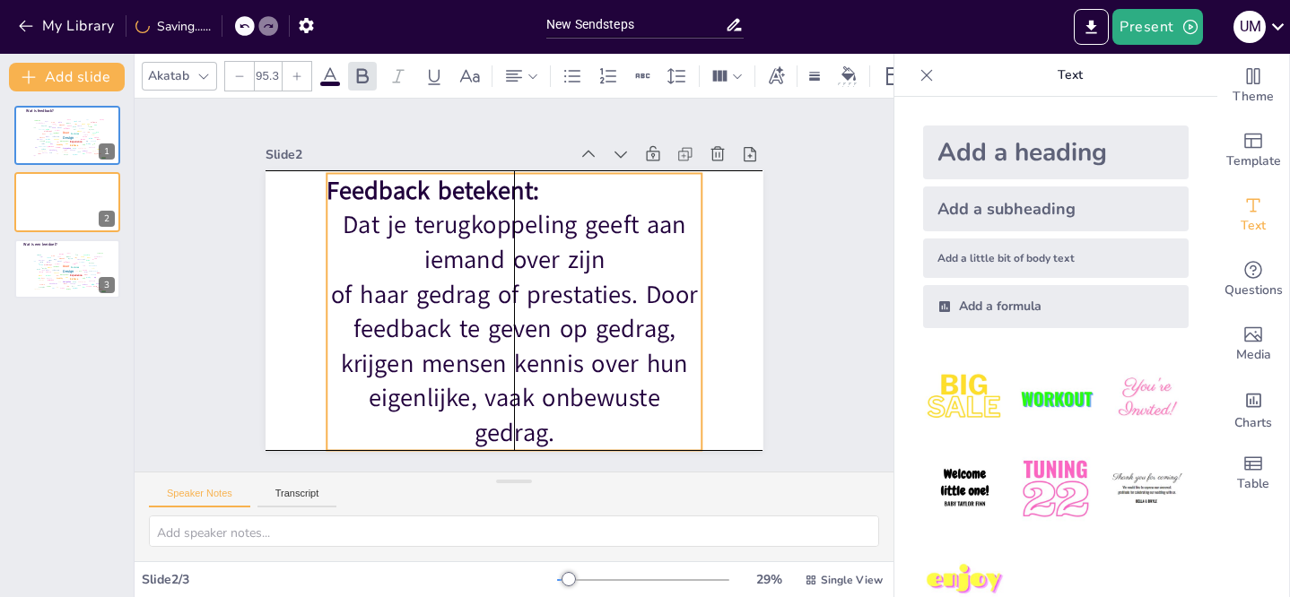
drag, startPoint x: 416, startPoint y: 337, endPoint x: 416, endPoint y: 197, distance: 139.9
click at [416, 269] on span "Feedback betekent:" at bounding box center [429, 376] width 56 height 214
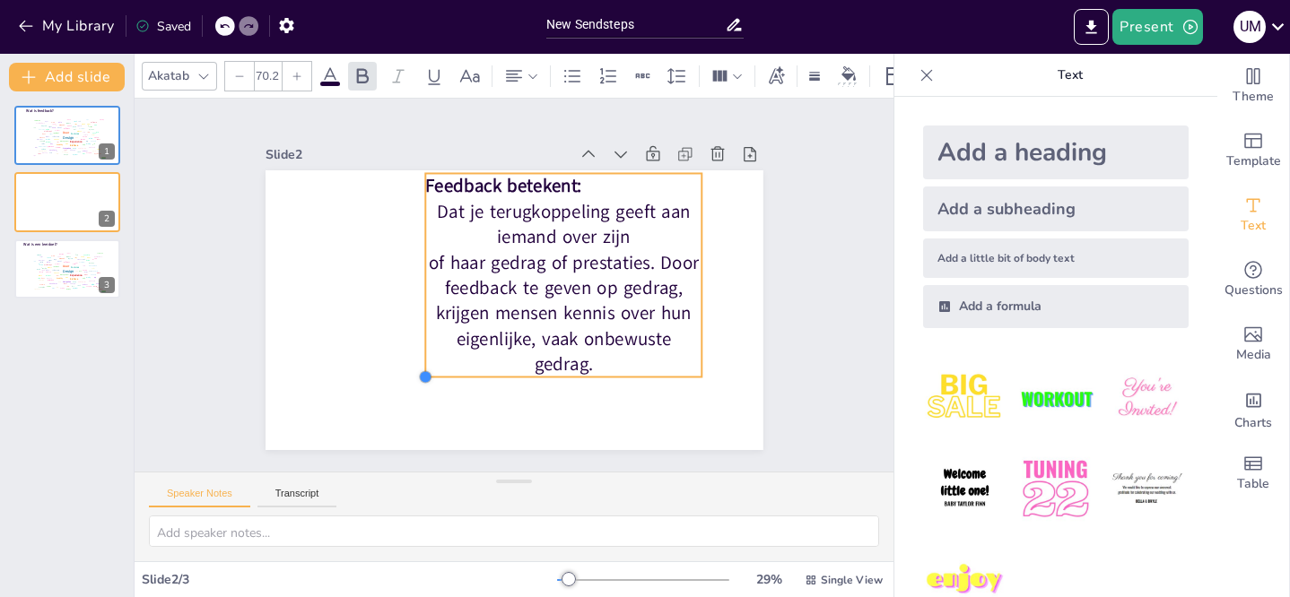
drag, startPoint x: 317, startPoint y: 446, endPoint x: 415, endPoint y: 282, distance: 191.5
click at [415, 282] on div "Feedback betekent: Dat je terugkoppeling geeft aan iemand over zijn of haar ged…" at bounding box center [491, 296] width 458 height 569
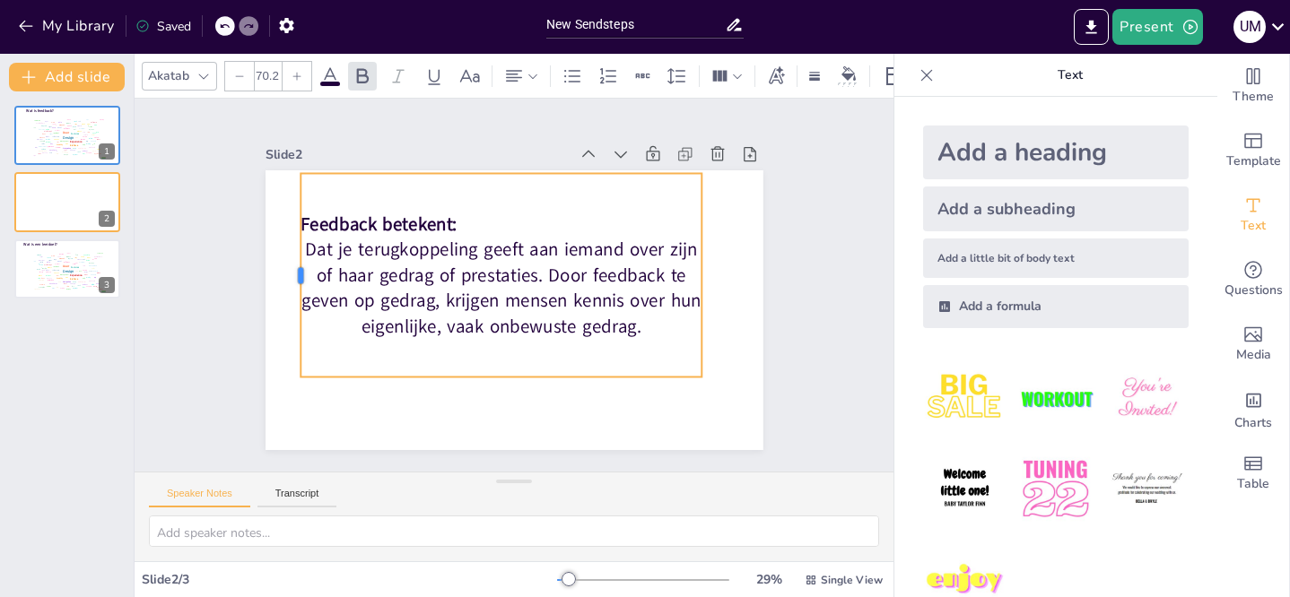
drag, startPoint x: 409, startPoint y: 272, endPoint x: 284, endPoint y: 300, distance: 127.7
click at [377, 96] on div at bounding box center [478, 67] width 203 height 57
click at [438, 270] on p "of haar gedrag of prestaties. Door feedback te geven op gedrag, krijgen mensen …" at bounding box center [496, 274] width 117 height 407
click at [512, 73] on icon at bounding box center [514, 76] width 16 height 12
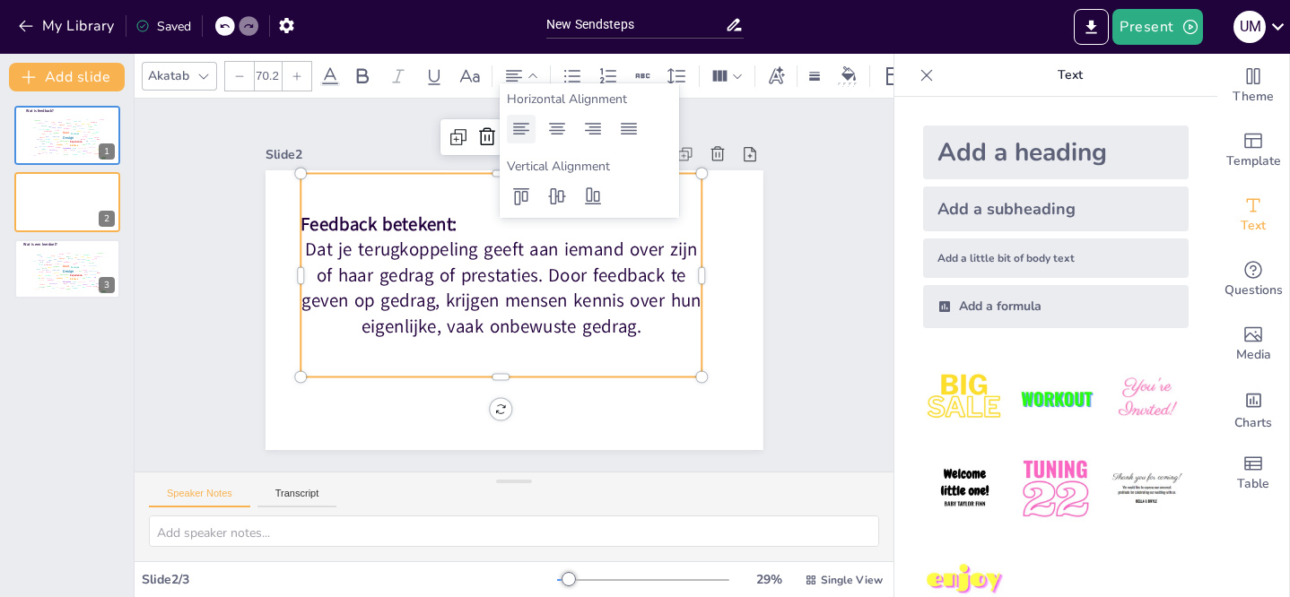
click at [524, 129] on icon at bounding box center [521, 129] width 22 height 22
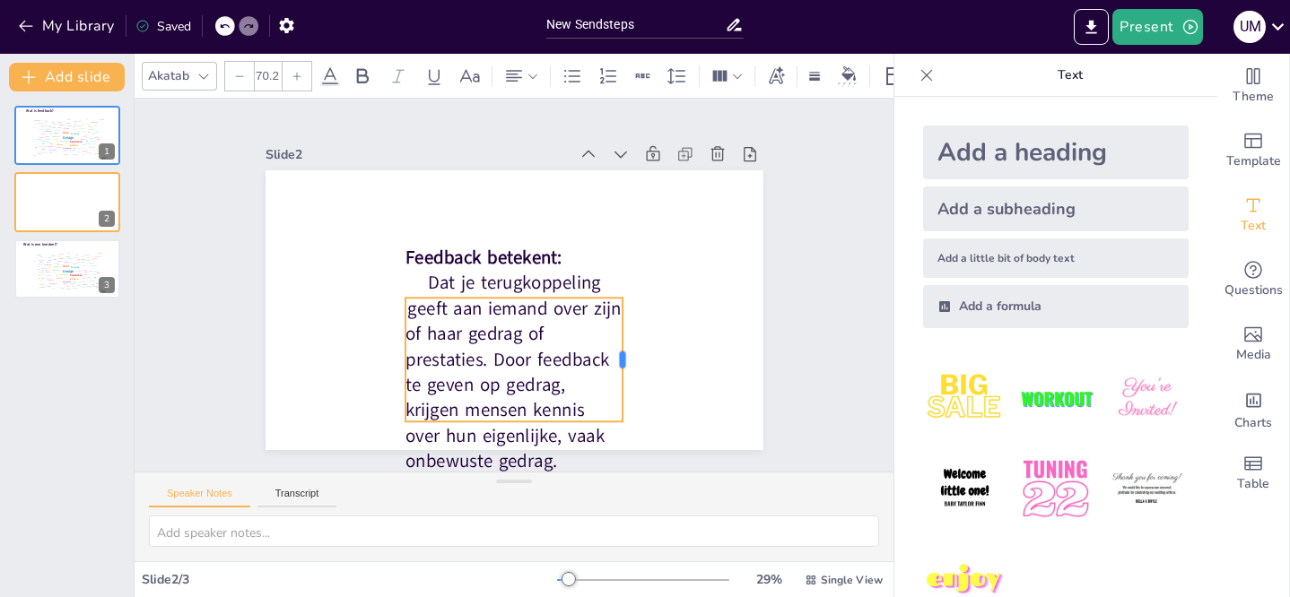
type input "68"
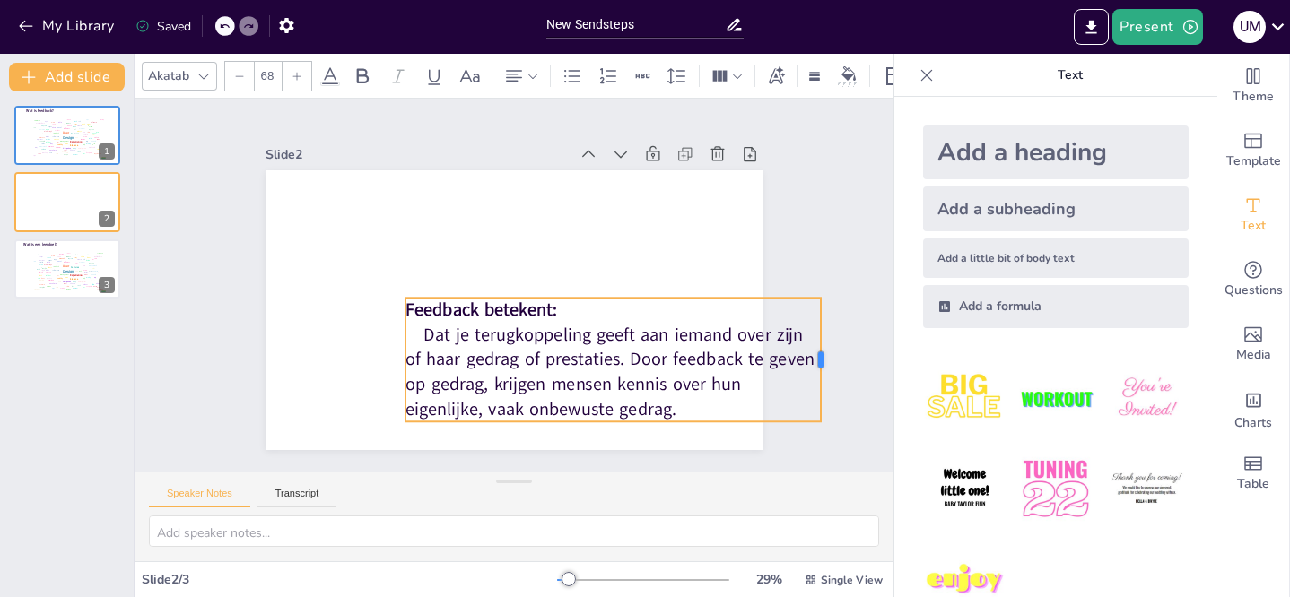
drag, startPoint x: 611, startPoint y: 352, endPoint x: 809, endPoint y: 326, distance: 200.0
click at [229, 326] on div at bounding box center [197, 345] width 64 height 118
click at [409, 327] on p "Dat je terugkoppeling geeft aan iemand over zijn" at bounding box center [407, 314] width 326 height 297
click at [533, 70] on icon at bounding box center [532, 76] width 13 height 13
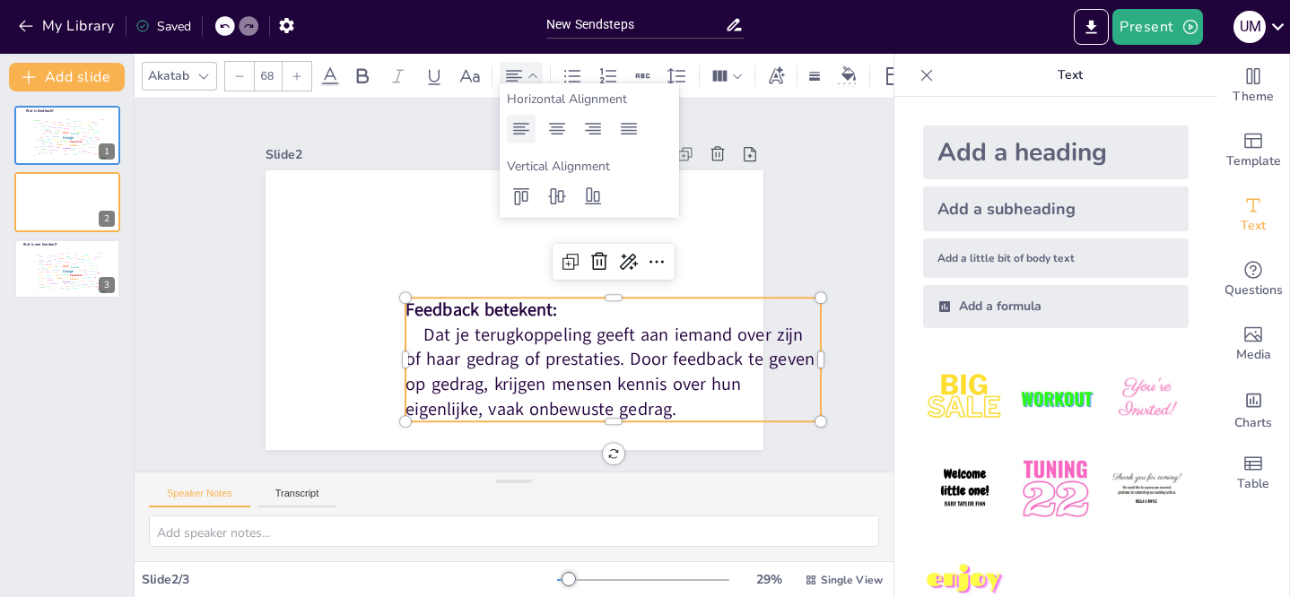
click at [518, 131] on icon at bounding box center [521, 129] width 22 height 22
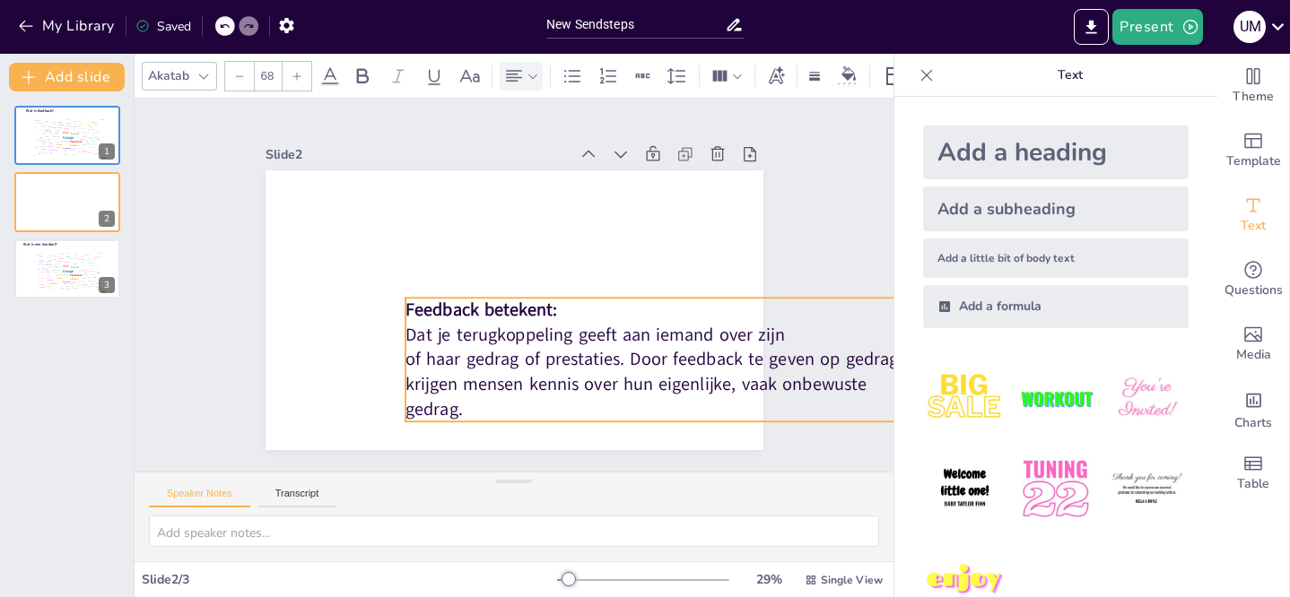
drag, startPoint x: 613, startPoint y: 350, endPoint x: 916, endPoint y: 343, distance: 302.3
click at [916, 343] on div "Document fonts Akatab Popular fonts Lato Montserrat Open Sans [PERSON_NAME] Ral…" at bounding box center [645, 325] width 1290 height 543
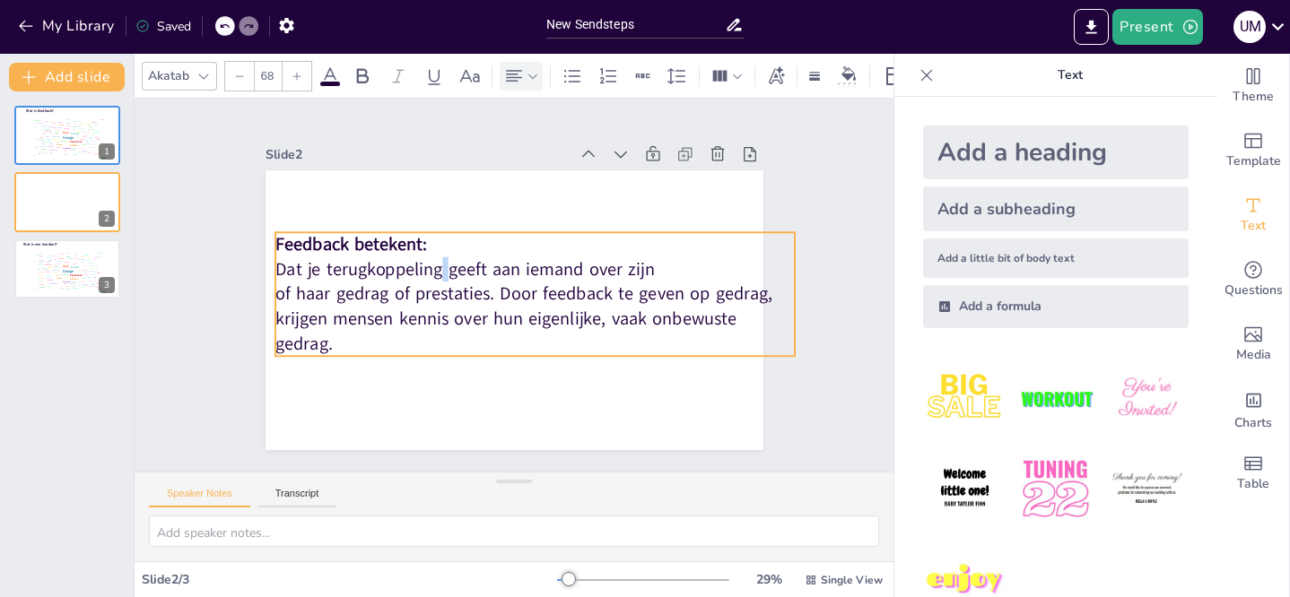
drag, startPoint x: 569, startPoint y: 319, endPoint x: 439, endPoint y: 254, distance: 145.6
click at [439, 254] on p "Dat je terugkoppeling geeft aan iemand over zijn" at bounding box center [540, 290] width 366 height 403
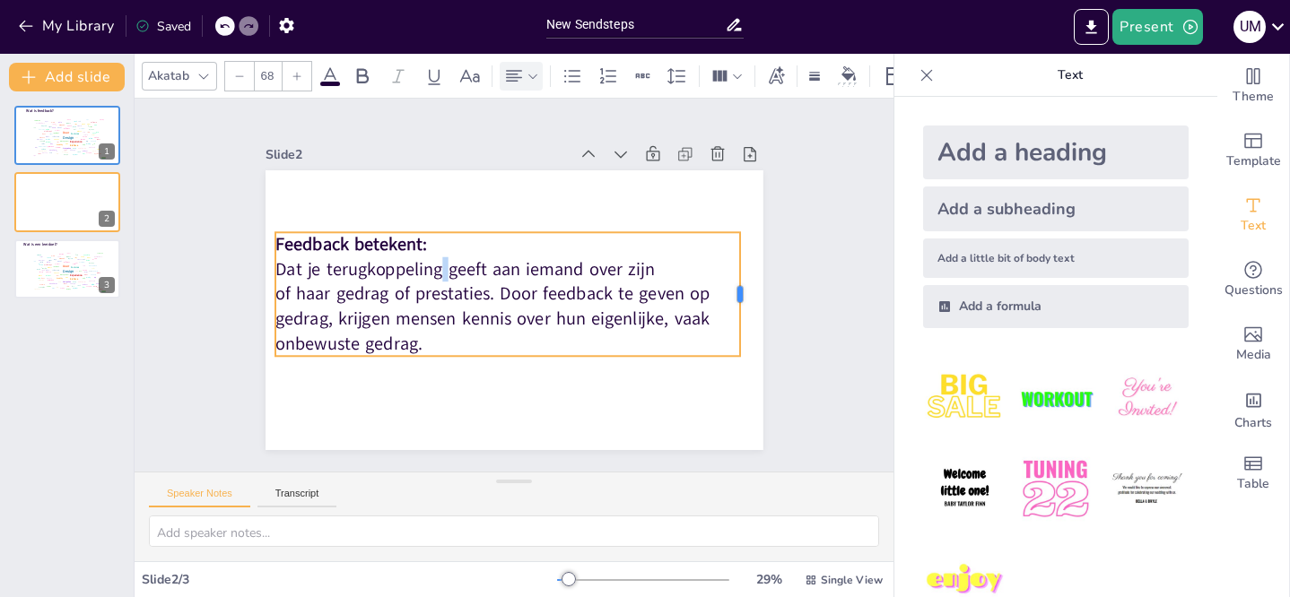
drag, startPoint x: 783, startPoint y: 287, endPoint x: 728, endPoint y: 295, distance: 55.3
click at [372, 196] on div at bounding box center [330, 141] width 84 height 109
click at [441, 343] on p "of haar gedrag of prestaties. Door feedback te geven op gedrag, krijgen mensen …" at bounding box center [480, 289] width 214 height 465
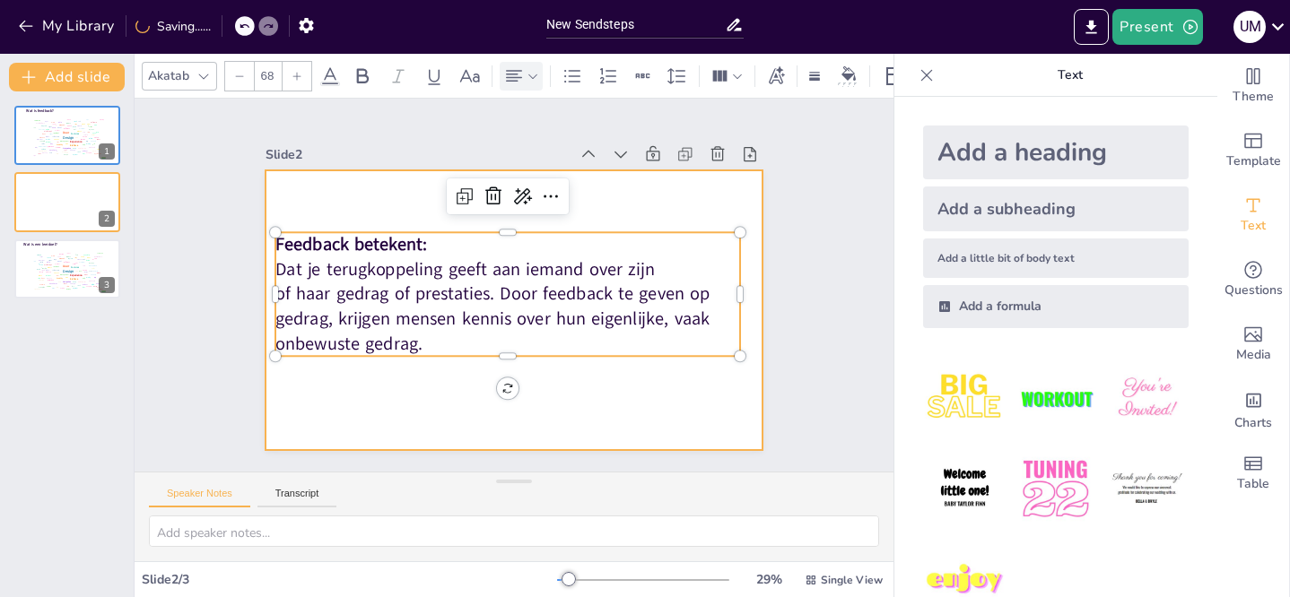
click at [440, 404] on div at bounding box center [490, 277] width 420 height 560
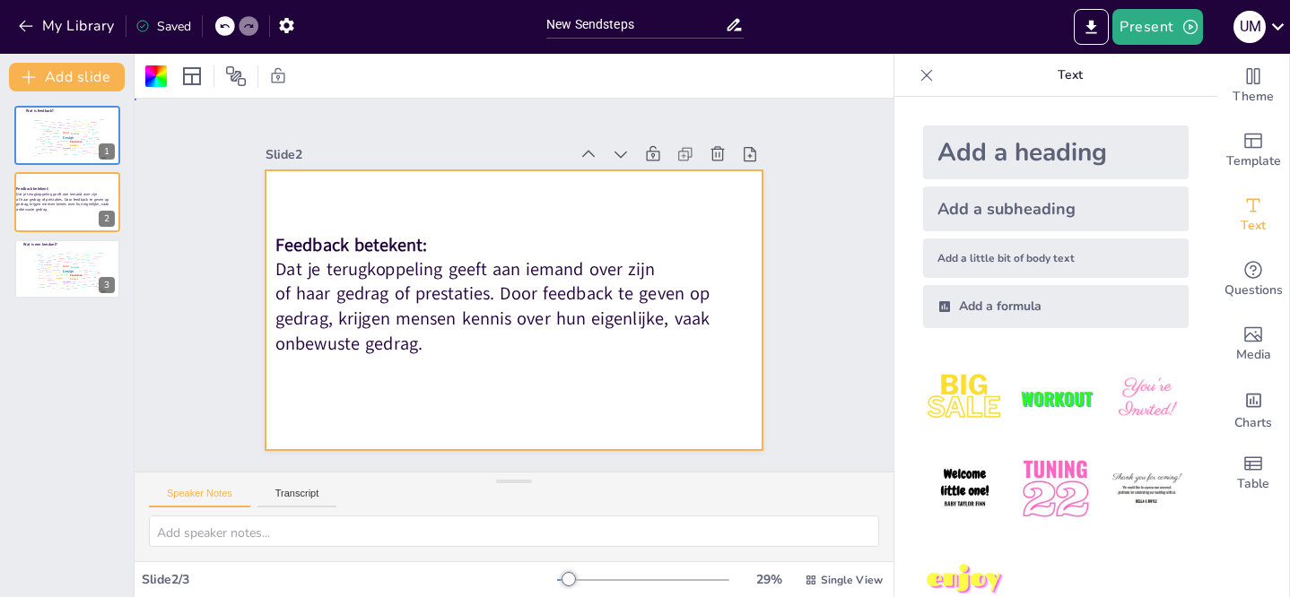
click at [440, 404] on div at bounding box center [533, 299] width 518 height 567
click at [440, 404] on div at bounding box center [489, 290] width 378 height 545
click at [1242, 218] on span "Text" at bounding box center [1252, 226] width 25 height 20
click at [1000, 260] on div "Add a little bit of body text" at bounding box center [1055, 258] width 265 height 39
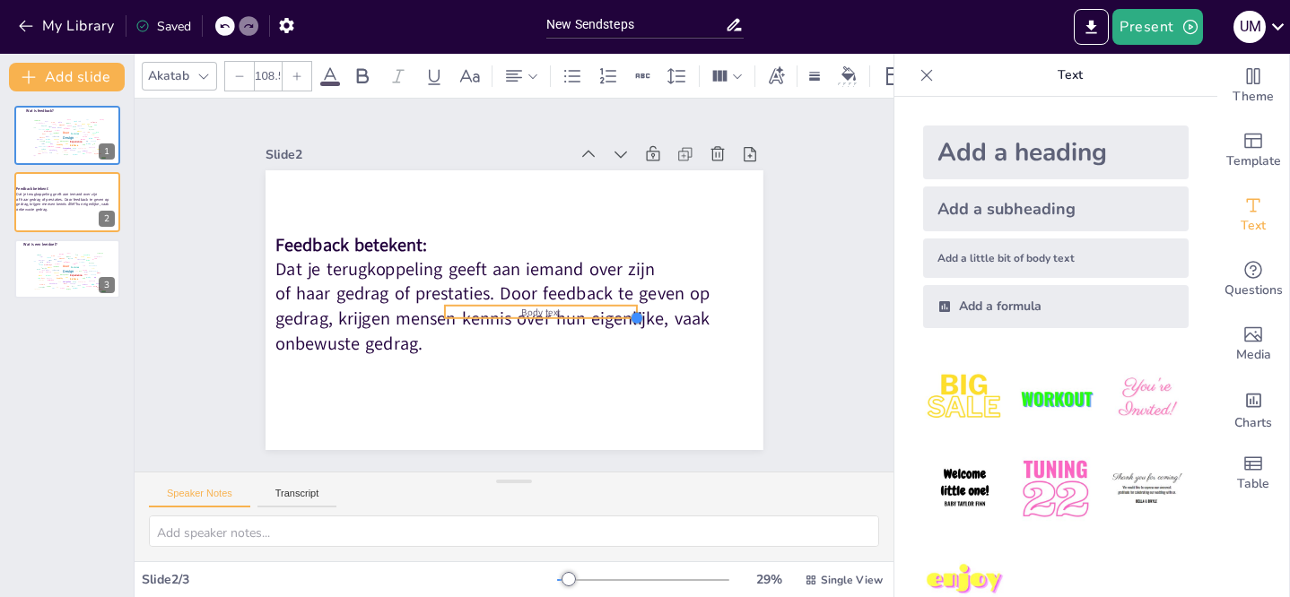
type input "116"
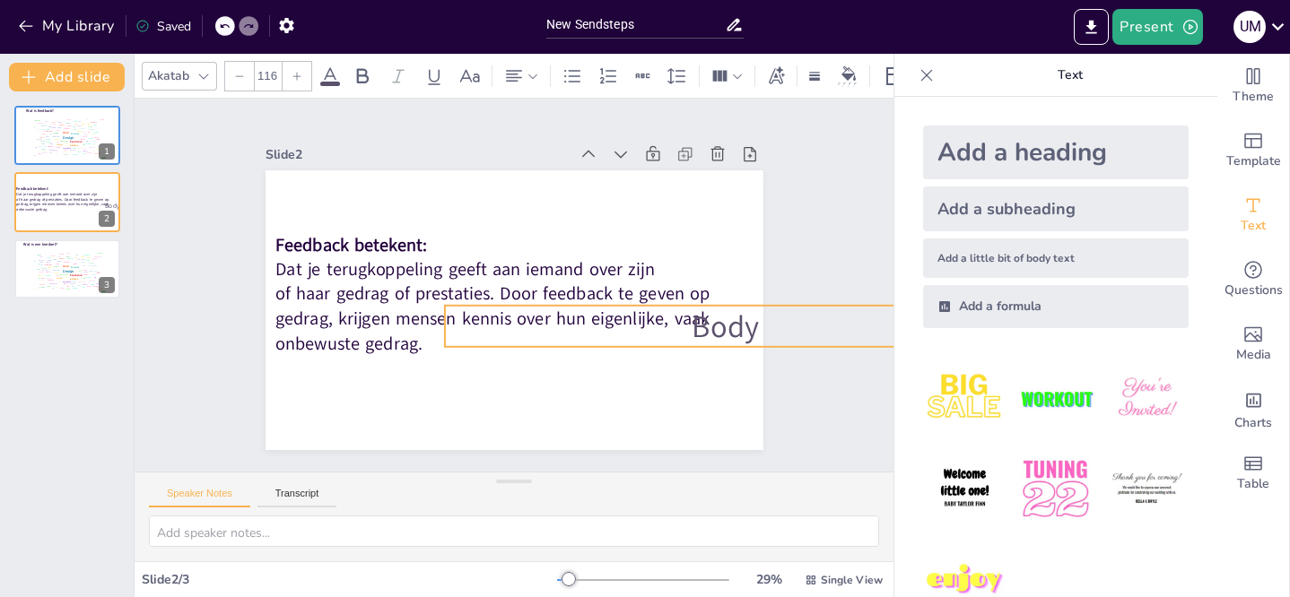
drag, startPoint x: 570, startPoint y: 312, endPoint x: 599, endPoint y: 344, distance: 43.2
click at [599, 344] on div "Feedback betekent: Dat je terugkoppeling geeft aan iemand over zijn of haar ged…" at bounding box center [504, 262] width 569 height 458
click at [767, 324] on div "Slide 1 Wat is feedback? false | editor Design User Experience Interface Featur…" at bounding box center [513, 284] width 645 height 665
click at [767, 324] on div "Slide 1 Wat is feedback? false | editor Design User Experience Interface Featur…" at bounding box center [514, 284] width 646 height 665
click at [526, 464] on span "Body text" at bounding box center [498, 529] width 55 height 130
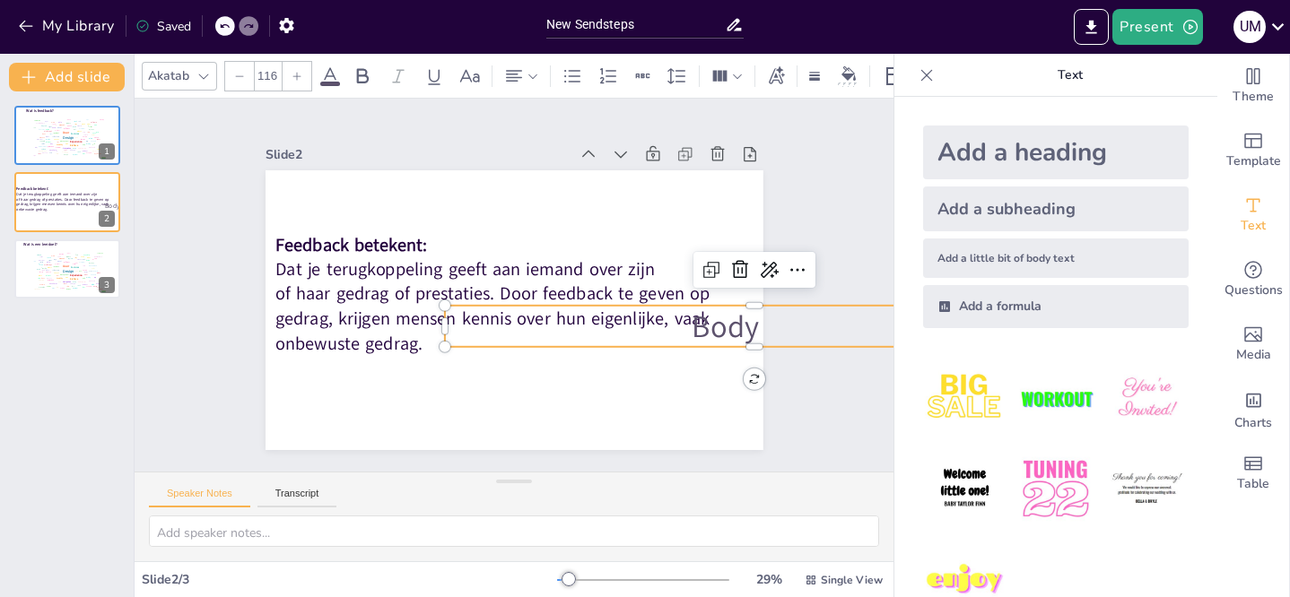
click at [406, 165] on span "Body text" at bounding box center [343, 111] width 126 height 108
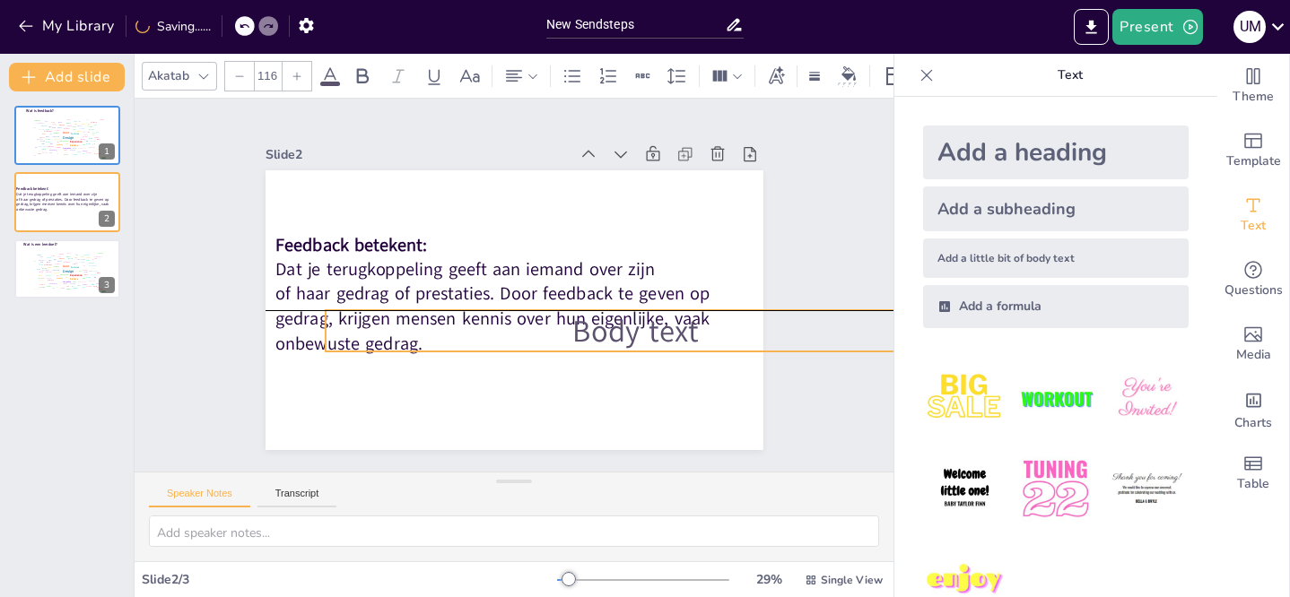
drag, startPoint x: 804, startPoint y: 323, endPoint x: 695, endPoint y: 323, distance: 108.5
click at [666, 323] on p "Body text" at bounding box center [521, 414] width 291 height 583
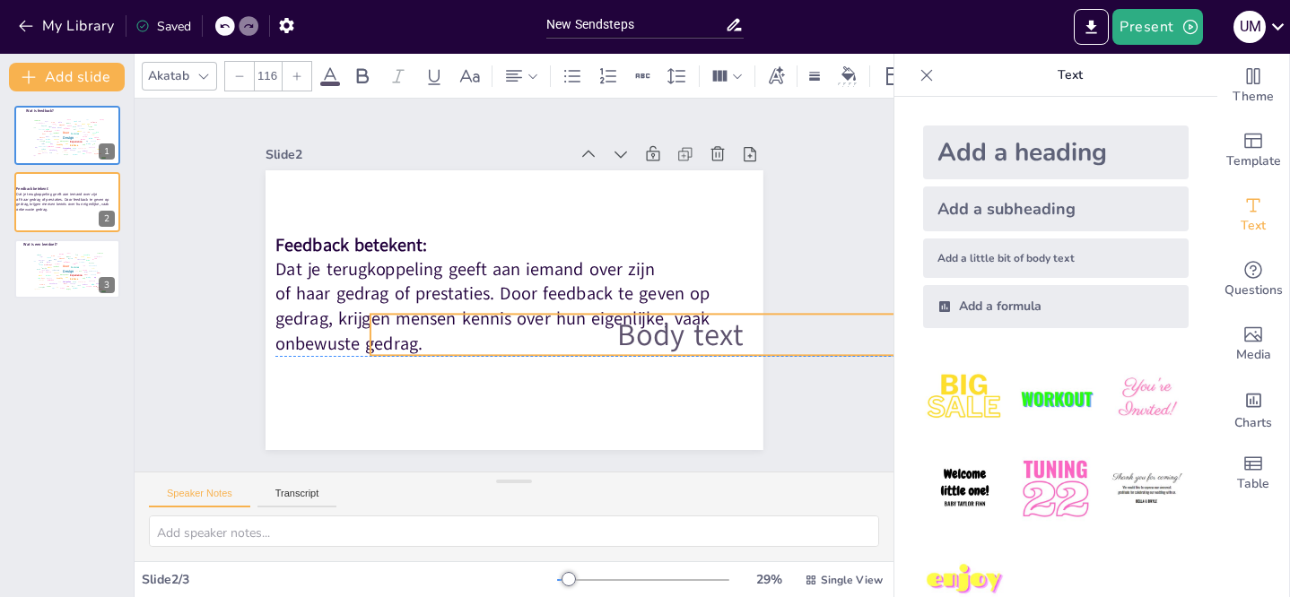
drag, startPoint x: 577, startPoint y: 326, endPoint x: 611, endPoint y: 329, distance: 34.3
click at [611, 344] on span "Body text" at bounding box center [656, 383] width 133 height 79
click at [682, 329] on span "Body text" at bounding box center [680, 335] width 126 height 42
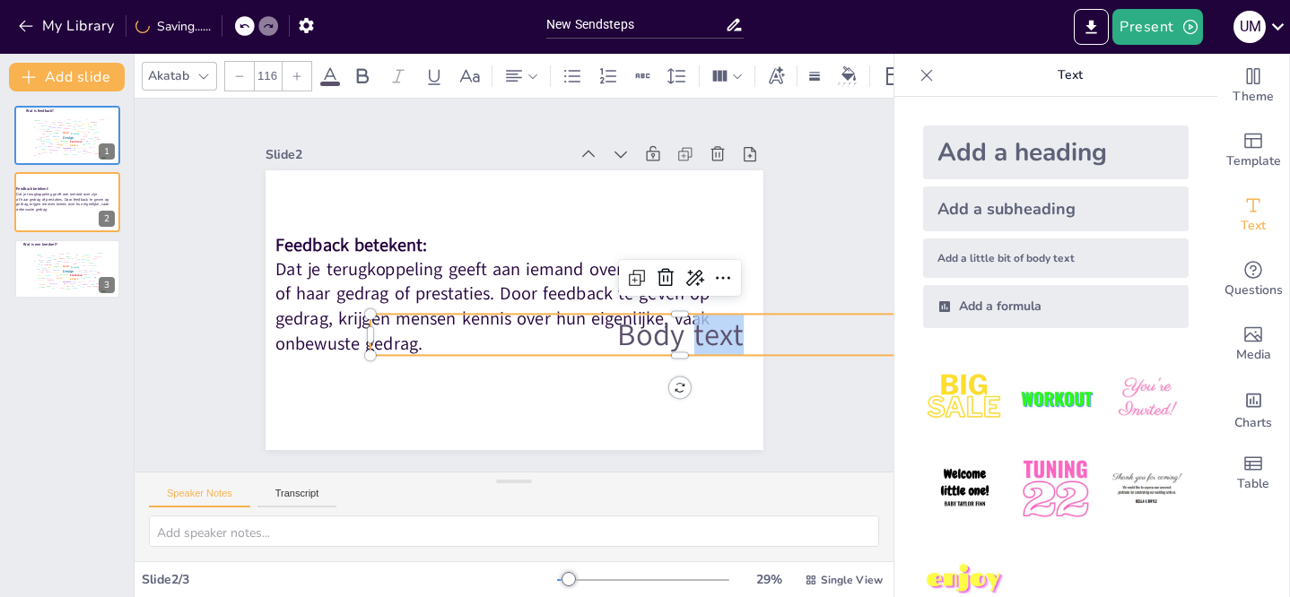
click at [625, 386] on span "Body text" at bounding box center [571, 449] width 108 height 126
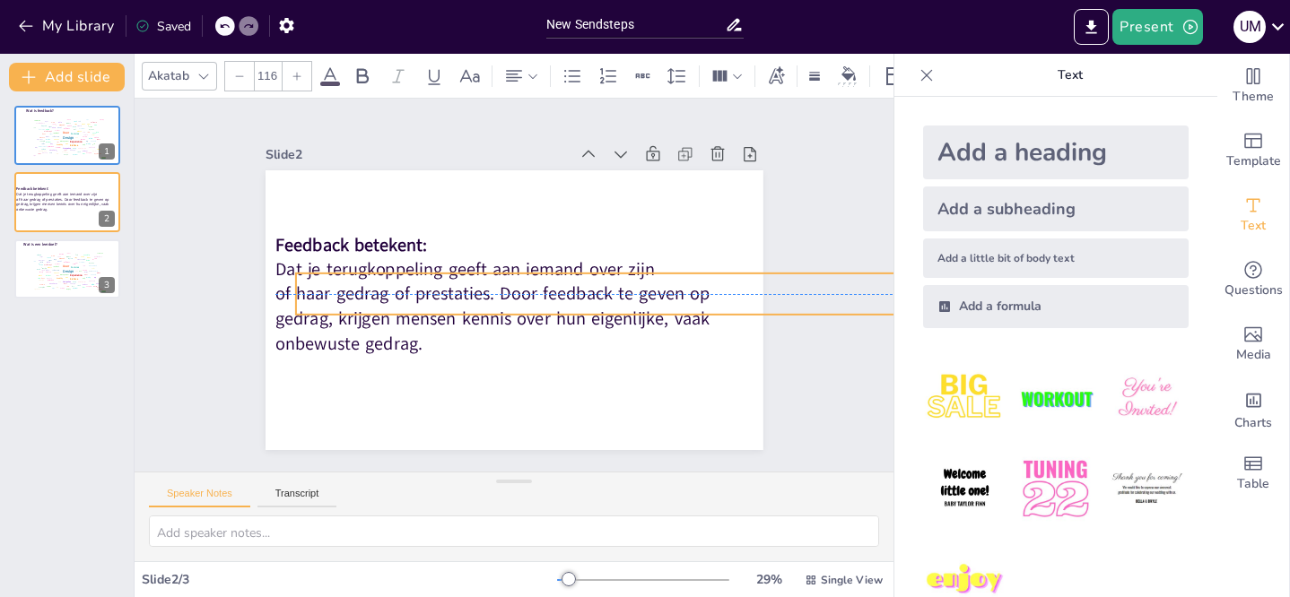
drag, startPoint x: 621, startPoint y: 301, endPoint x: 472, endPoint y: 263, distance: 153.8
click at [472, 263] on div "Feedback betekent: Dat je terugkoppeling geeft aan iemand over zijn of haar ged…" at bounding box center [519, 261] width 544 height 377
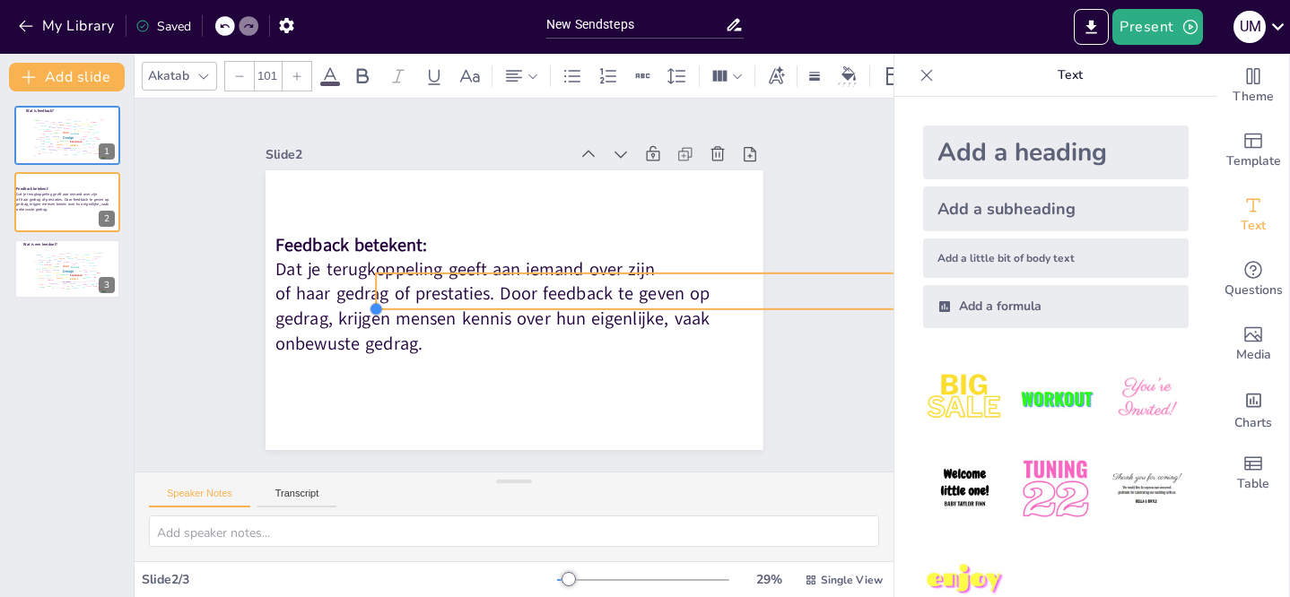
drag, startPoint x: 283, startPoint y: 306, endPoint x: 465, endPoint y: 300, distance: 182.1
click at [465, 300] on div "Feedback betekent: Dat je terugkoppeling geeft aan iemand over zijn of haar ged…" at bounding box center [501, 263] width 570 height 491
drag, startPoint x: 356, startPoint y: 281, endPoint x: 499, endPoint y: 298, distance: 143.6
click at [499, 298] on div "Feedback betekent: Dat je terugkoppeling geeft aan iemand over zijn of haar ged…" at bounding box center [526, 263] width 570 height 490
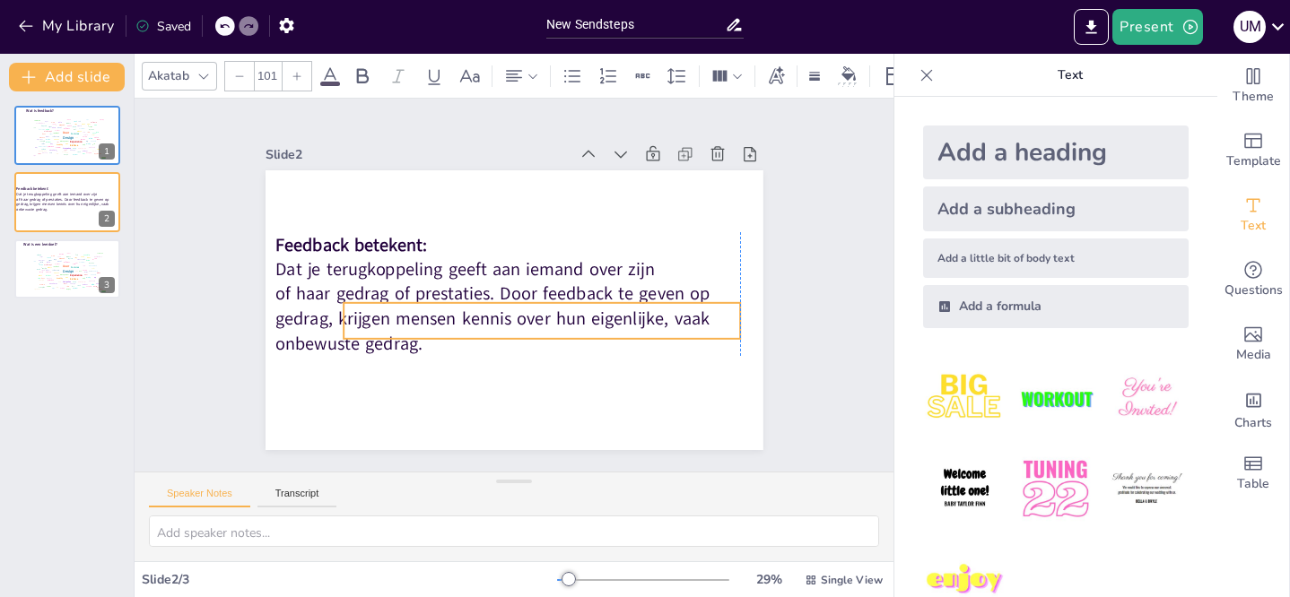
drag, startPoint x: 640, startPoint y: 276, endPoint x: 446, endPoint y: 317, distance: 198.9
click at [446, 317] on p at bounding box center [512, 240] width 343 height 263
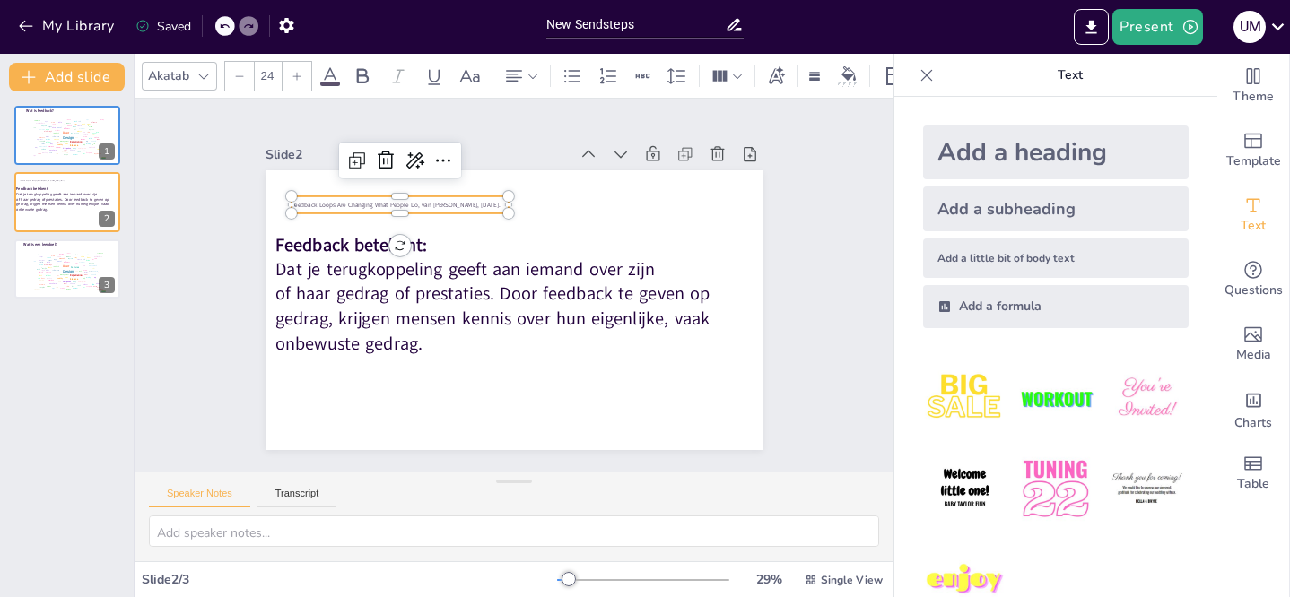
click at [468, 200] on p "Feedback Loops Are Changing What People Do, van [PERSON_NAME], [DATE]." at bounding box center [526, 146] width 117 height 193
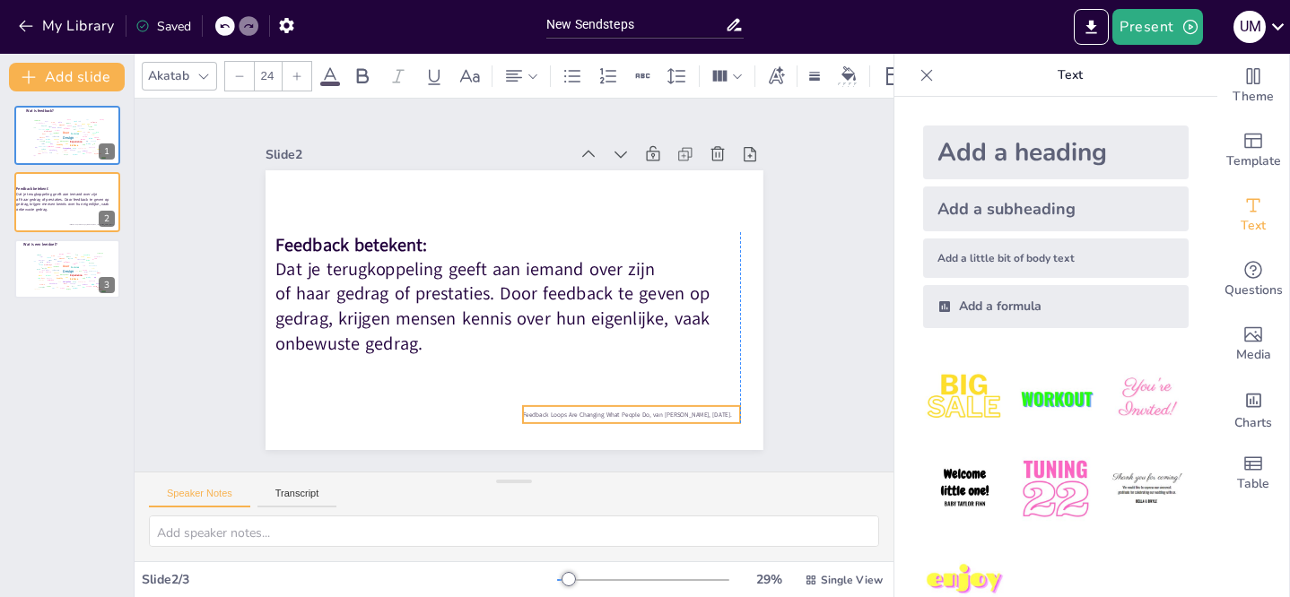
drag, startPoint x: 344, startPoint y: 199, endPoint x: 576, endPoint y: 409, distance: 312.4
click at [546, 409] on p "Feedback Loops Are Changing What People Do, van [PERSON_NAME], [DATE]." at bounding box center [478, 456] width 135 height 181
click at [408, 395] on p "Feedback Loops Are Changing What People Do, van [PERSON_NAME], [DATE]." at bounding box center [340, 303] width 135 height 181
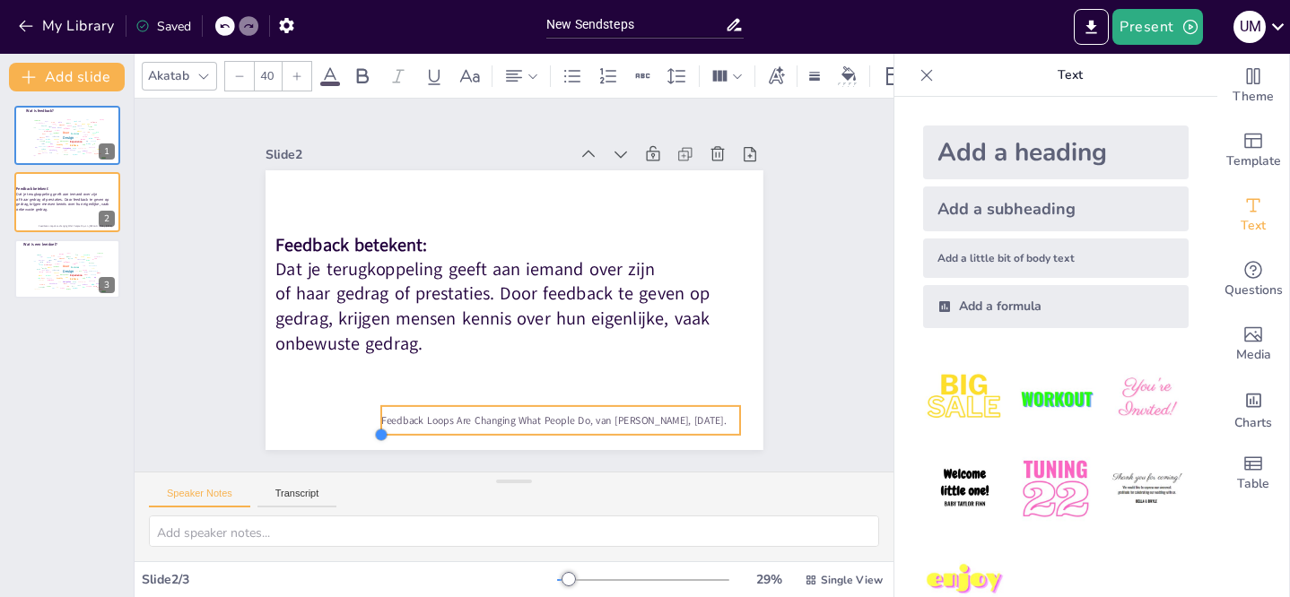
type input "40.2"
drag, startPoint x: 508, startPoint y: 410, endPoint x: 361, endPoint y: 407, distance: 147.1
click at [361, 407] on div "Feedback betekent: Dat je terugkoppeling geeft aan iemand over zijn of haar ged…" at bounding box center [489, 288] width 331 height 524
drag, startPoint x: 729, startPoint y: 412, endPoint x: 770, endPoint y: 411, distance: 41.3
click at [807, 313] on div at bounding box center [819, 297] width 25 height 32
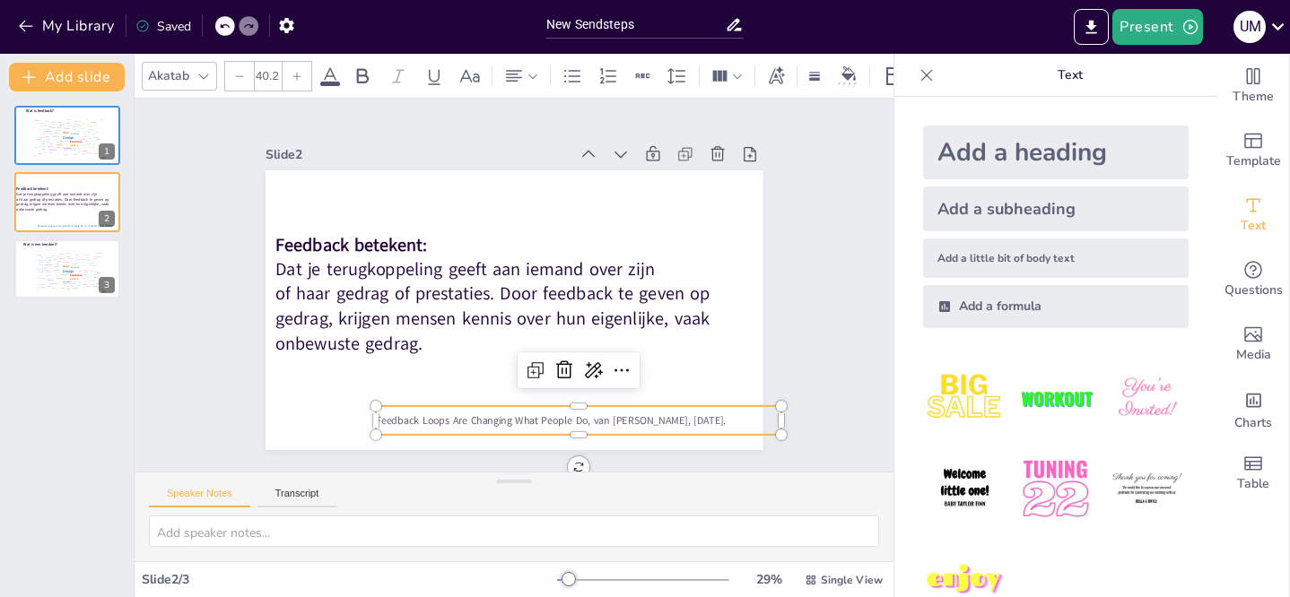
click at [382, 408] on span "Feedback Loops Are Changing What People Do, van [PERSON_NAME], [DATE]." at bounding box center [463, 416] width 291 height 217
drag, startPoint x: 768, startPoint y: 413, endPoint x: 738, endPoint y: 416, distance: 29.7
click at [326, 465] on div at bounding box center [309, 476] width 32 height 22
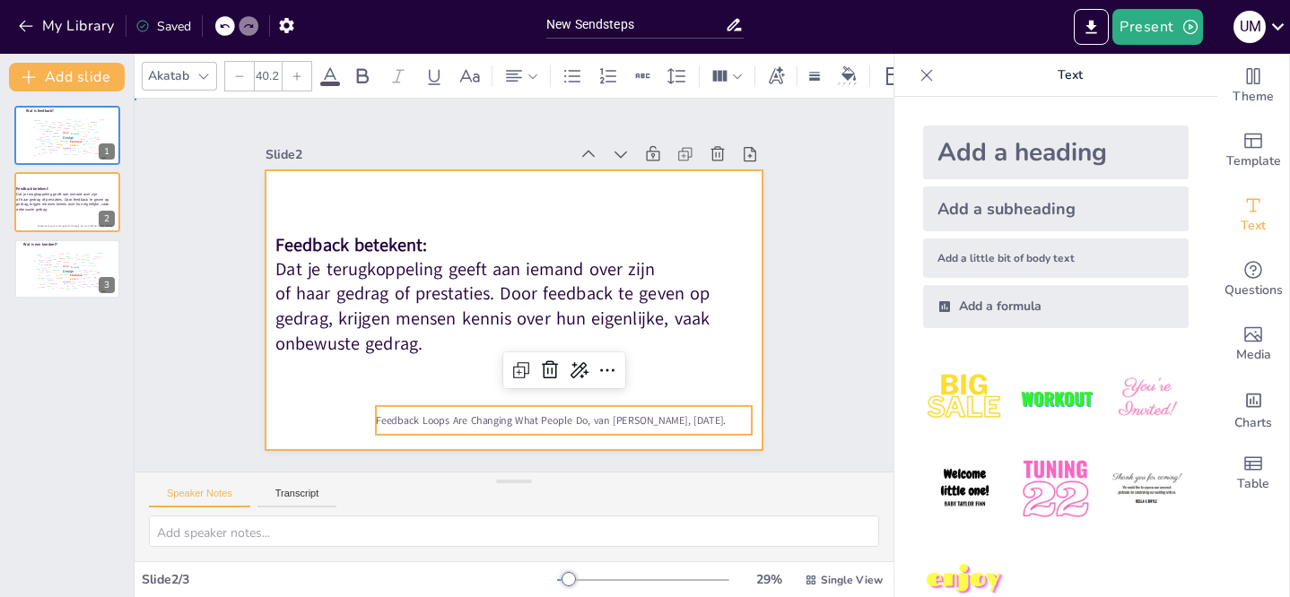
click at [434, 375] on div at bounding box center [537, 275] width 458 height 569
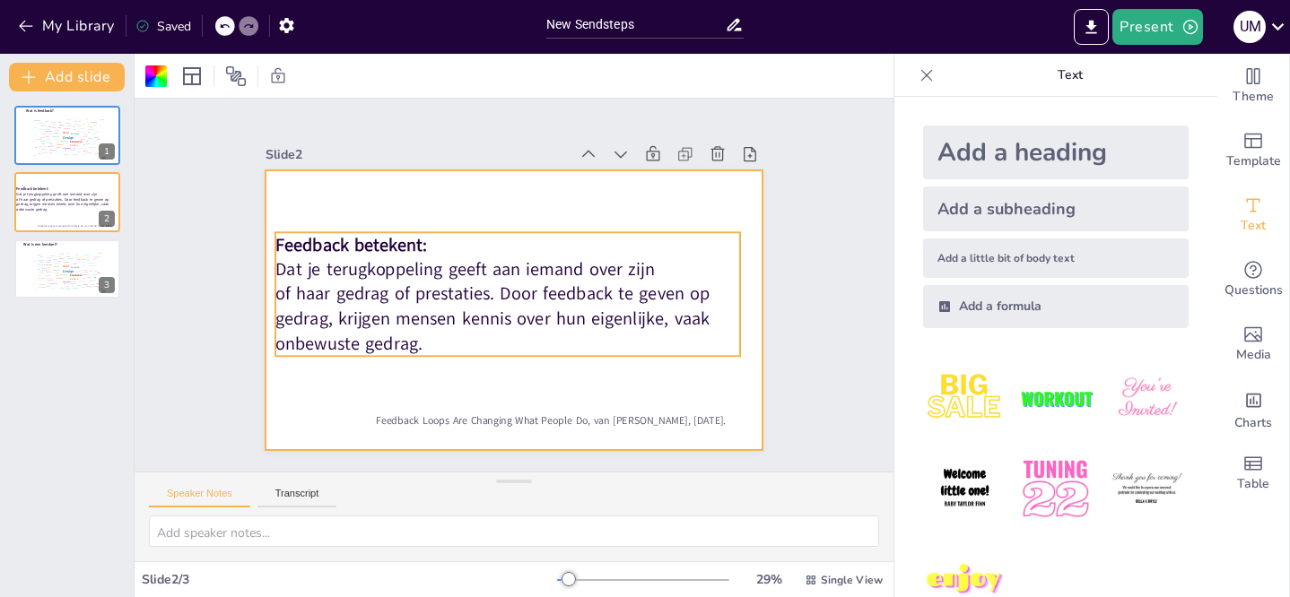
click at [427, 259] on p "Dat je terugkoppeling geeft aan iemand over zijn" at bounding box center [531, 285] width 212 height 435
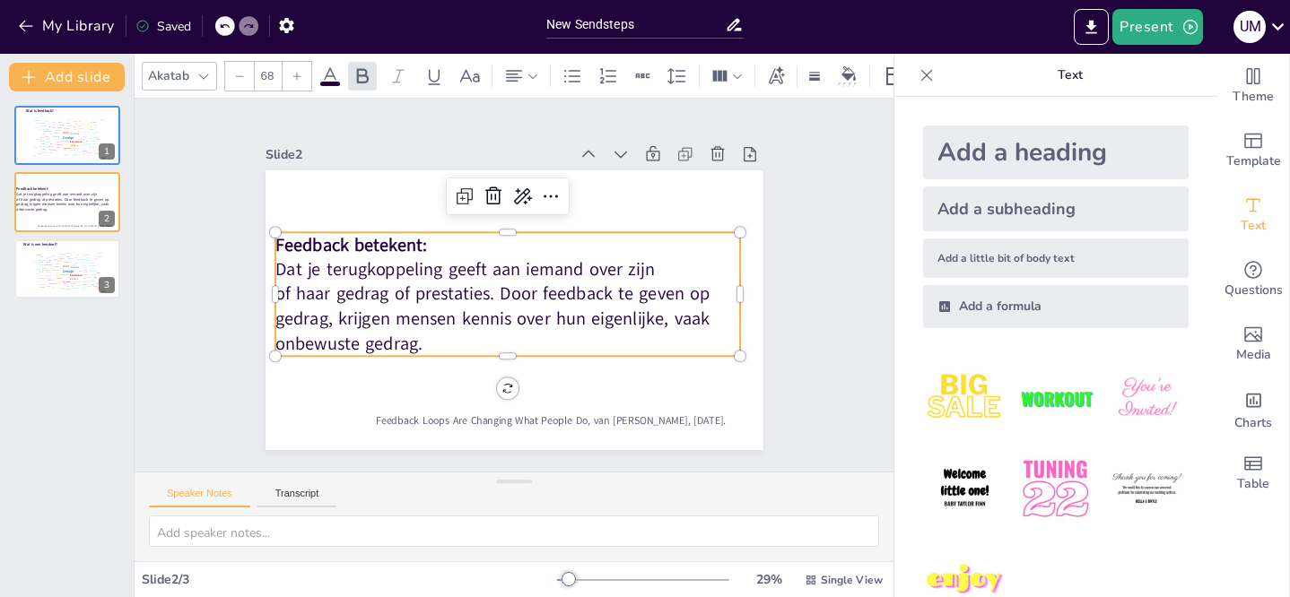
click at [428, 265] on p "Dat je terugkoppeling geeft aan iemand over zijn" at bounding box center [498, 280] width 329 height 362
click at [447, 265] on p "Dat je terugkoppeling geeft aan iemand over zijn" at bounding box center [531, 284] width 168 height 450
click at [397, 265] on p "Dat je terugkoppeling geeft aan iemand over zijn" at bounding box center [524, 272] width 254 height 415
click at [492, 265] on p "Dat je terugkoppeling geeft aan iemand over zijn" at bounding box center [529, 277] width 74 height 465
click at [463, 265] on p "Dat je terugkoppeling geeft aan iemand over zijn" at bounding box center [500, 292] width 74 height 465
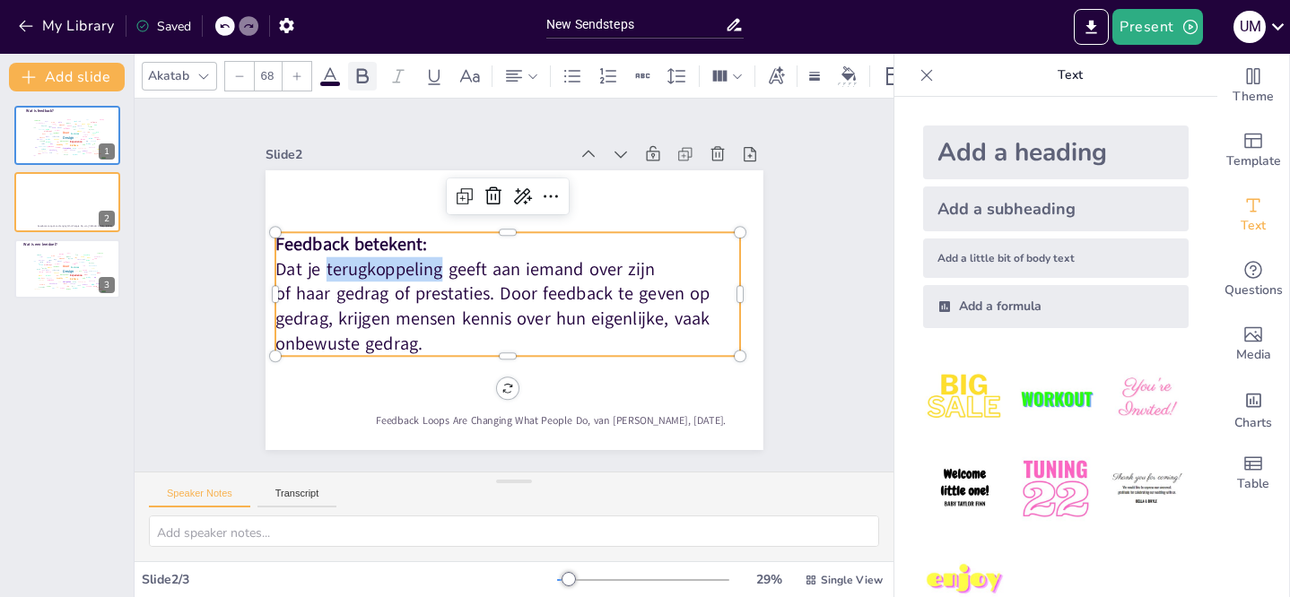
click at [361, 68] on icon at bounding box center [363, 75] width 12 height 15
click at [363, 72] on icon at bounding box center [363, 76] width 22 height 22
click at [417, 261] on p "Dat je terugkoppeling geeft aan iemand over zijn" at bounding box center [501, 296] width 168 height 450
click at [397, 261] on p "Dat je terugkoppeling geeft aan iemand over zijn" at bounding box center [513, 302] width 435 height 212
click at [448, 260] on p "Dat je terugkoppeling geeft aan iemand over zijn" at bounding box center [531, 284] width 167 height 450
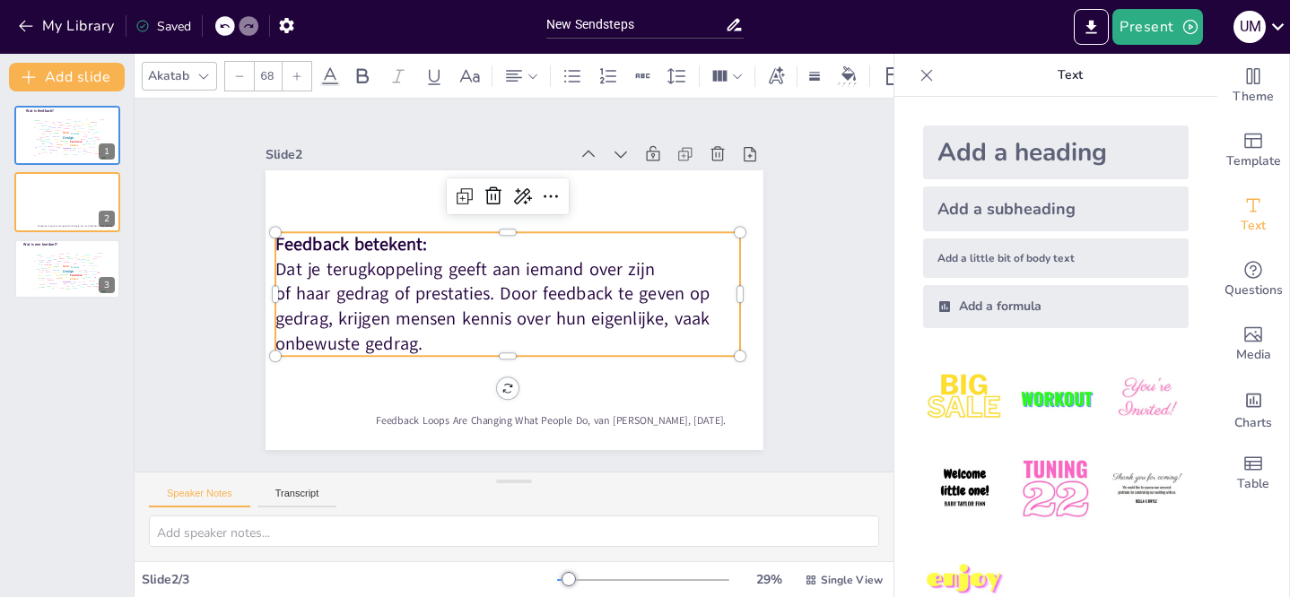
click at [339, 270] on p "Dat je terugkoppeling geeft aan iemand over zijn" at bounding box center [518, 268] width 391 height 293
click at [339, 270] on p "Dat je terugkoppeling geeft aan iemand over zijn" at bounding box center [528, 293] width 391 height 293
click at [369, 67] on icon at bounding box center [363, 76] width 22 height 22
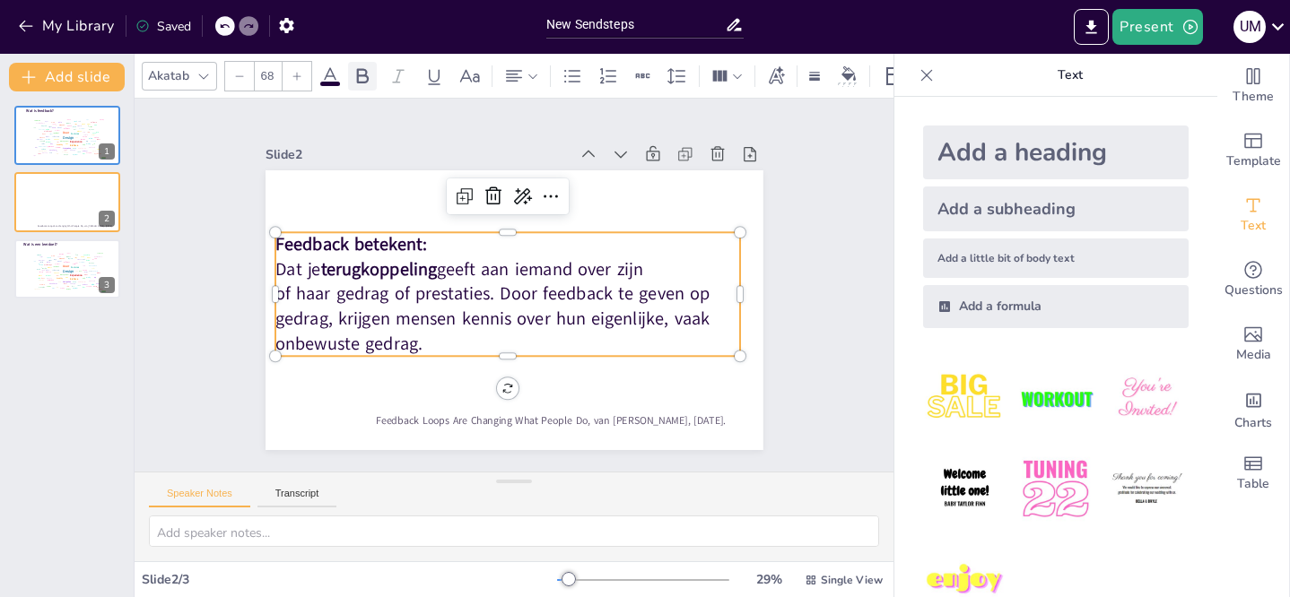
click at [355, 69] on icon at bounding box center [363, 76] width 22 height 22
click at [364, 69] on icon at bounding box center [363, 76] width 22 height 22
click at [333, 82] on span at bounding box center [330, 84] width 20 height 4
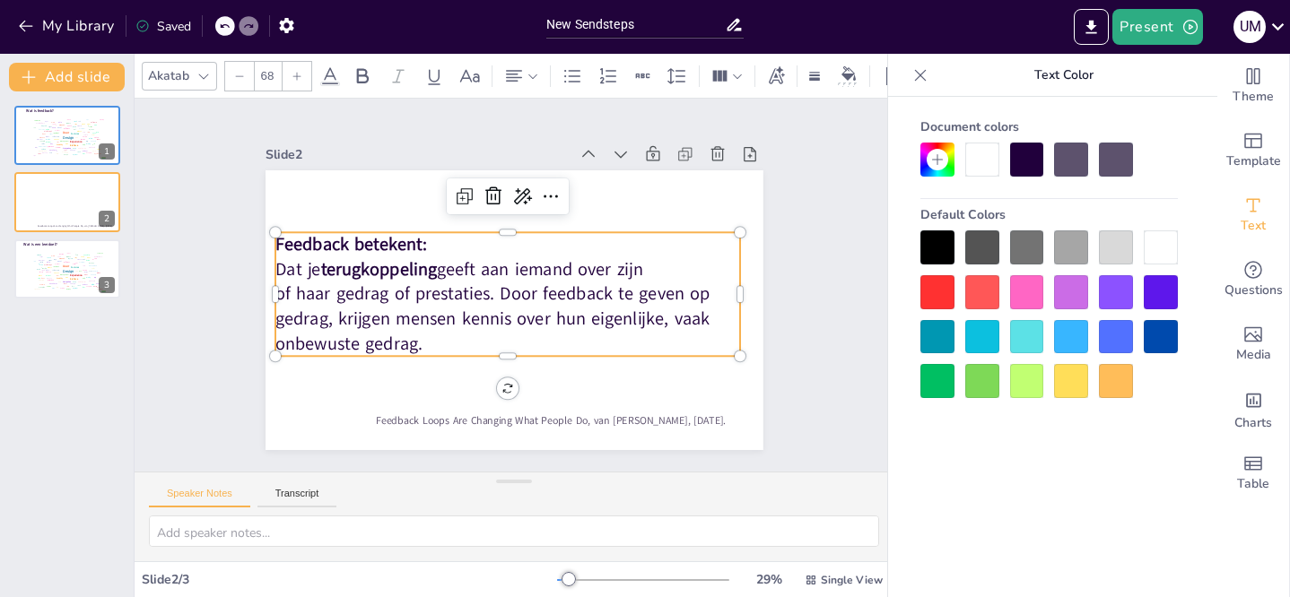
click at [483, 276] on p "of haar gedrag of prestaties. Door feedback te geven op gedrag, krijgen mensen …" at bounding box center [480, 286] width 170 height 470
click at [605, 263] on span "Feedback betekent:" at bounding box center [681, 290] width 153 height 55
click at [588, 239] on span "Feedback betekent:" at bounding box center [642, 177] width 109 height 136
click at [361, 72] on icon at bounding box center [363, 76] width 22 height 22
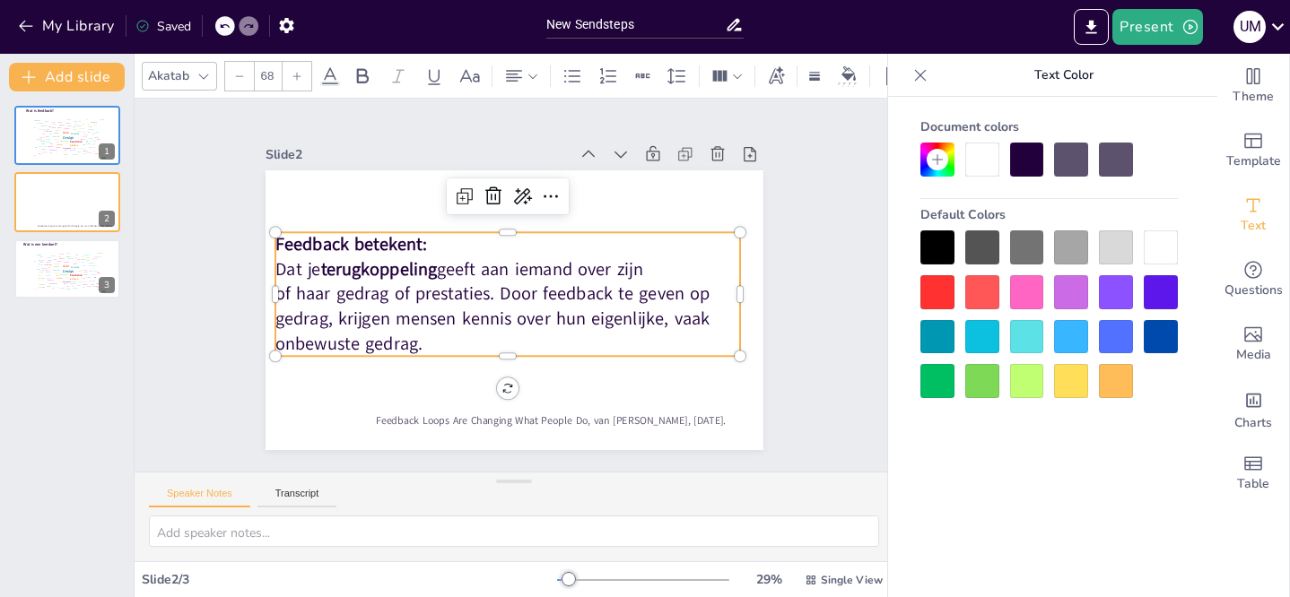
click at [422, 334] on p "of haar gedrag of prestaties. Door feedback te geven op gedrag, krijgen mensen …" at bounding box center [485, 266] width 256 height 455
click at [422, 334] on p "of haar gedrag of prestaties. Door feedback te geven op gedrag, krijgen mensen …" at bounding box center [492, 311] width 440 height 296
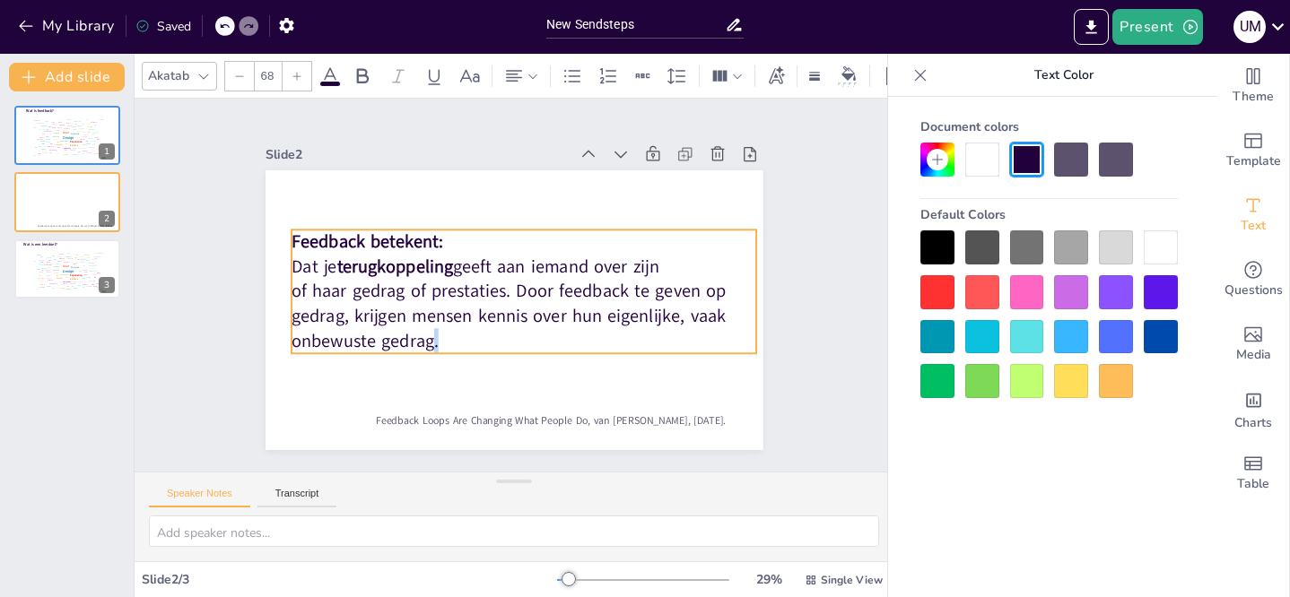
drag, startPoint x: 410, startPoint y: 331, endPoint x: 426, endPoint y: 328, distance: 16.4
click at [426, 328] on p "of haar gedrag of prestaties. Door feedback te geven op gedrag, krijgen mensen …" at bounding box center [546, 288] width 256 height 455
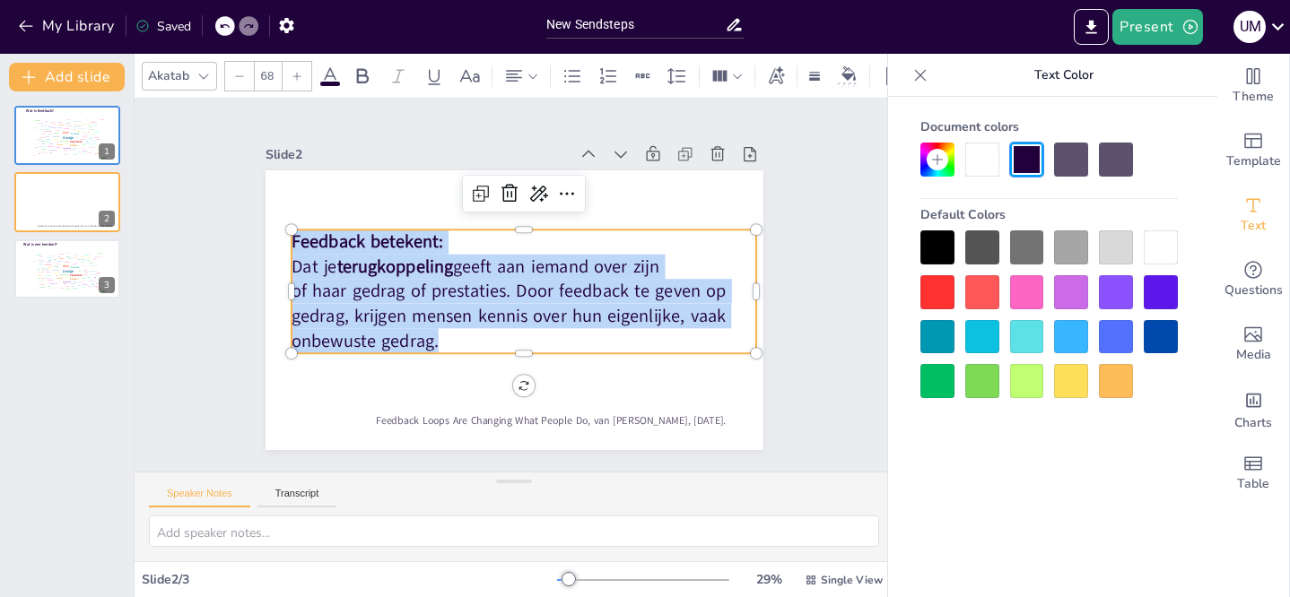
click at [370, 214] on span "Feedback betekent:" at bounding box center [434, 154] width 128 height 119
click at [548, 348] on span "Feedback betekent:" at bounding box center [619, 396] width 143 height 97
click at [1065, 248] on div at bounding box center [1071, 247] width 34 height 34
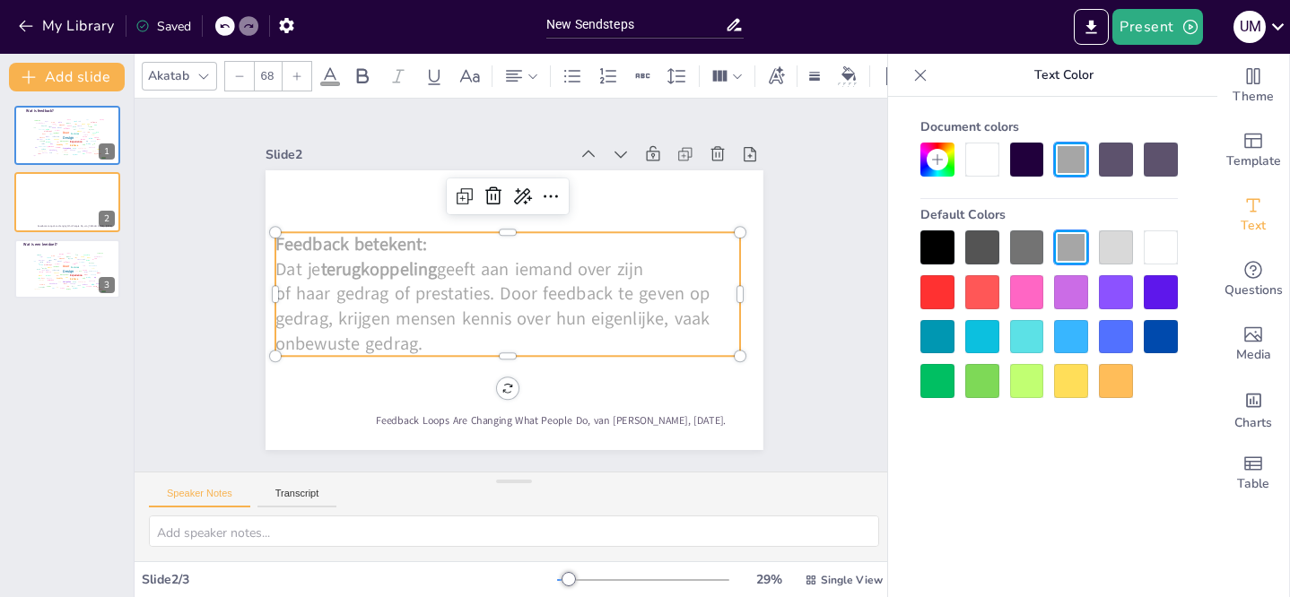
click at [1031, 246] on div at bounding box center [1027, 247] width 34 height 34
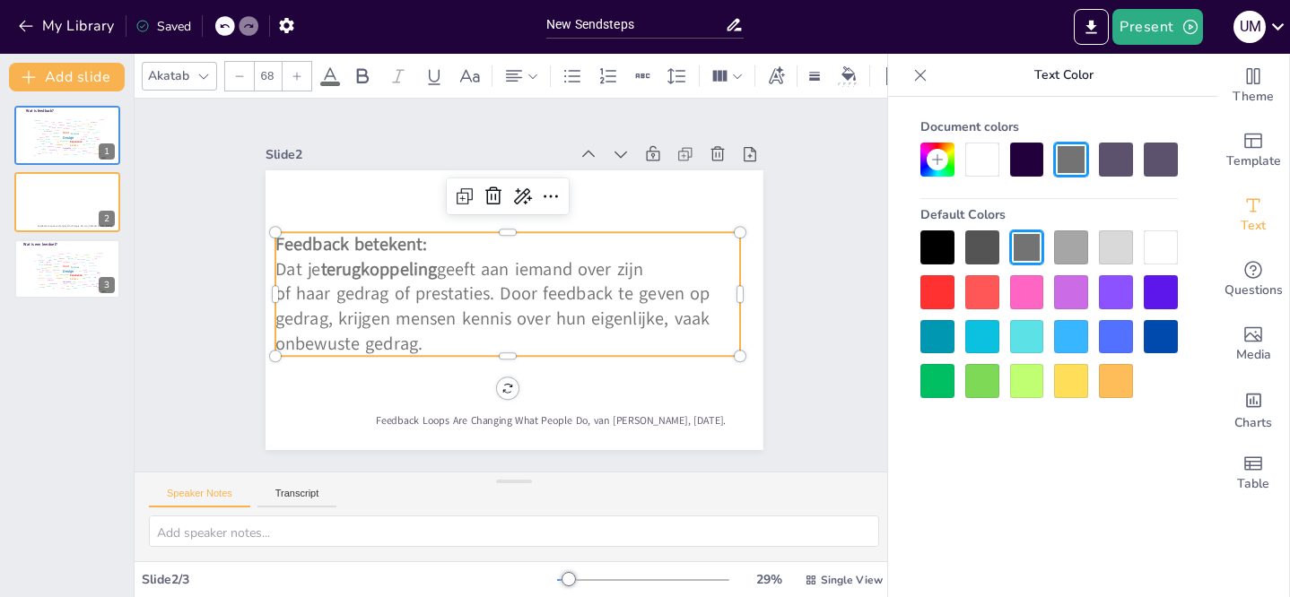
click at [989, 248] on div at bounding box center [982, 247] width 34 height 34
click at [653, 252] on p "Dat je terugkoppeling geeft aan iemand over zijn" at bounding box center [523, 299] width 460 height 121
click at [421, 217] on span "terugkoppeling" at bounding box center [460, 160] width 79 height 113
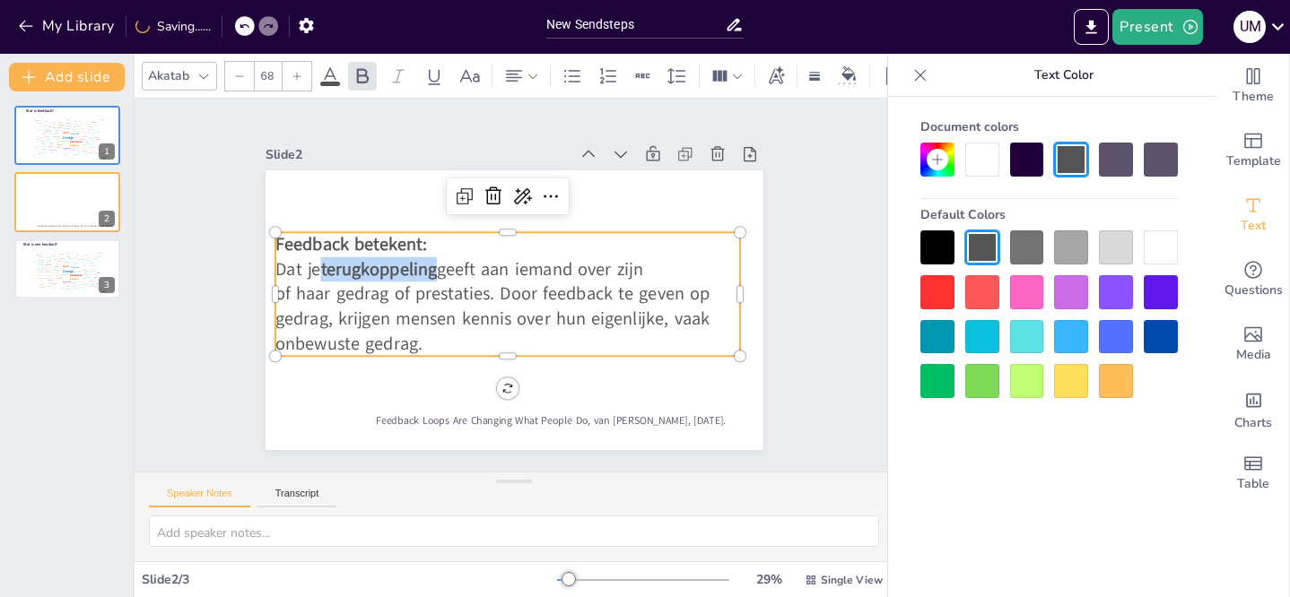
click at [591, 268] on span "terugkoppeling" at bounding box center [650, 286] width 118 height 36
click at [939, 243] on div at bounding box center [937, 247] width 34 height 34
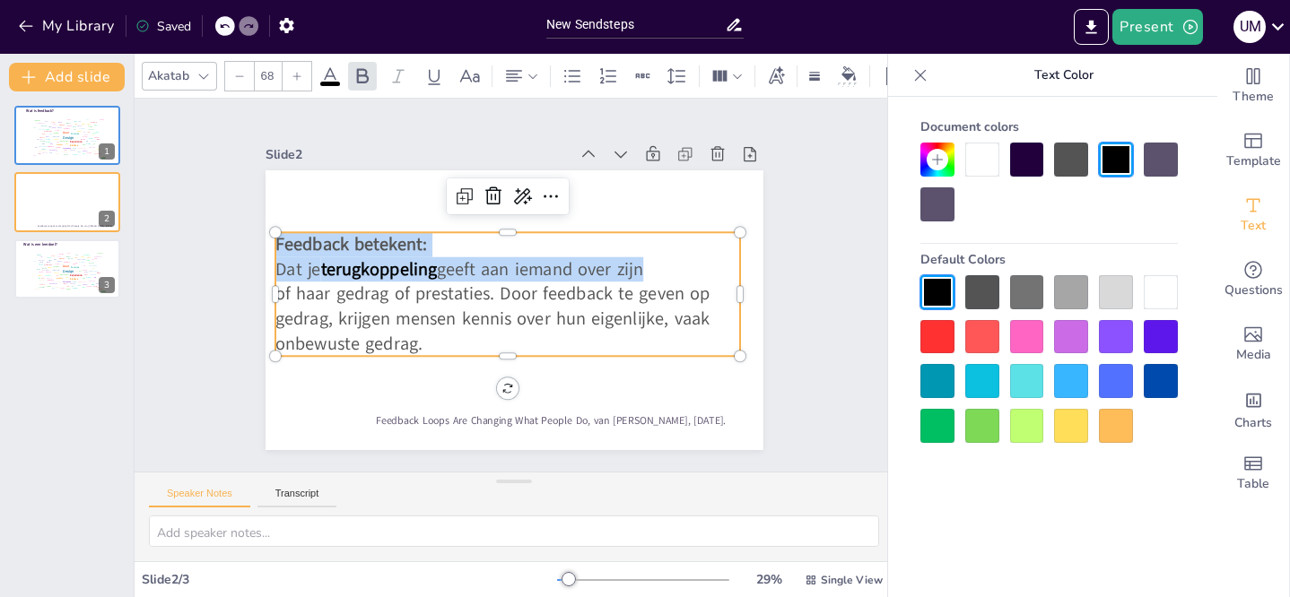
click at [333, 70] on icon at bounding box center [330, 75] width 16 height 17
click at [361, 69] on icon at bounding box center [363, 76] width 22 height 22
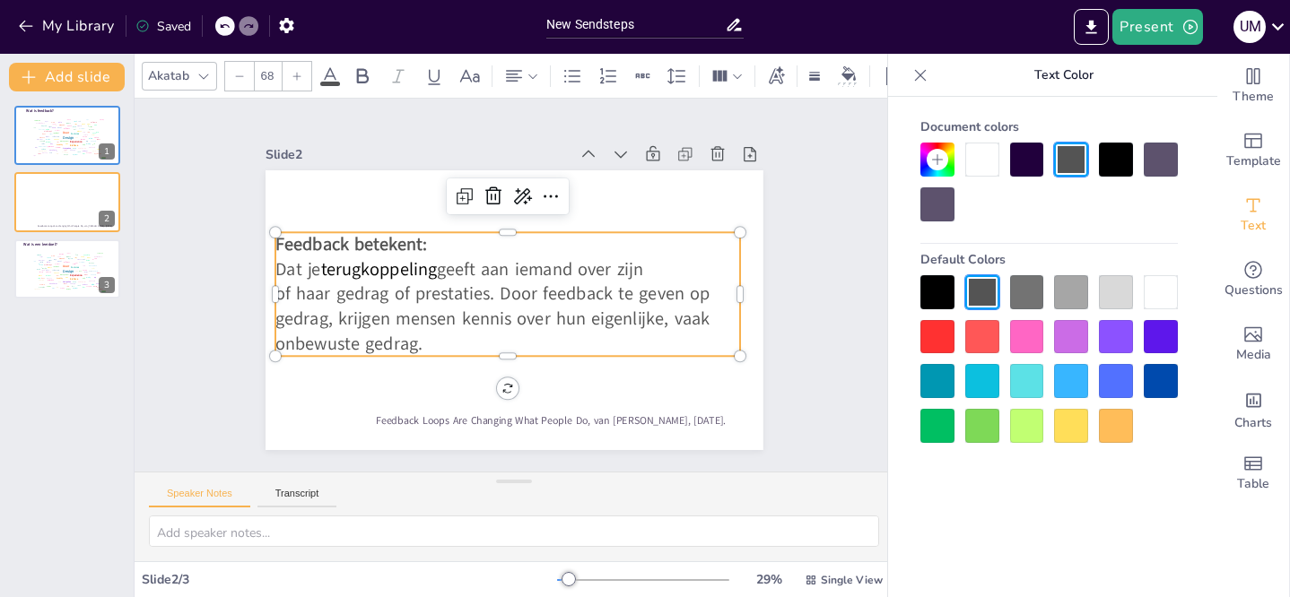
click at [472, 324] on span "of haar gedrag of prestaties. Door feedback te geven op gedrag, krijgen mensen …" at bounding box center [518, 323] width 294 height 395
click at [438, 269] on span "geeft aan iemand over zijn" at bounding box center [542, 272] width 208 height 46
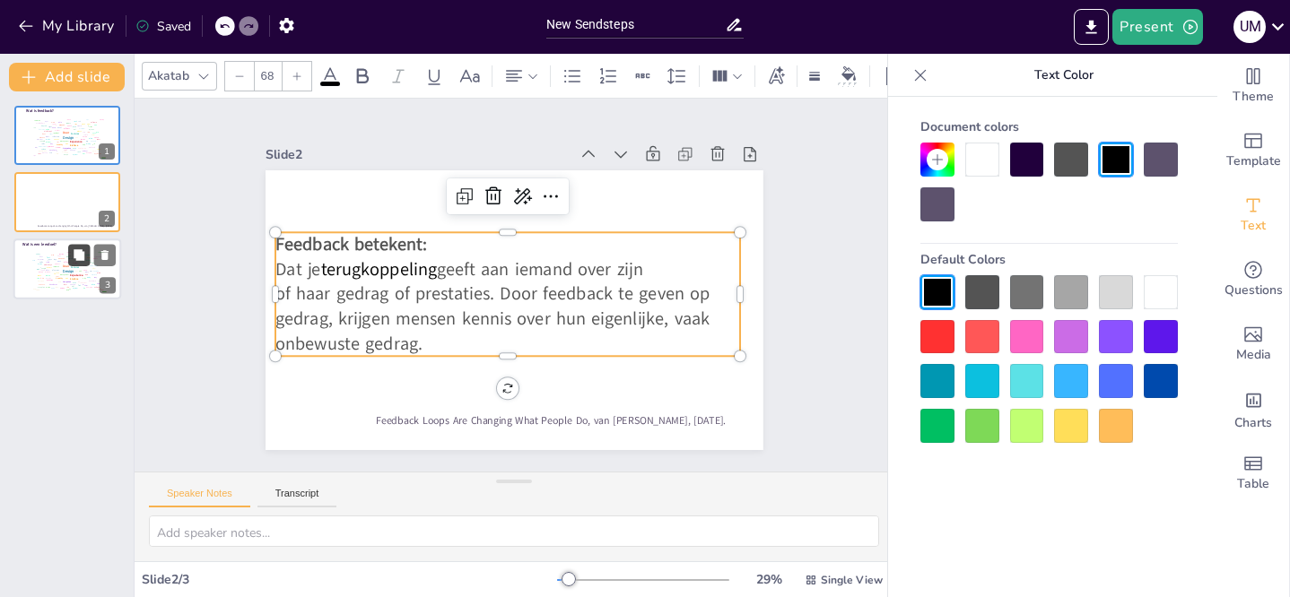
click at [87, 265] on button at bounding box center [79, 255] width 22 height 22
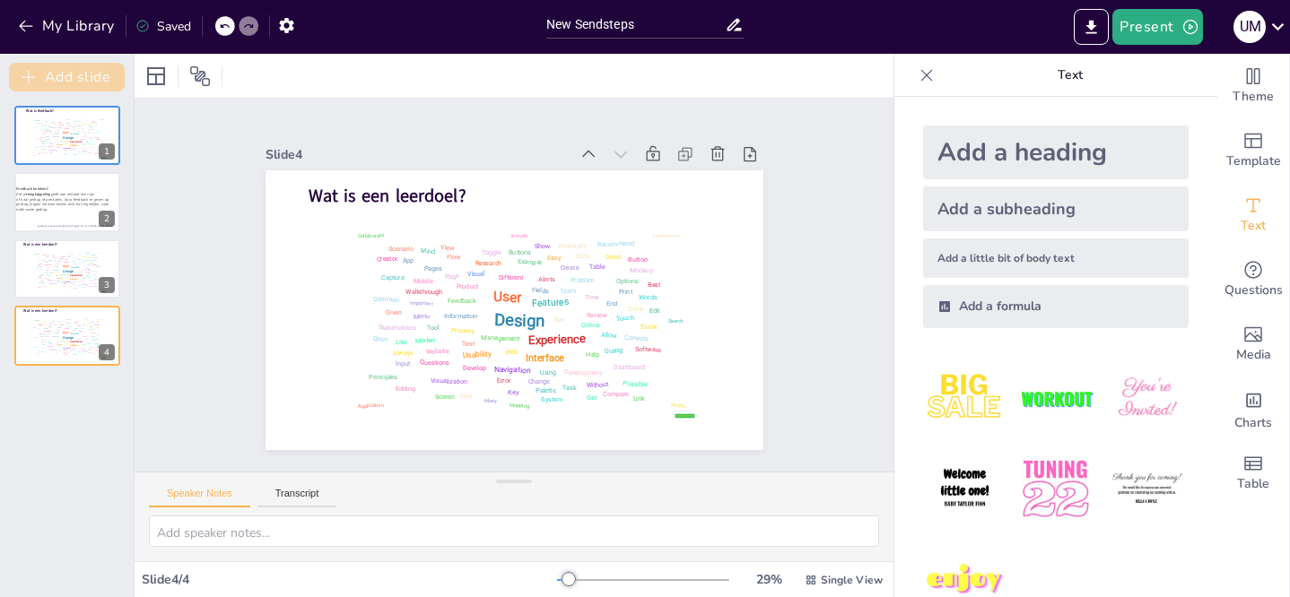
click at [86, 76] on button "Add slide" at bounding box center [67, 77] width 116 height 29
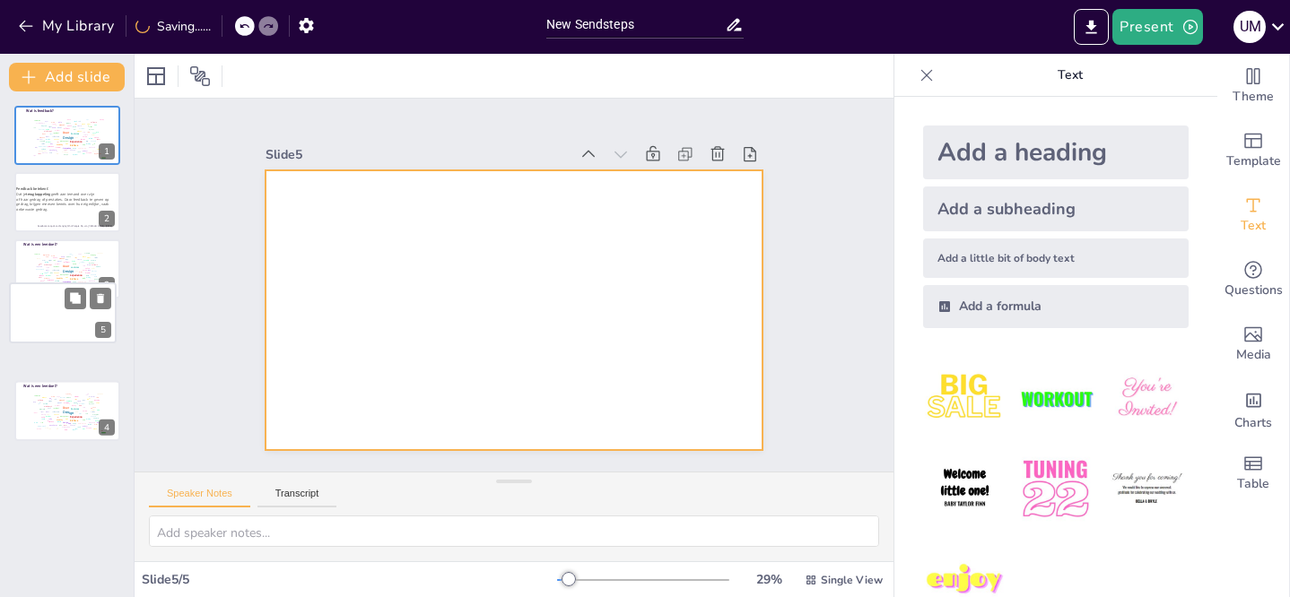
drag, startPoint x: 57, startPoint y: 414, endPoint x: 53, endPoint y: 338, distance: 76.4
click at [53, 338] on div at bounding box center [63, 312] width 106 height 59
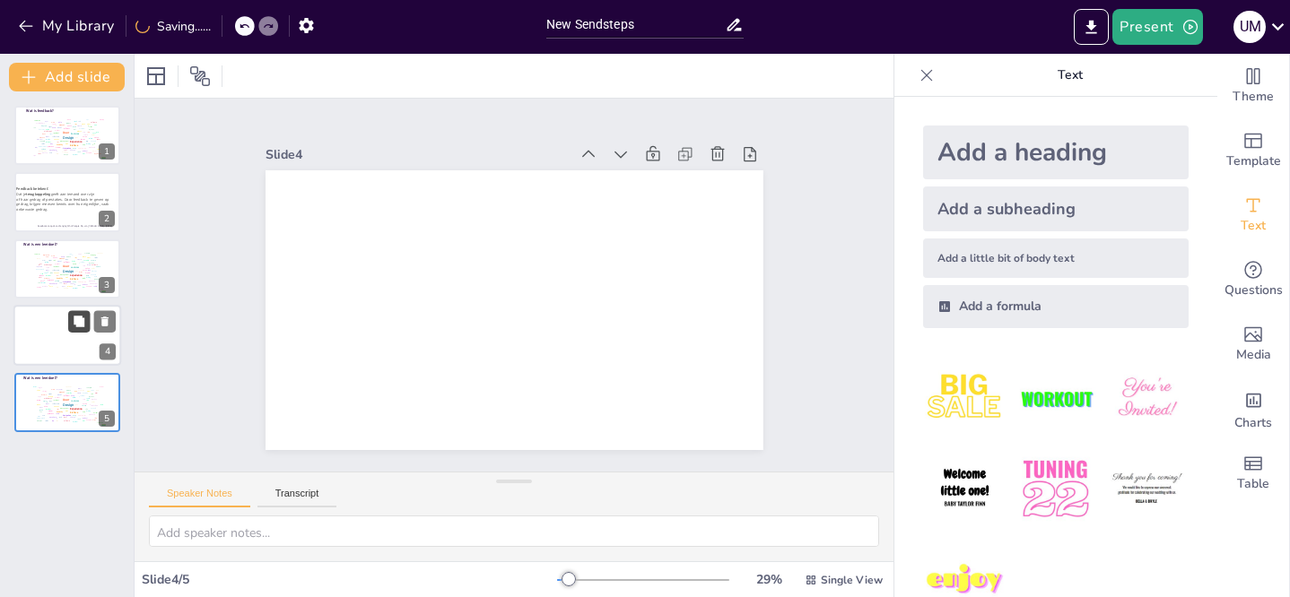
click at [80, 320] on icon at bounding box center [79, 321] width 11 height 11
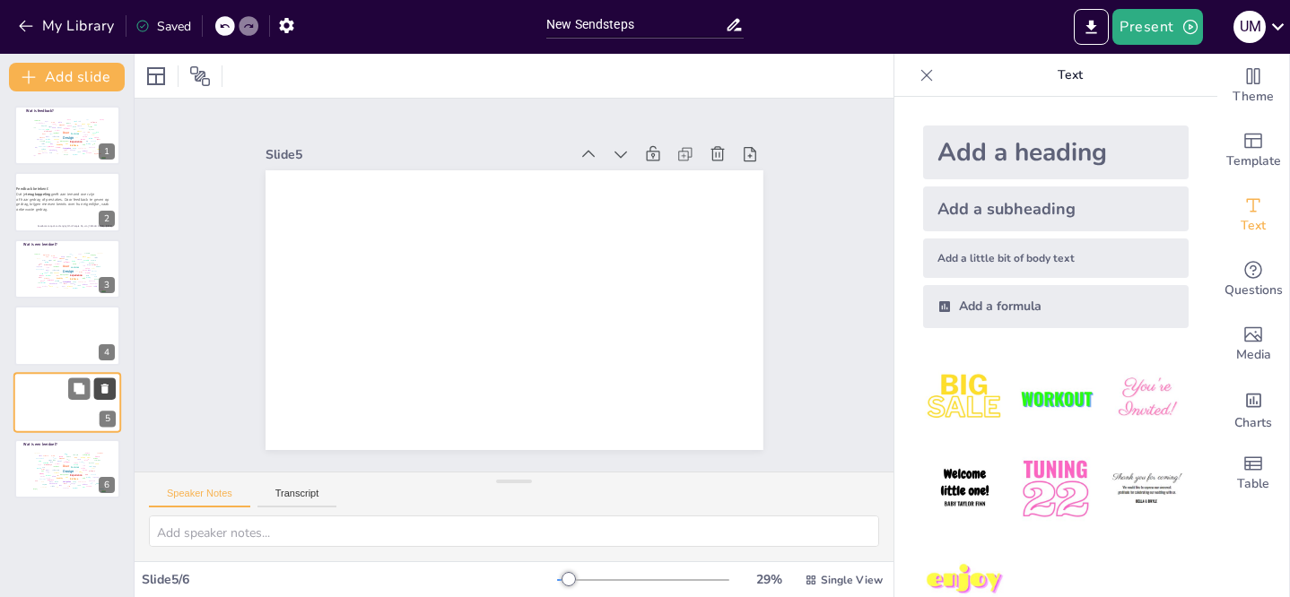
click at [106, 383] on icon at bounding box center [105, 388] width 13 height 13
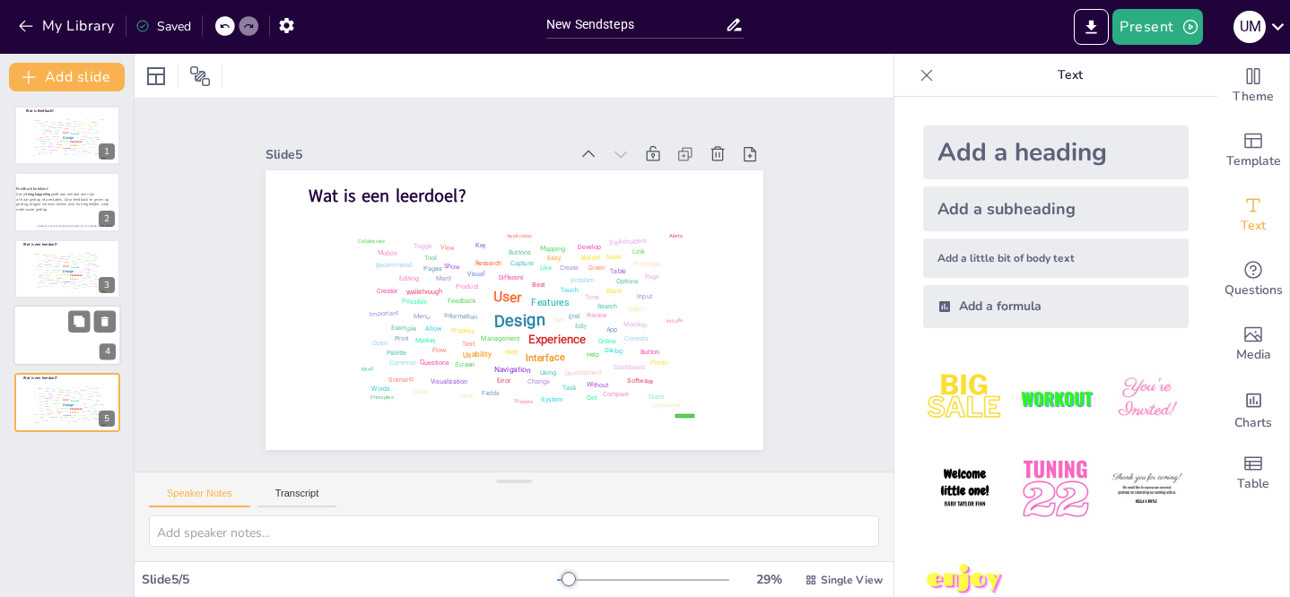
click at [77, 334] on div at bounding box center [67, 335] width 108 height 61
